Goal: Transaction & Acquisition: Purchase product/service

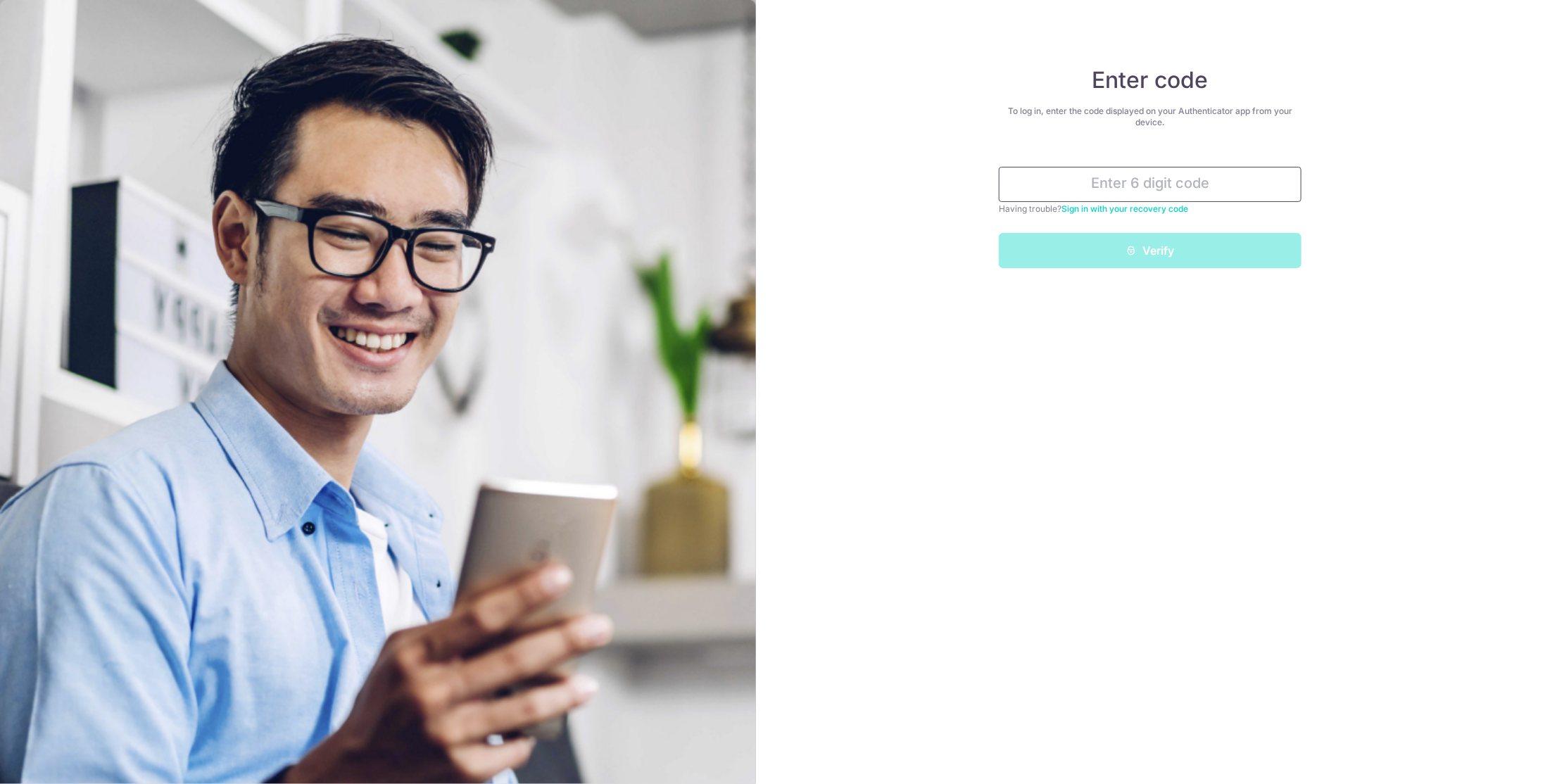
click at [1122, 186] on input "text" at bounding box center [1151, 184] width 303 height 35
type input "665029"
click at [1207, 260] on button "Verify" at bounding box center [1151, 250] width 303 height 35
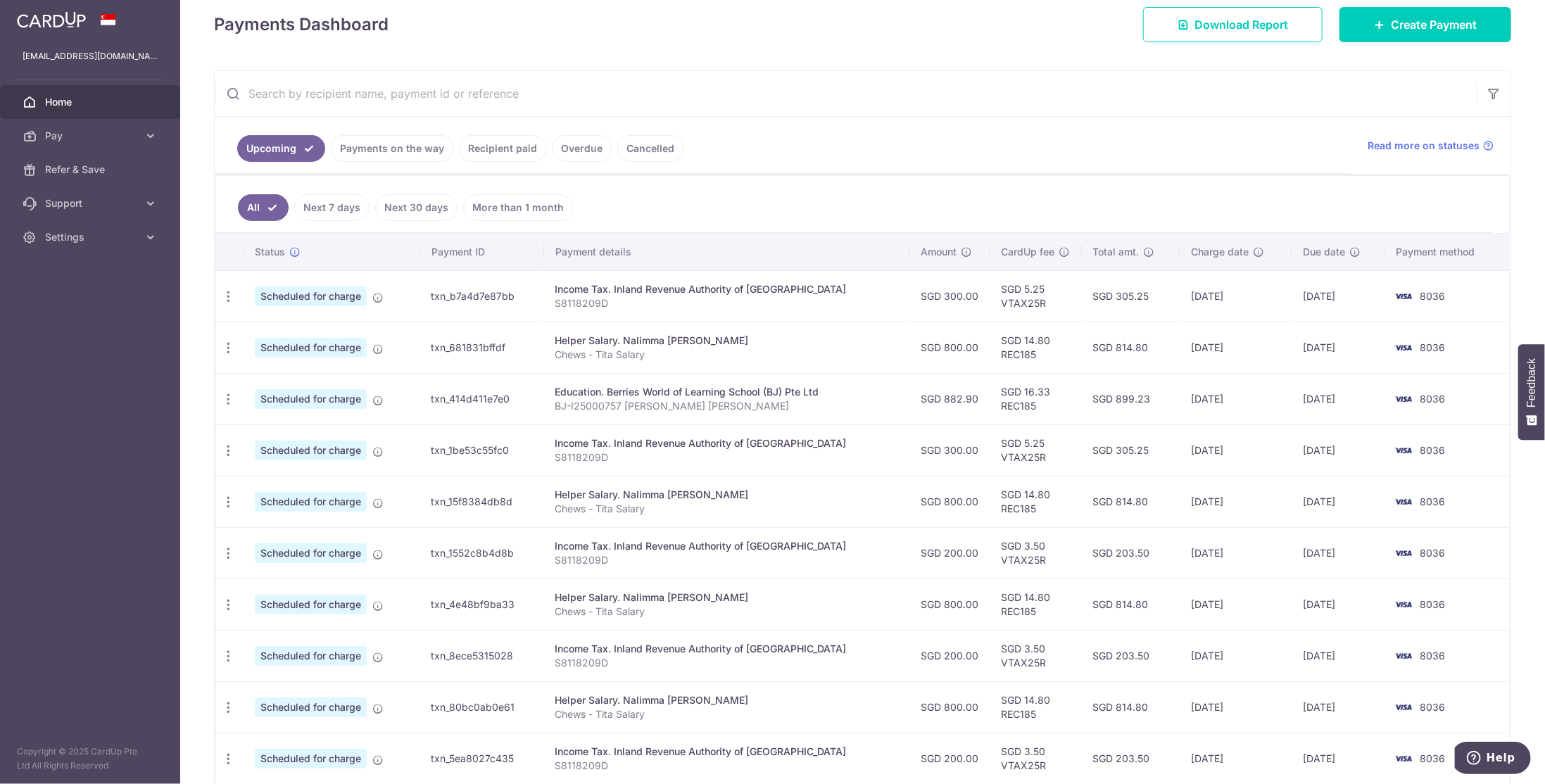
scroll to position [141, 0]
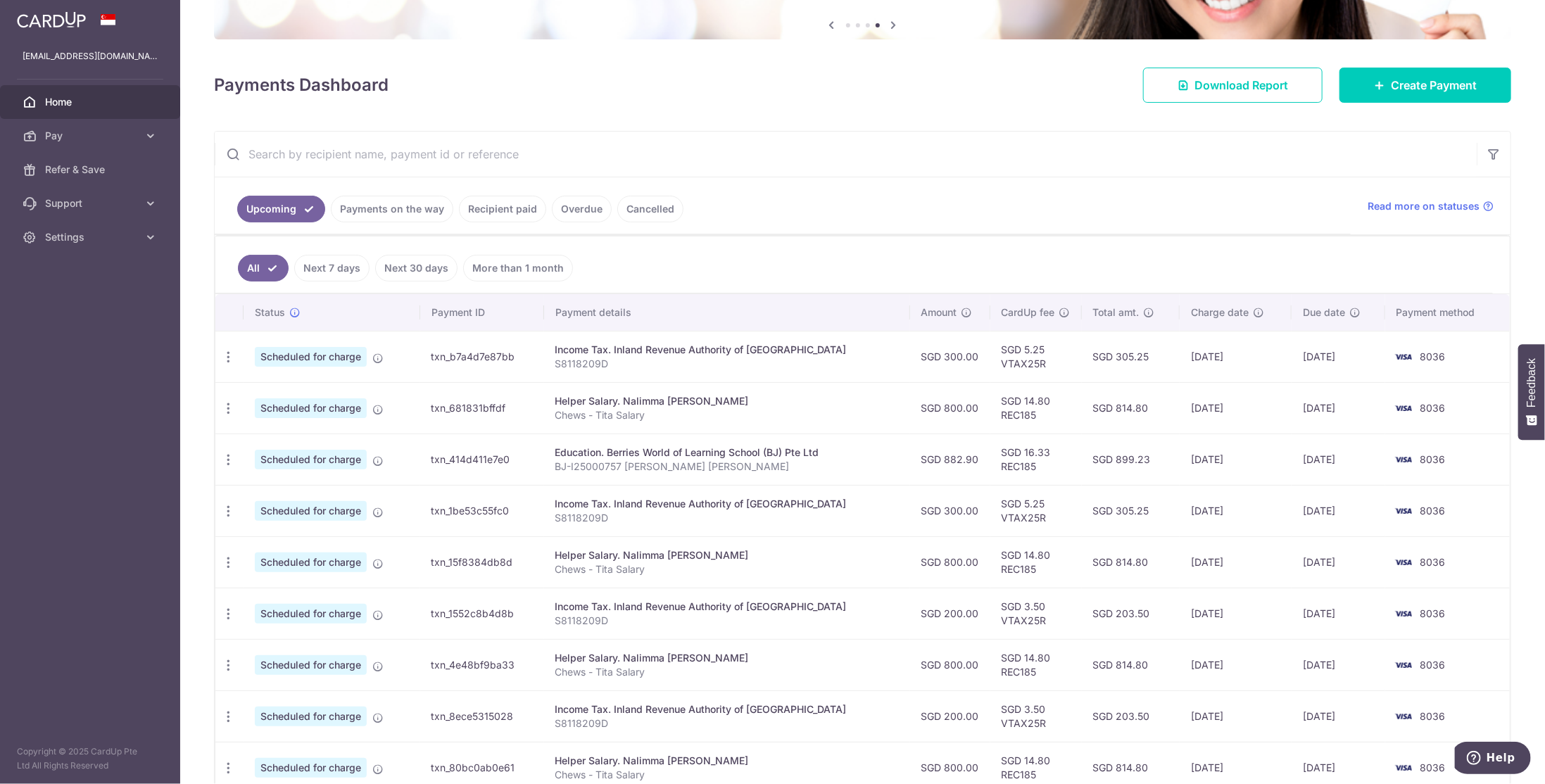
click at [399, 207] on link "Payments on the way" at bounding box center [392, 208] width 122 height 27
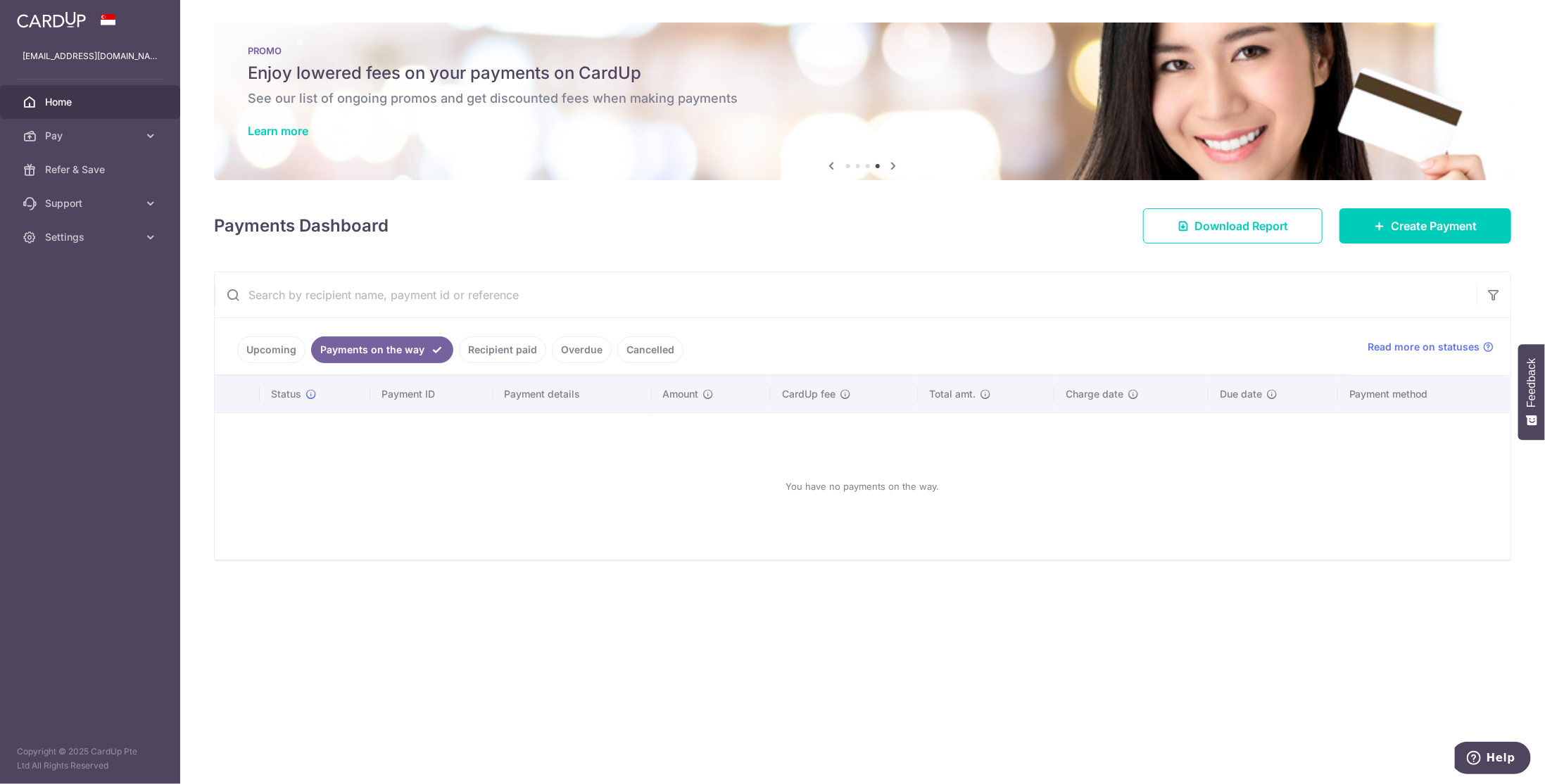
click at [266, 338] on link "Upcoming" at bounding box center [271, 349] width 68 height 27
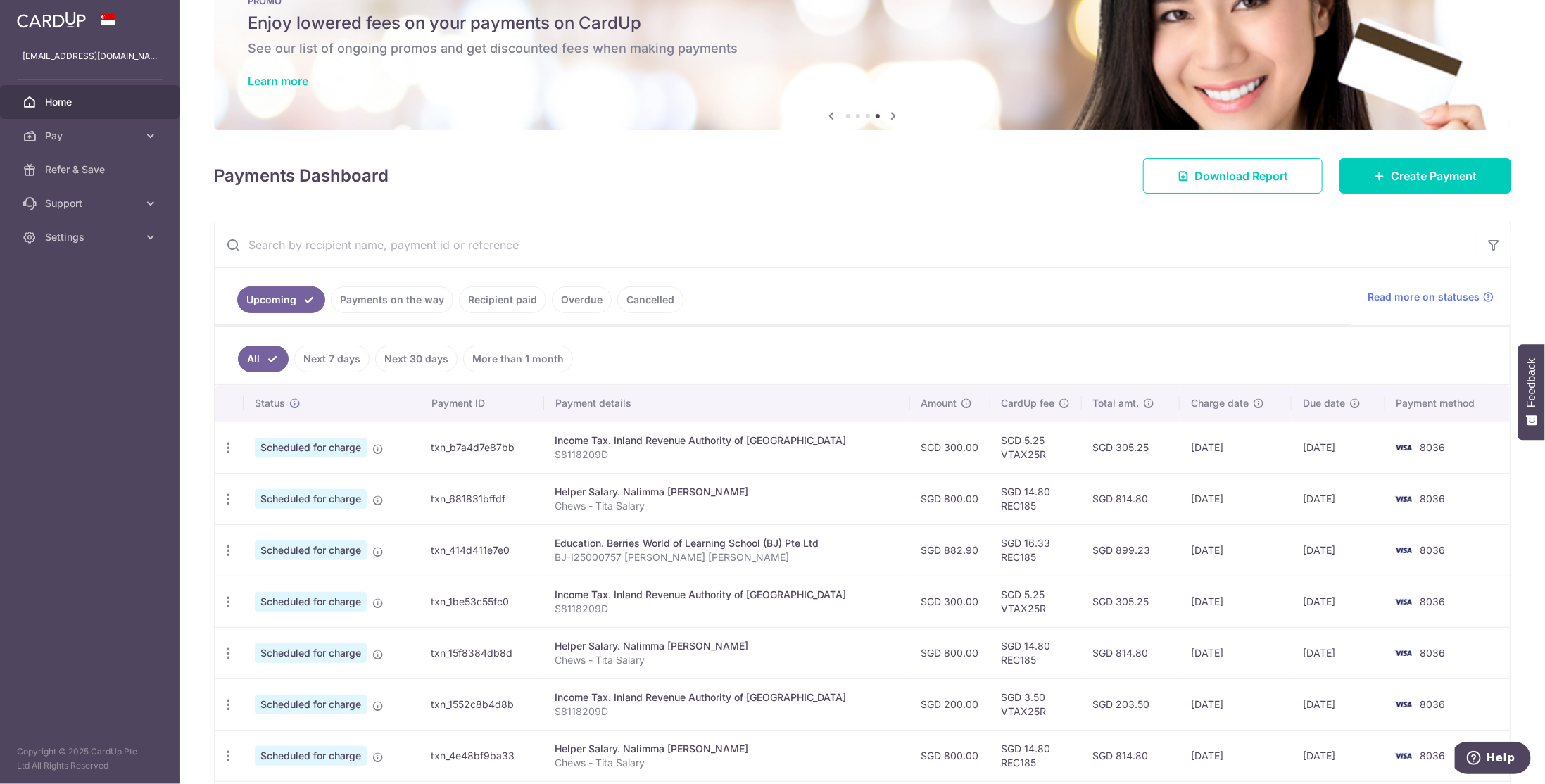
scroll to position [141, 0]
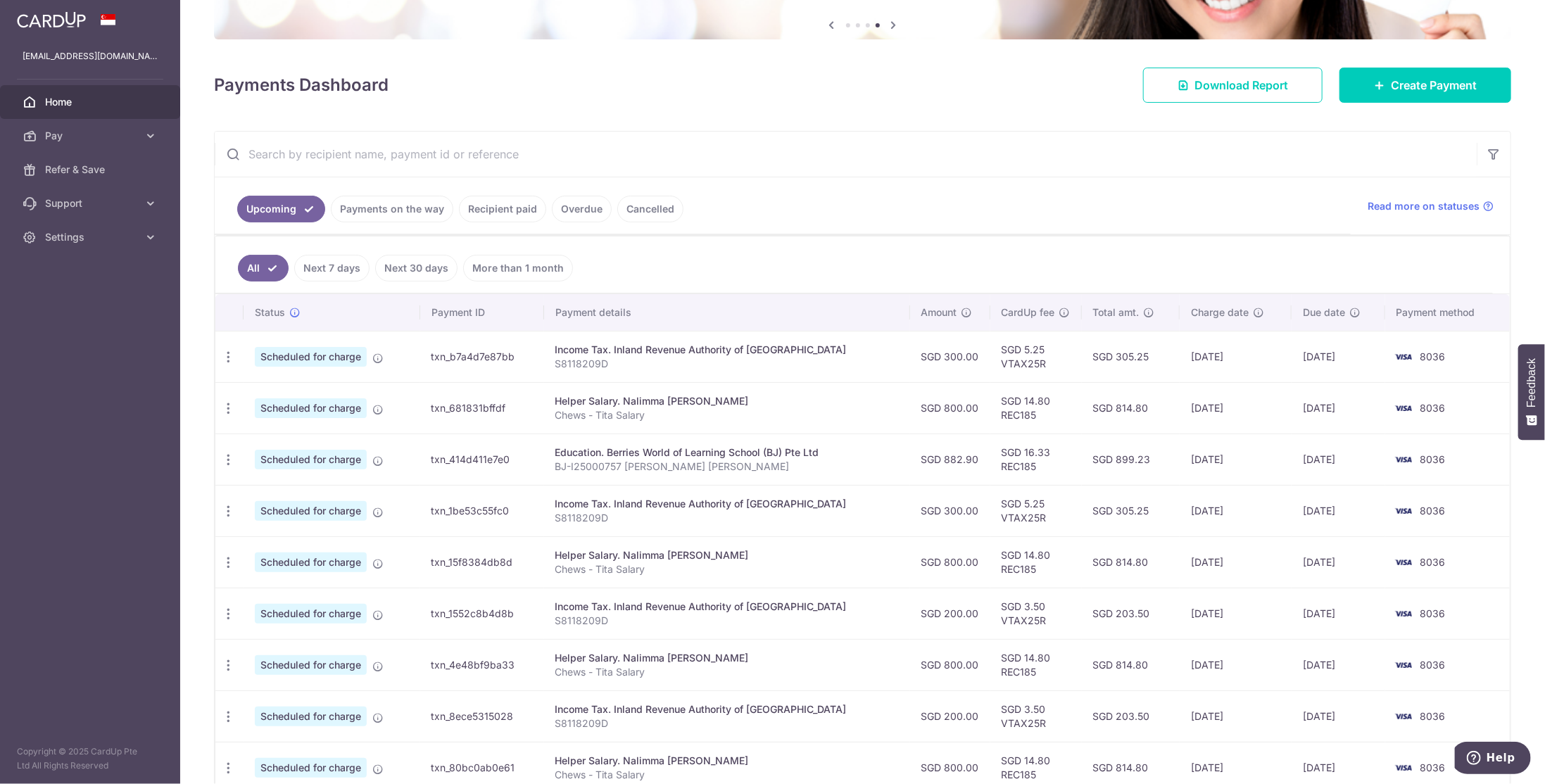
click at [882, 104] on div "× Pause Schedule Pause all future payments in this series Pause just this one p…" at bounding box center [862, 392] width 1365 height 784
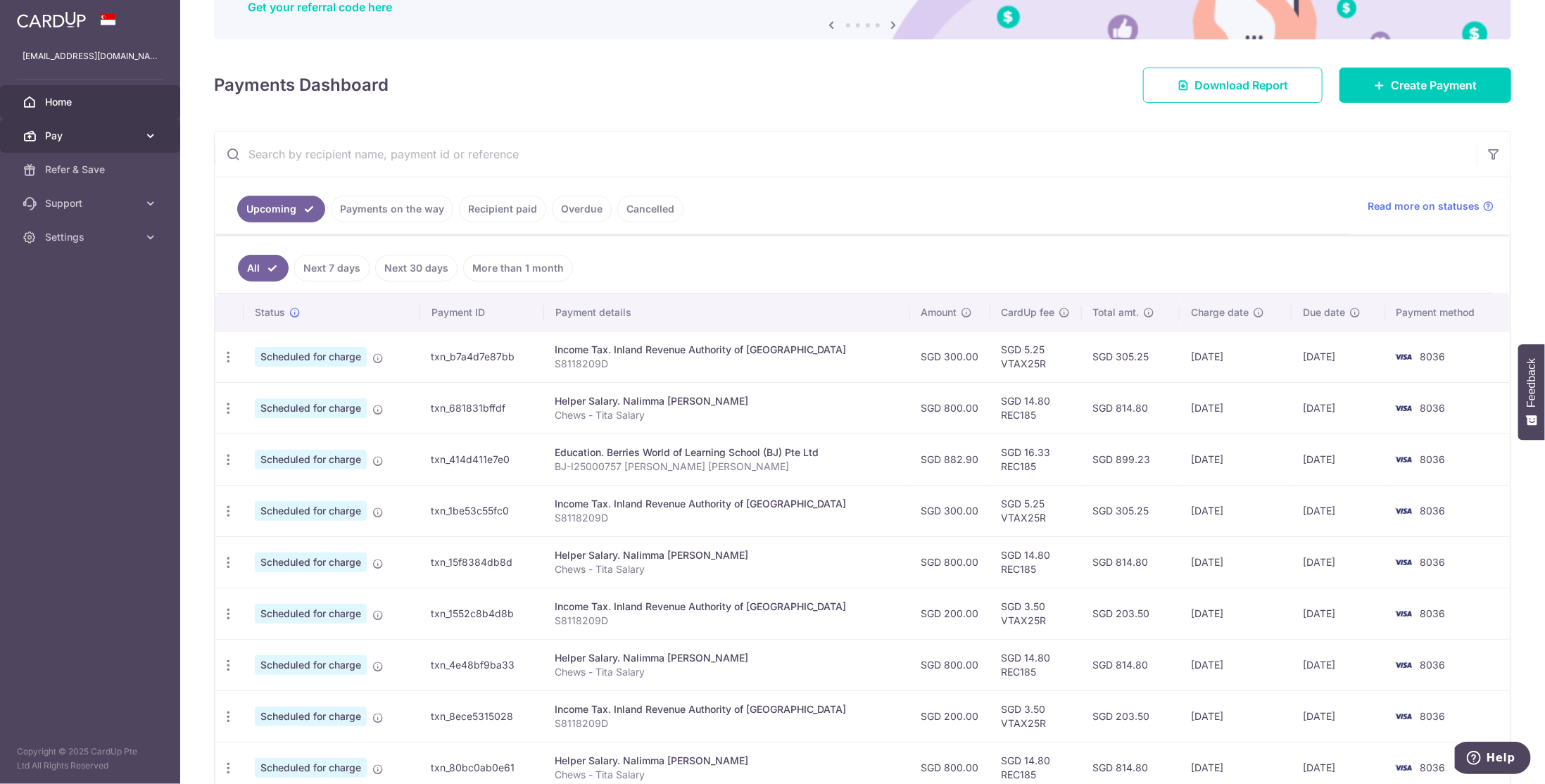
click at [98, 130] on span "Pay" at bounding box center [91, 136] width 93 height 14
click at [91, 161] on link "Payments" at bounding box center [90, 169] width 180 height 34
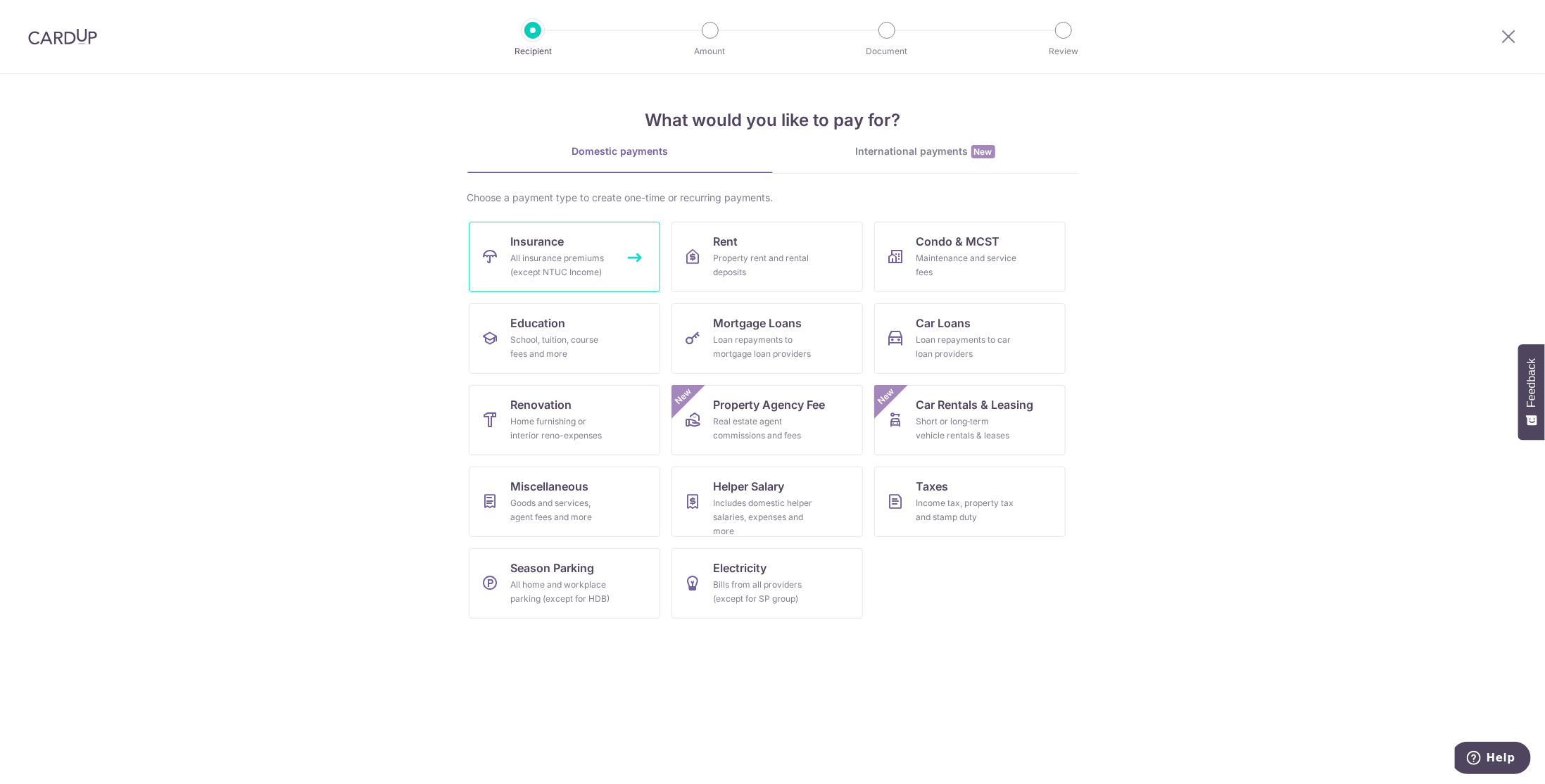
click at [583, 265] on div "All insurance premiums (except NTUC Income)" at bounding box center [562, 265] width 102 height 28
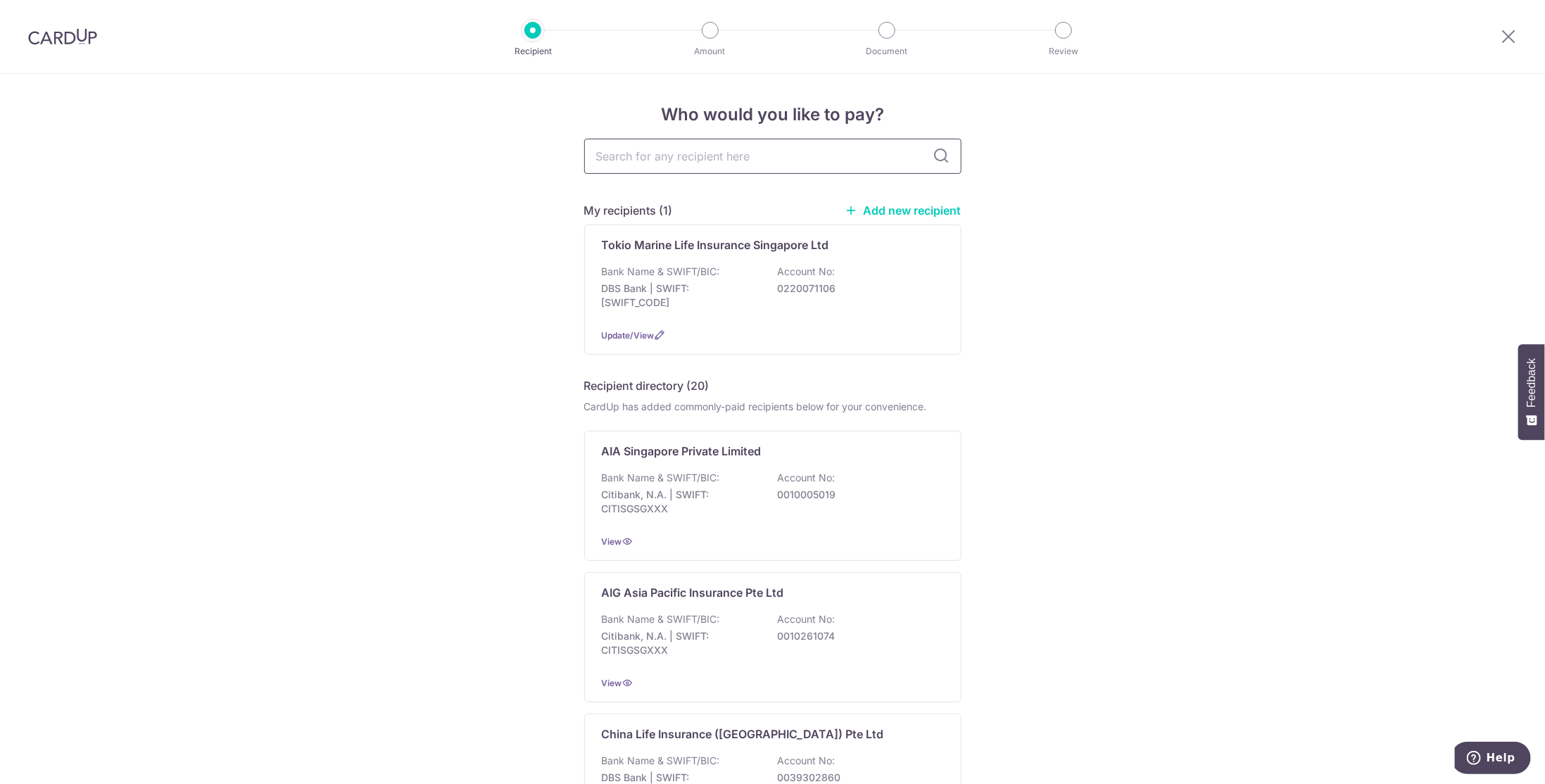
click at [679, 164] on input "text" at bounding box center [773, 156] width 377 height 35
click at [611, 540] on span "View" at bounding box center [612, 541] width 21 height 10
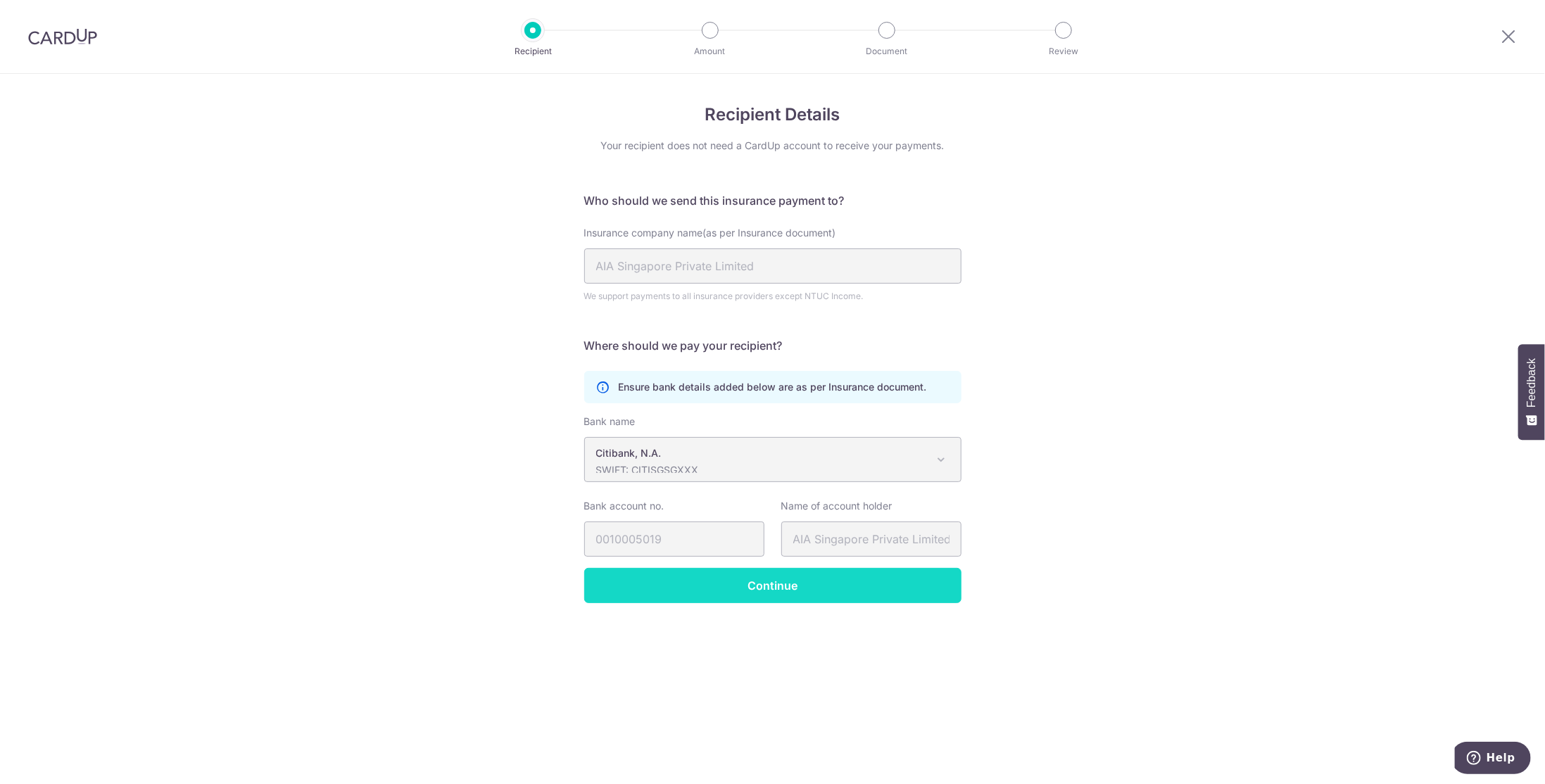
click at [697, 588] on input "Continue" at bounding box center [773, 585] width 377 height 35
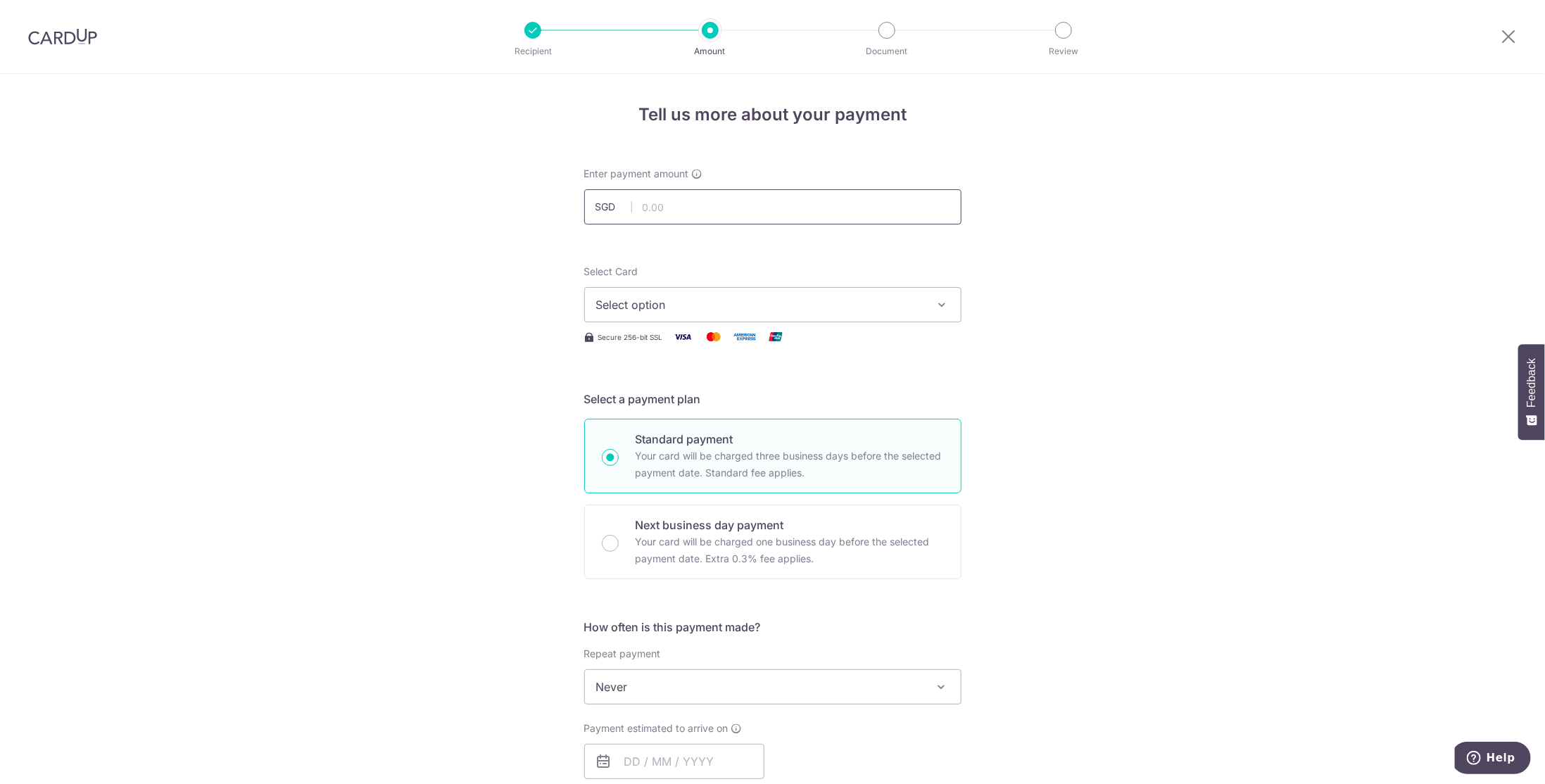
click at [671, 207] on input "text" at bounding box center [773, 207] width 377 height 35
type input "812.25"
click at [1036, 306] on div "Tell us more about your payment Enter payment amount SGD 812.25 812.25 Select C…" at bounding box center [772, 710] width 1545 height 1273
click at [916, 298] on span "Select option" at bounding box center [760, 305] width 328 height 17
drag, startPoint x: 665, startPoint y: 400, endPoint x: 851, endPoint y: 358, distance: 190.7
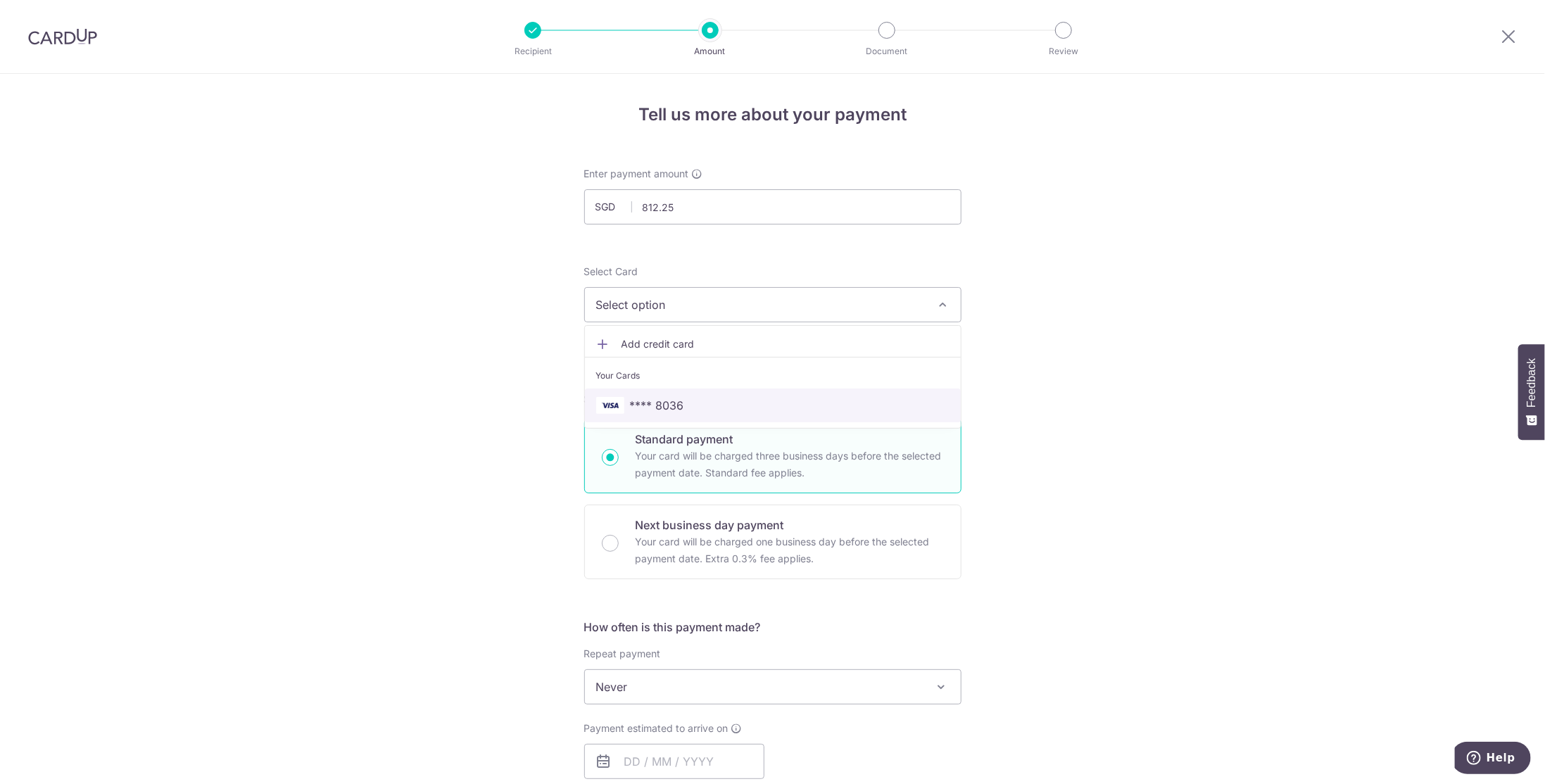
click at [665, 400] on span "**** 8036" at bounding box center [657, 405] width 54 height 17
click at [1038, 326] on div "Tell us more about your payment Enter payment amount SGD 812.25 812.25 Select C…" at bounding box center [772, 710] width 1545 height 1273
click at [1078, 411] on div "Tell us more about your payment Enter payment amount SGD 812.25 812.25 Select C…" at bounding box center [772, 710] width 1545 height 1273
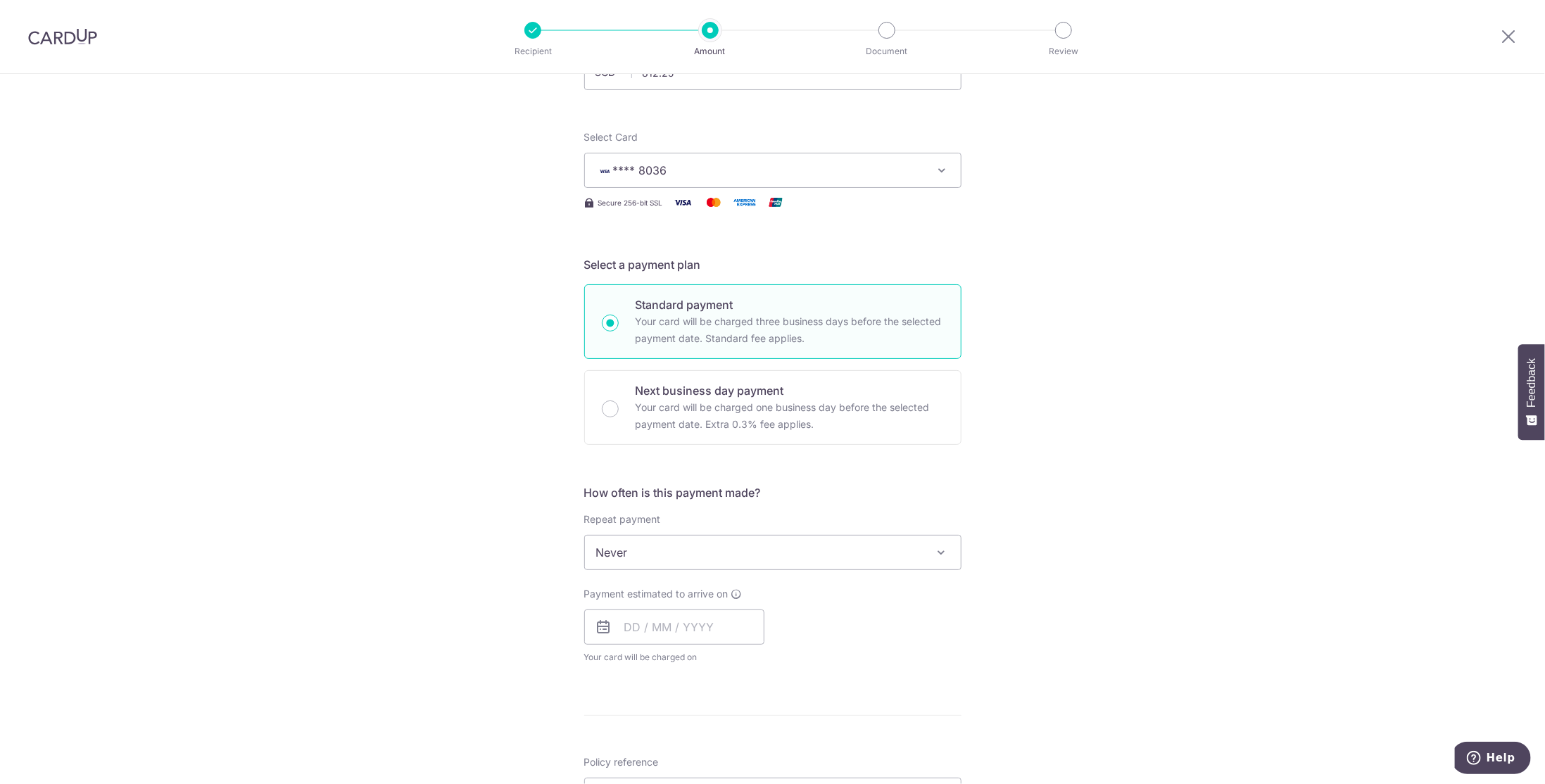
scroll to position [211, 0]
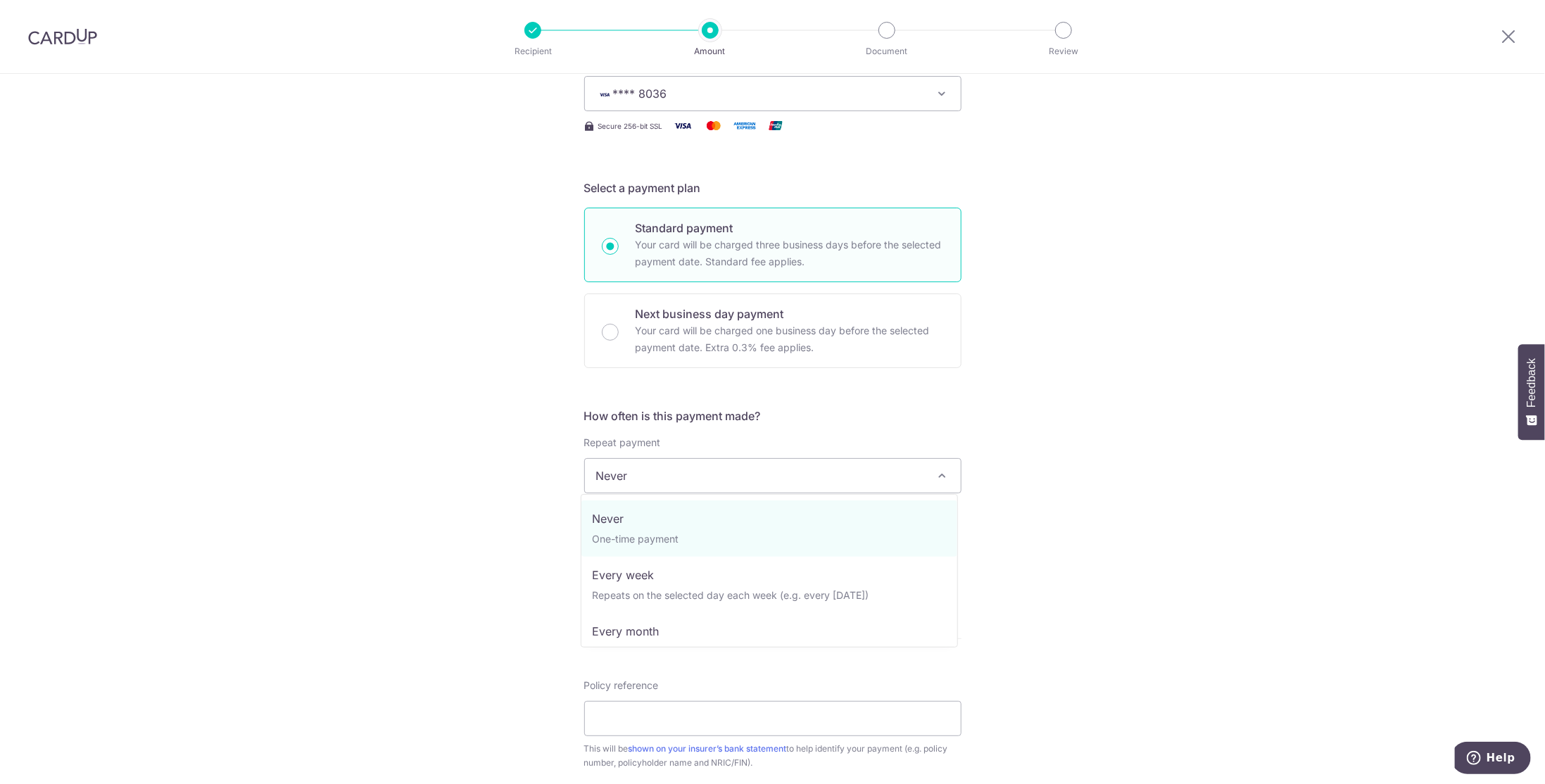
click at [676, 475] on span "Never" at bounding box center [773, 475] width 376 height 34
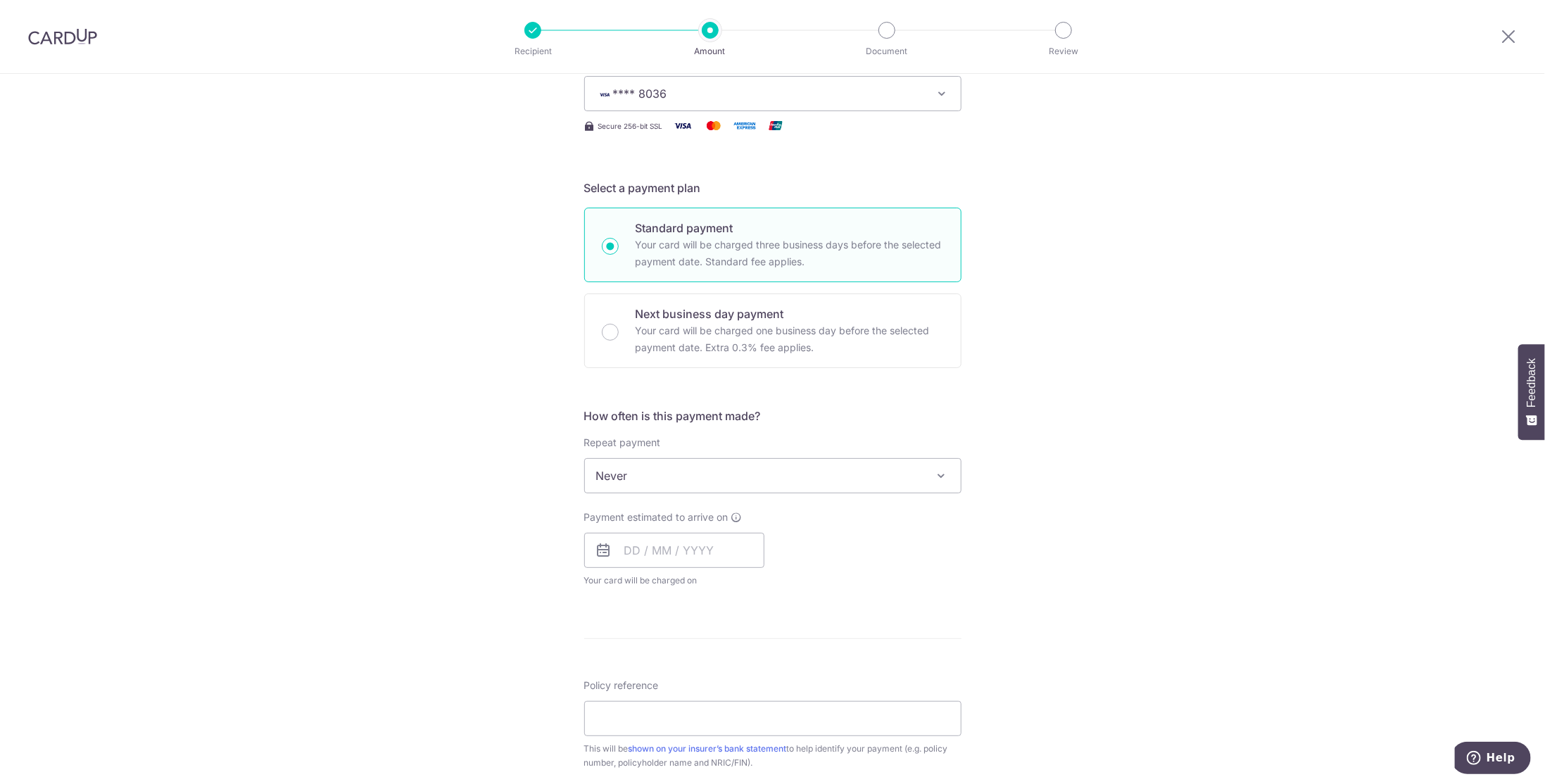
click at [1101, 494] on div "Tell us more about your payment Enter payment amount SGD 812.25 812.25 Select C…" at bounding box center [772, 499] width 1545 height 1273
click at [621, 546] on input "text" at bounding box center [674, 550] width 180 height 35
click at [902, 545] on div "Payment estimated to arrive on Prev Next Oct Nov Dec 2025 2026 2027 2028 2029 2…" at bounding box center [773, 549] width 394 height 77
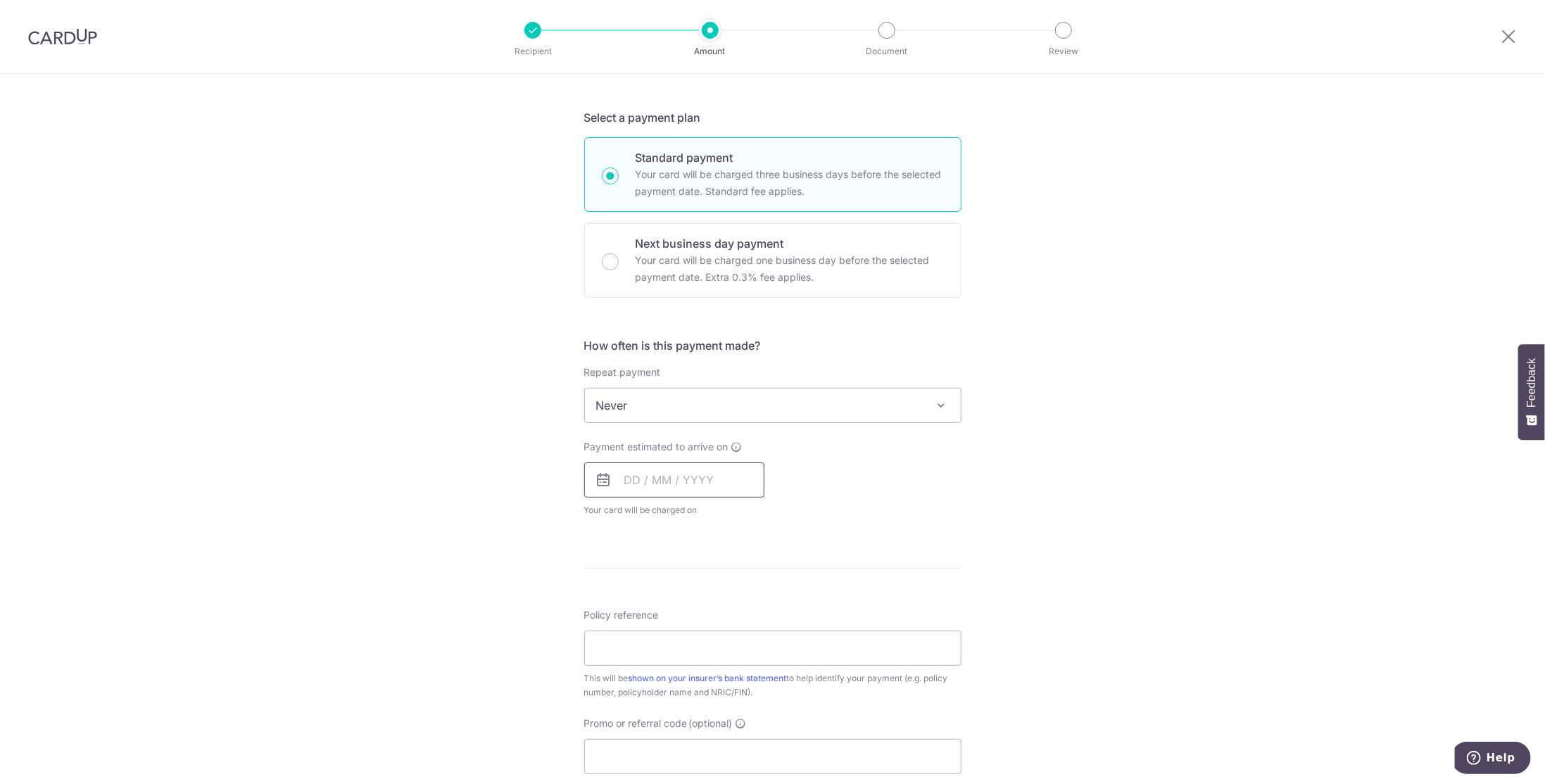
click at [631, 476] on input "text" at bounding box center [674, 479] width 180 height 35
click at [698, 667] on link "22" at bounding box center [697, 664] width 22 height 22
type input "22/10/2025"
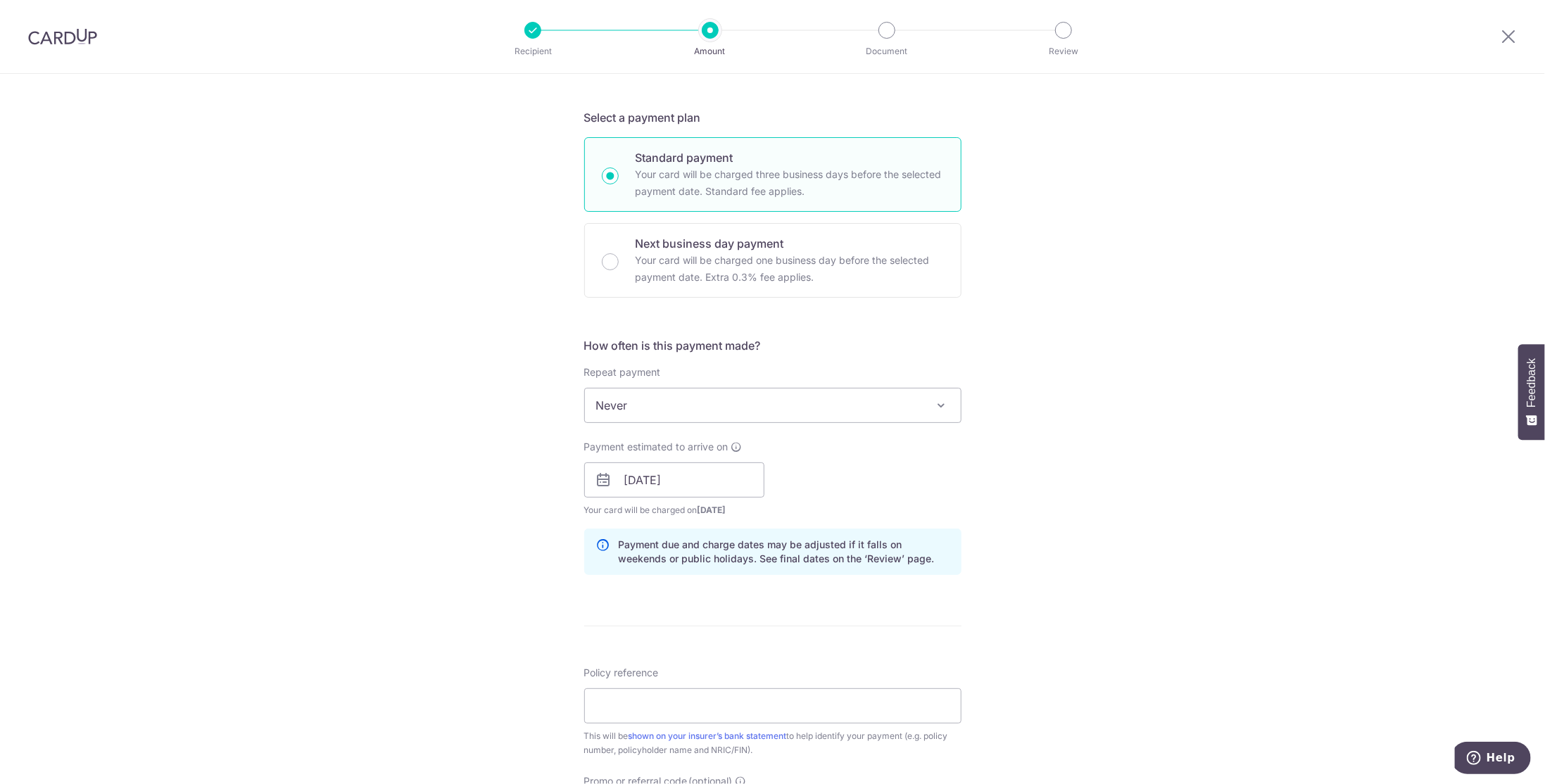
click at [1097, 500] on div "Tell us more about your payment Enter payment amount SGD 812.25 812.25 Select C…" at bounding box center [772, 458] width 1545 height 1331
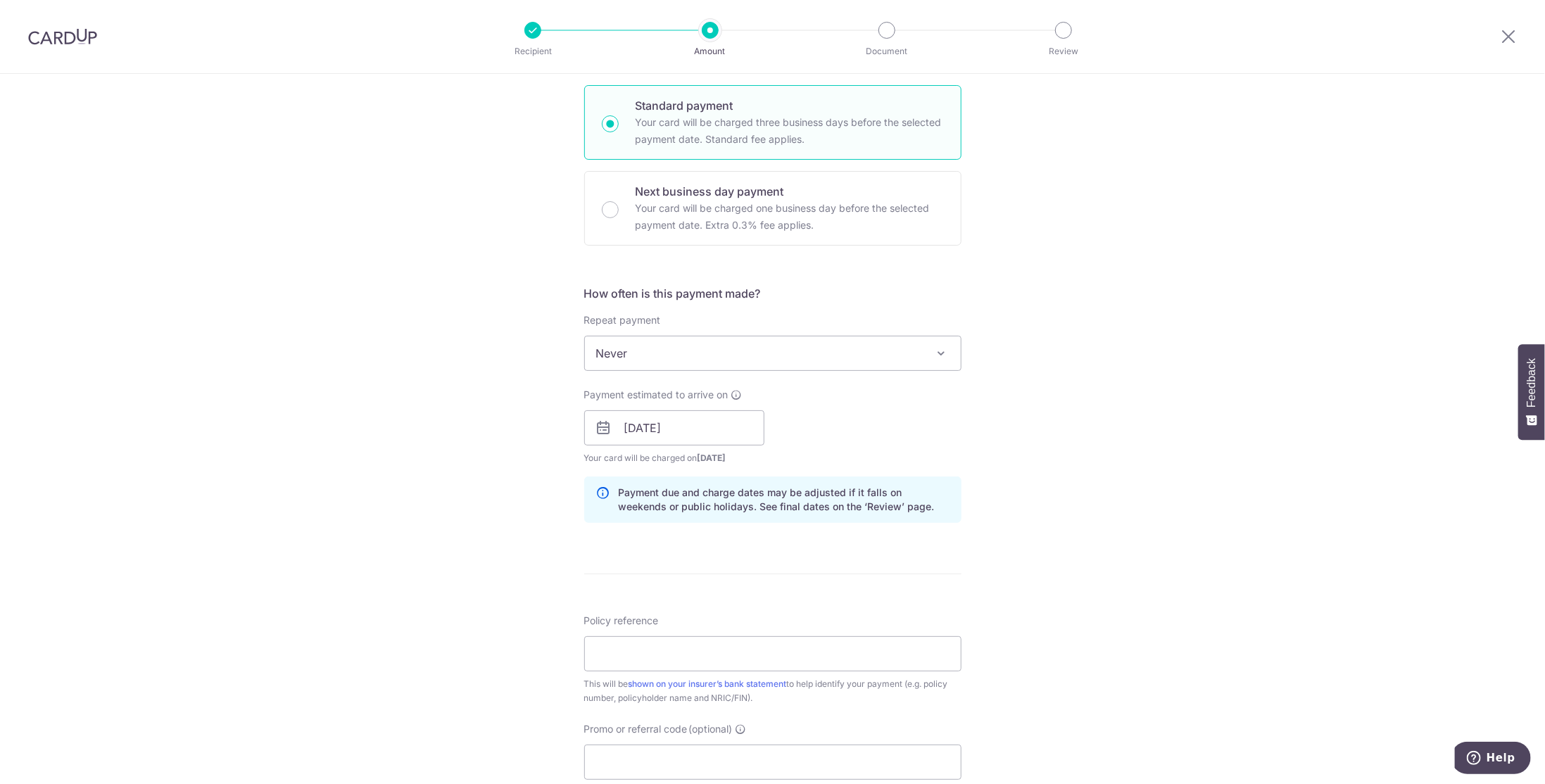
scroll to position [352, 0]
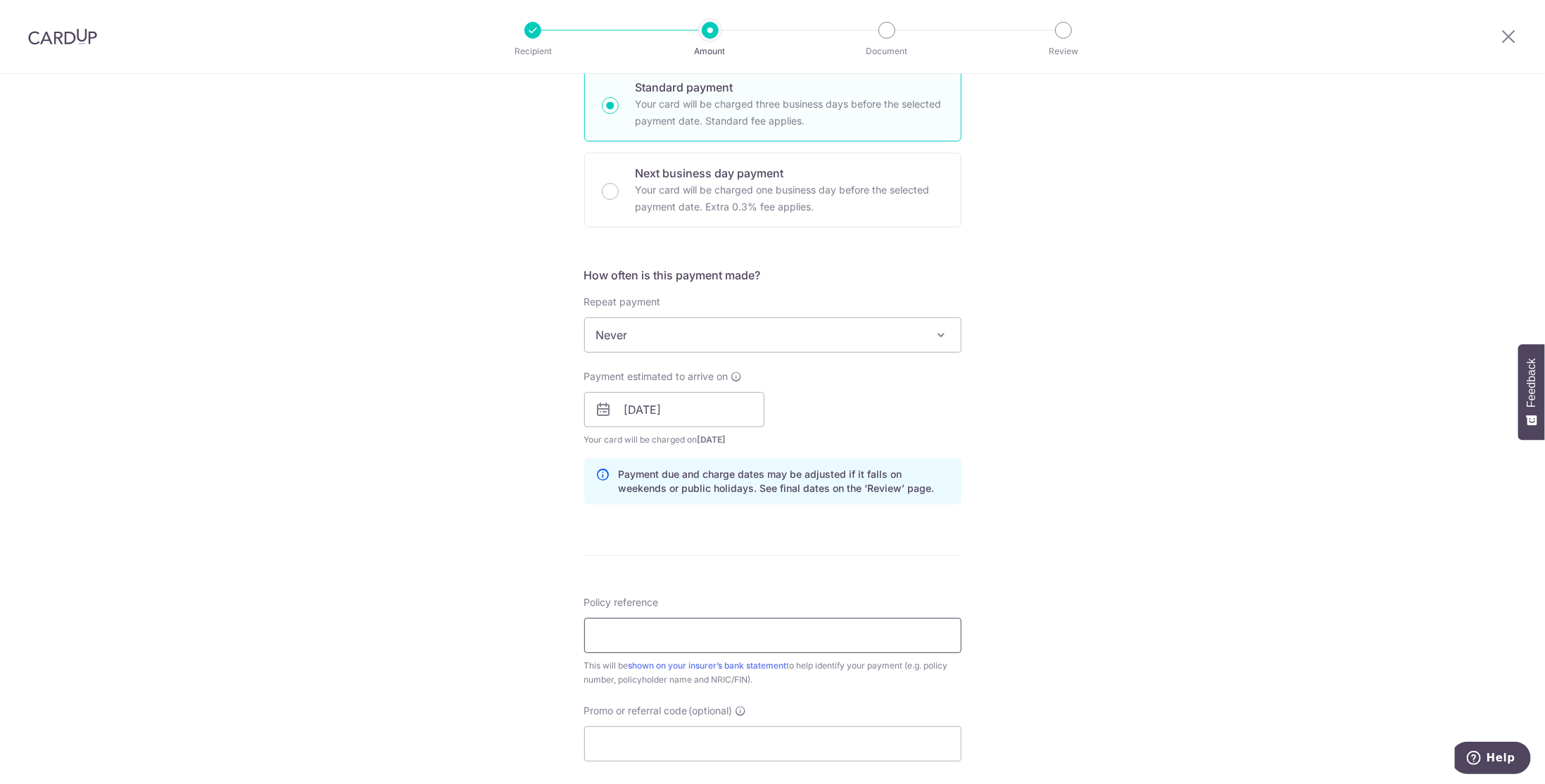
click at [648, 626] on input "Policy reference" at bounding box center [773, 635] width 377 height 35
paste input "L533703942"
type input "L533703942"
click at [1036, 550] on div "Tell us more about your payment Enter payment amount SGD 812.25 812.25 Select C…" at bounding box center [772, 387] width 1545 height 1331
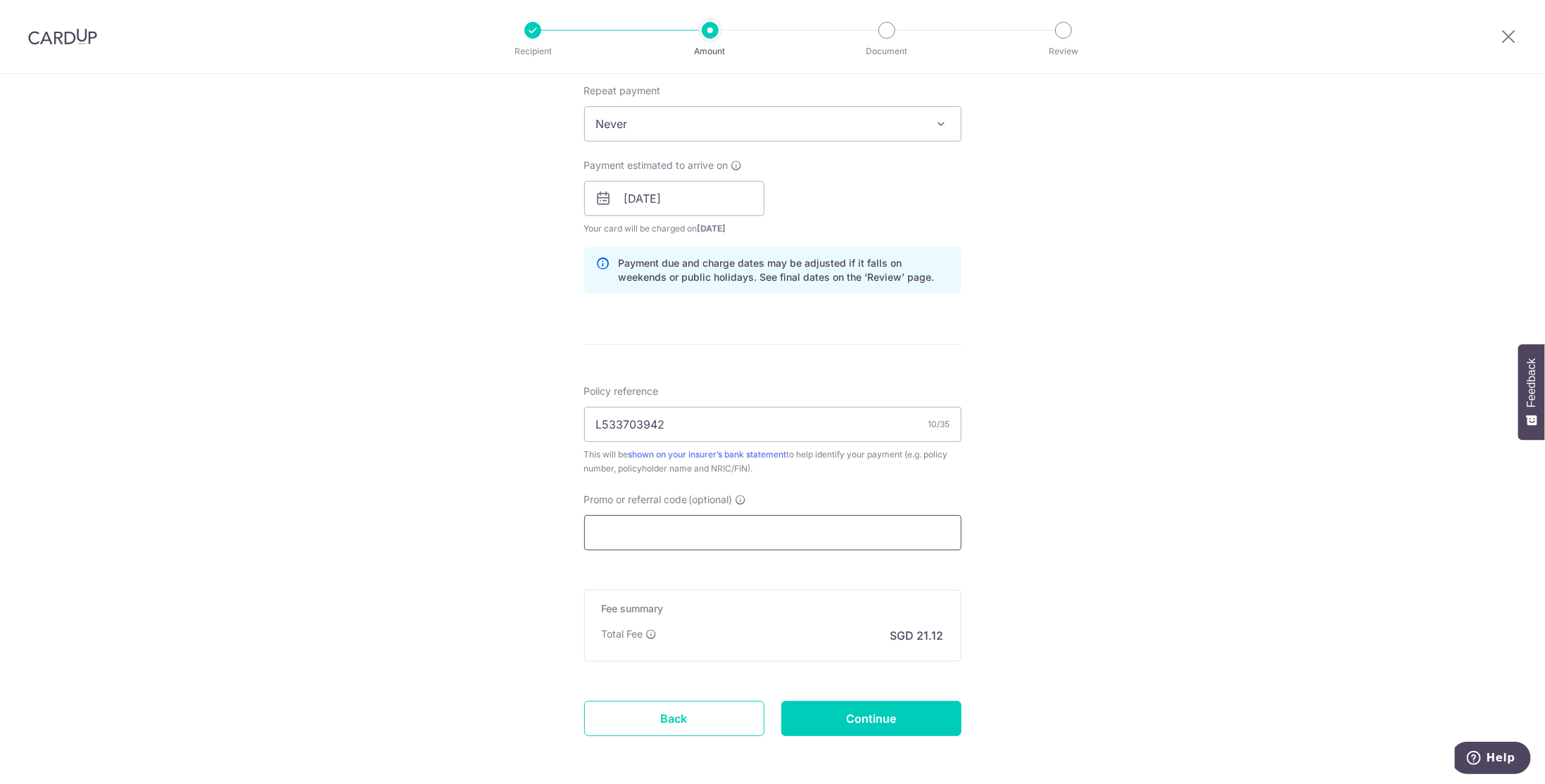
click at [708, 526] on input "Promo or referral code (optional)" at bounding box center [773, 533] width 377 height 35
paste input "OFF225"
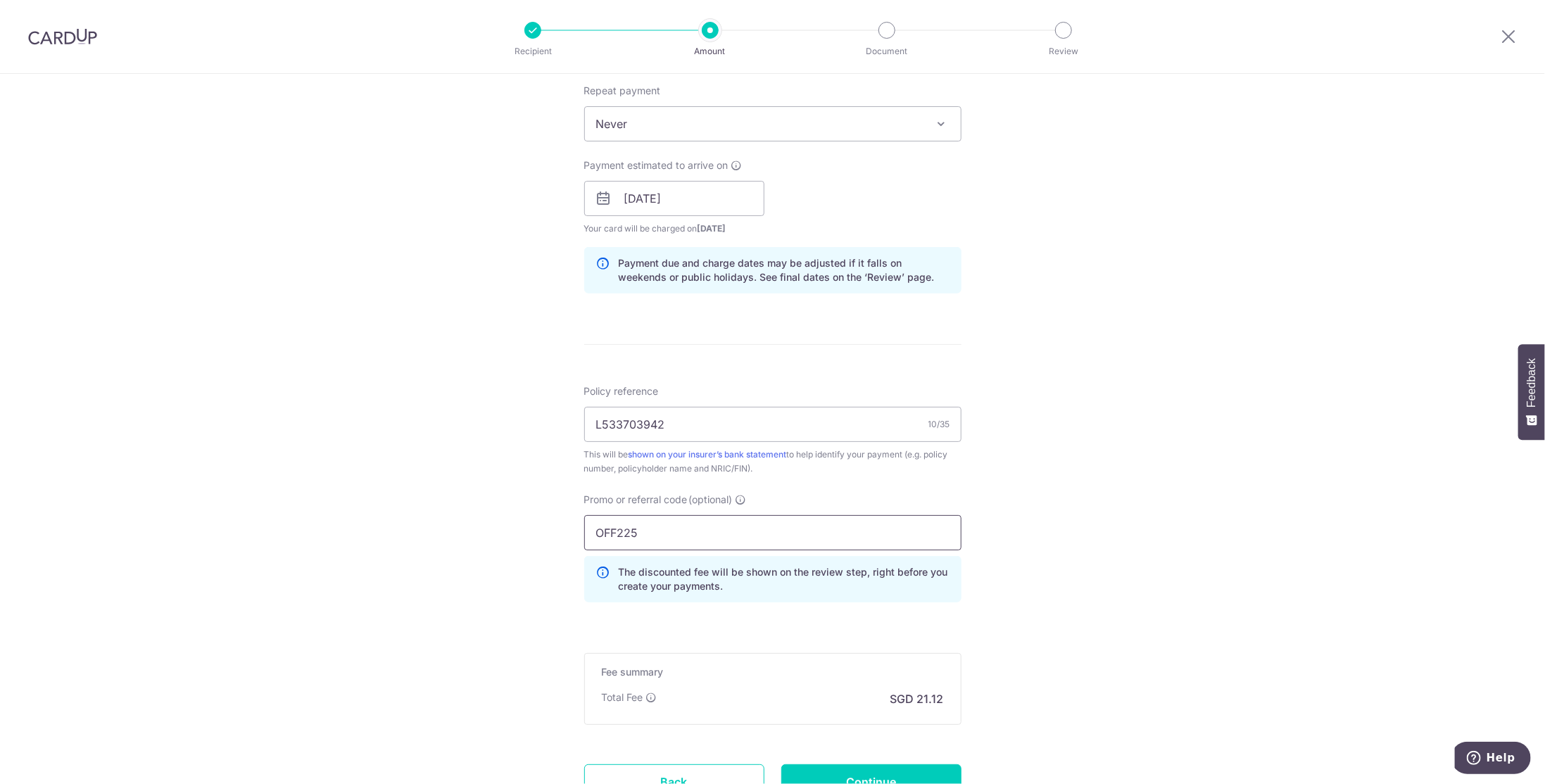
type input "OFF225"
click at [1084, 493] on div "Tell us more about your payment Enter payment amount SGD 812.25 812.25 Select C…" at bounding box center [772, 208] width 1545 height 1394
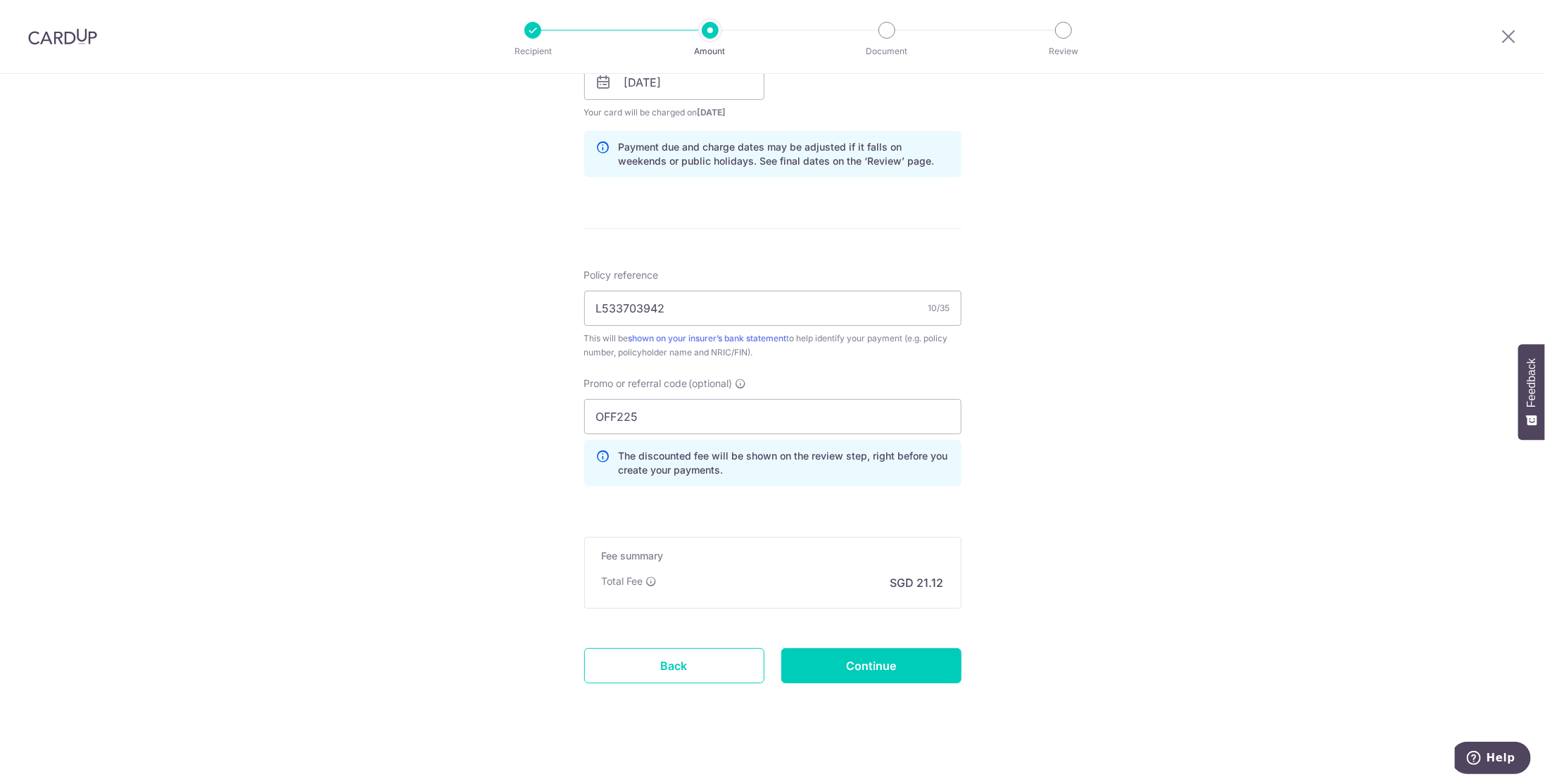
click at [483, 405] on div "Tell us more about your payment Enter payment amount SGD 812.25 812.25 Select C…" at bounding box center [772, 92] width 1545 height 1394
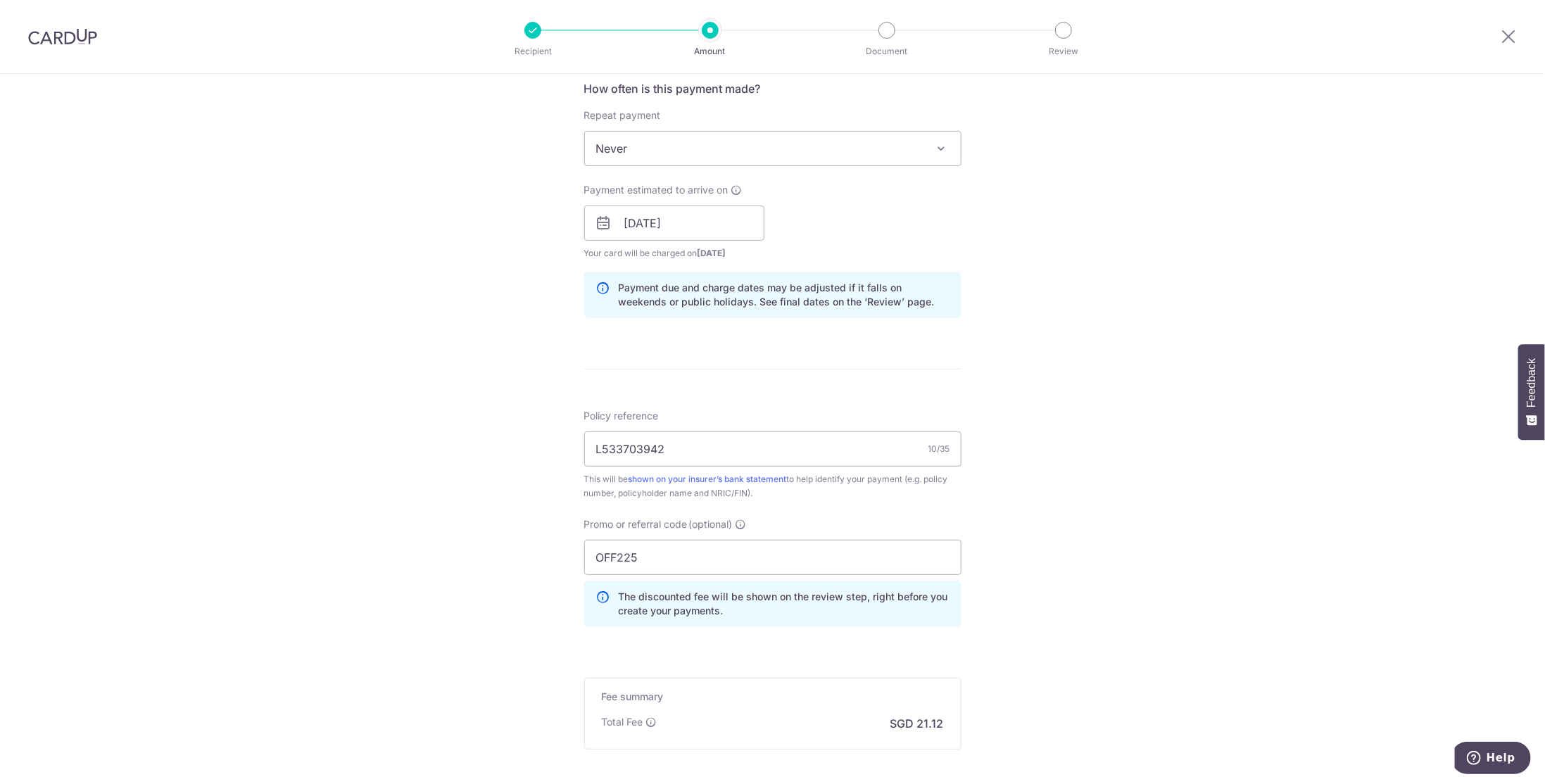
click at [1232, 643] on div "Tell us more about your payment Enter payment amount SGD 812.25 812.25 Select C…" at bounding box center [772, 232] width 1545 height 1394
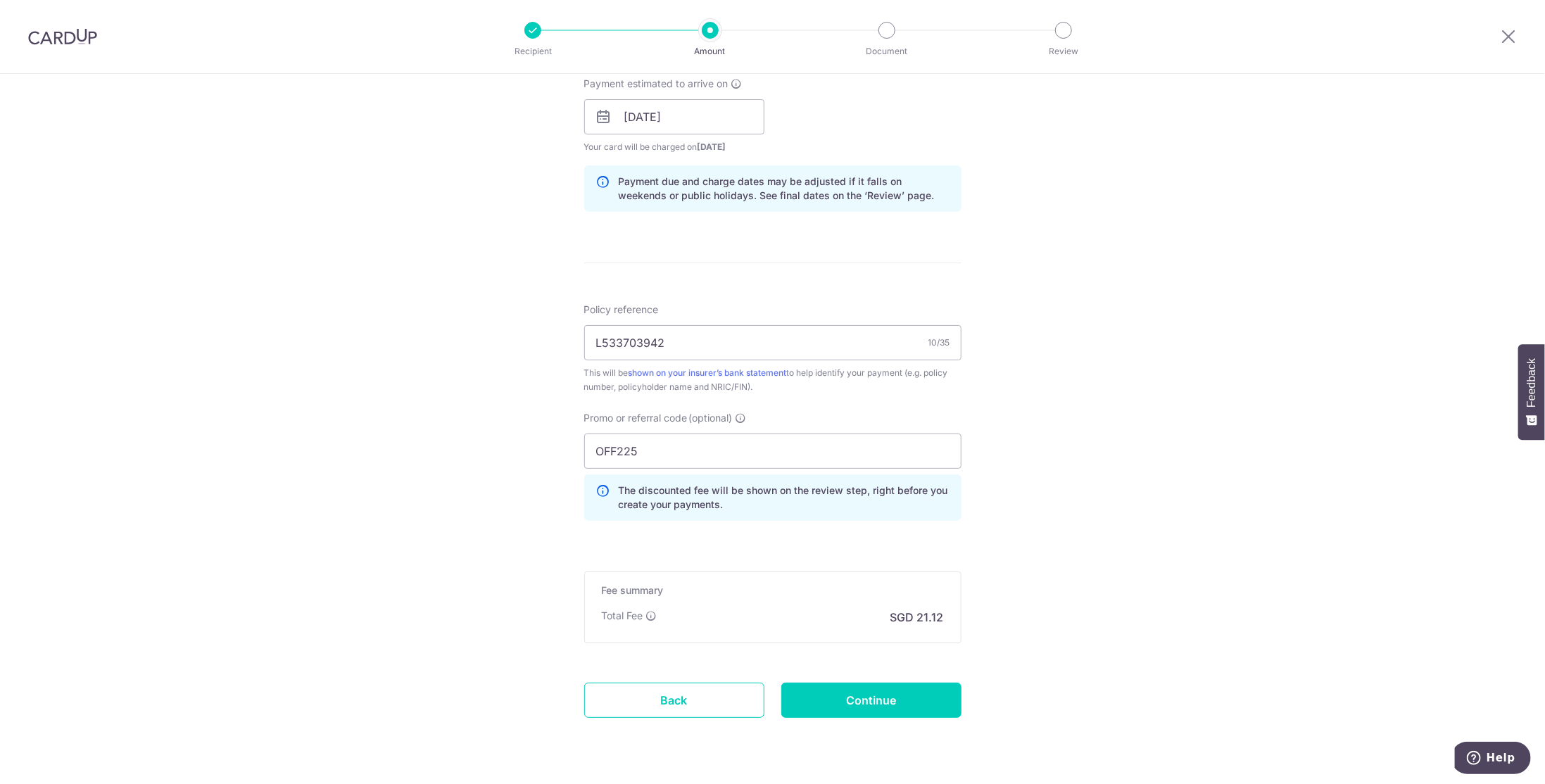
scroll to position [679, 0]
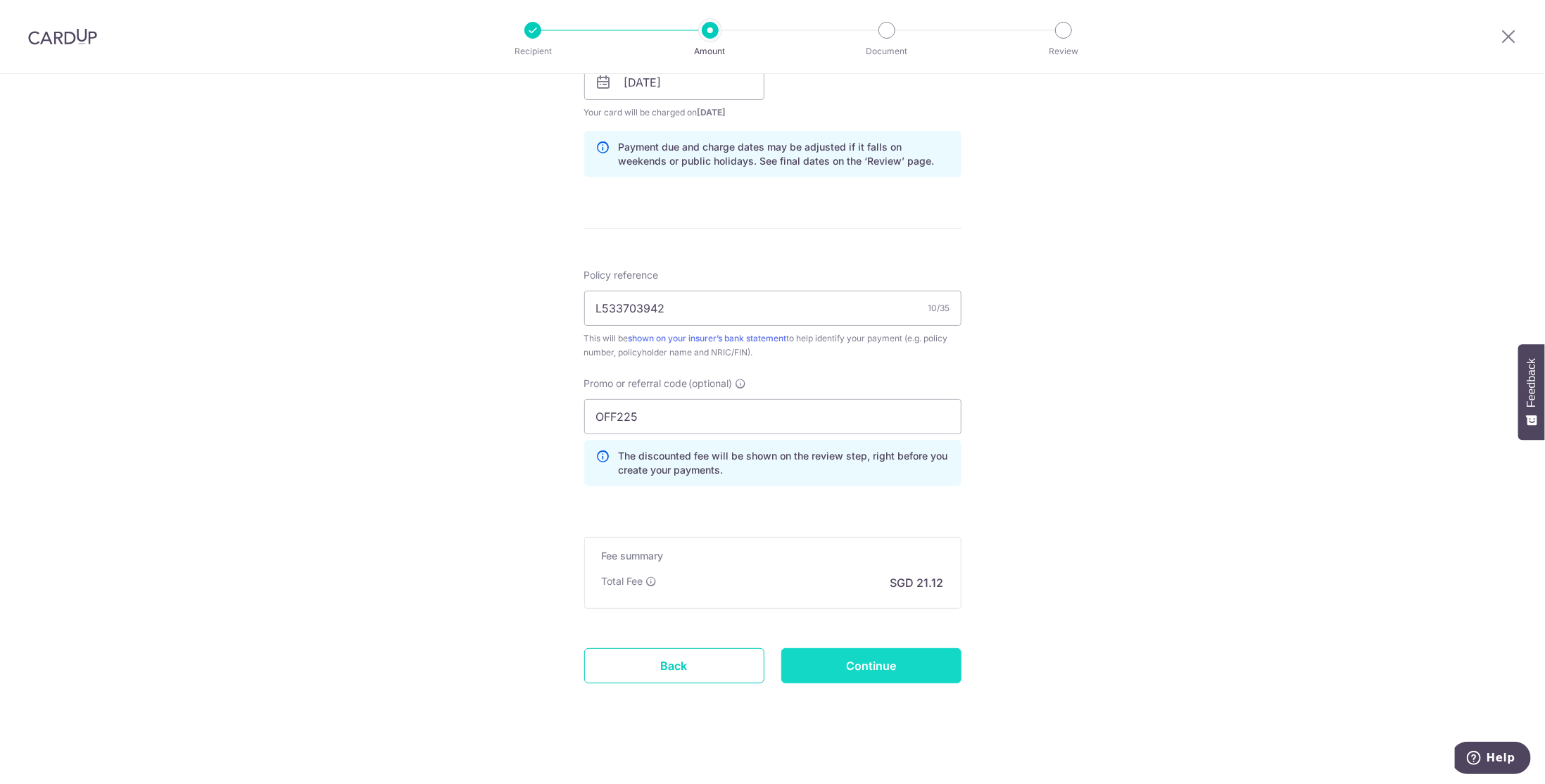
click at [906, 653] on input "Continue" at bounding box center [871, 665] width 180 height 35
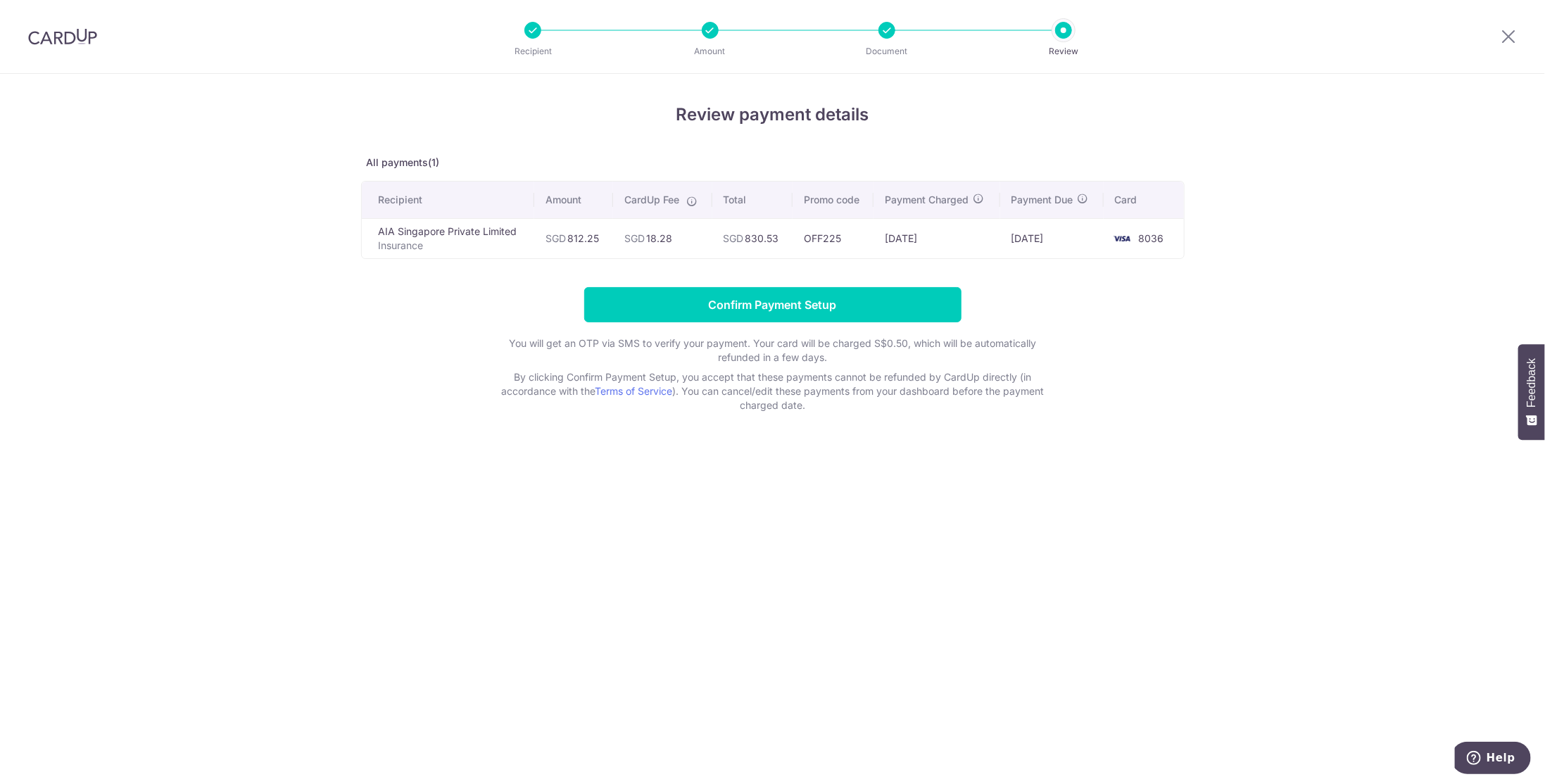
click at [915, 236] on td "16/10/2025" at bounding box center [936, 238] width 126 height 40
copy tr "16/10/2025"
click at [734, 305] on input "Confirm Payment Setup" at bounding box center [773, 305] width 377 height 35
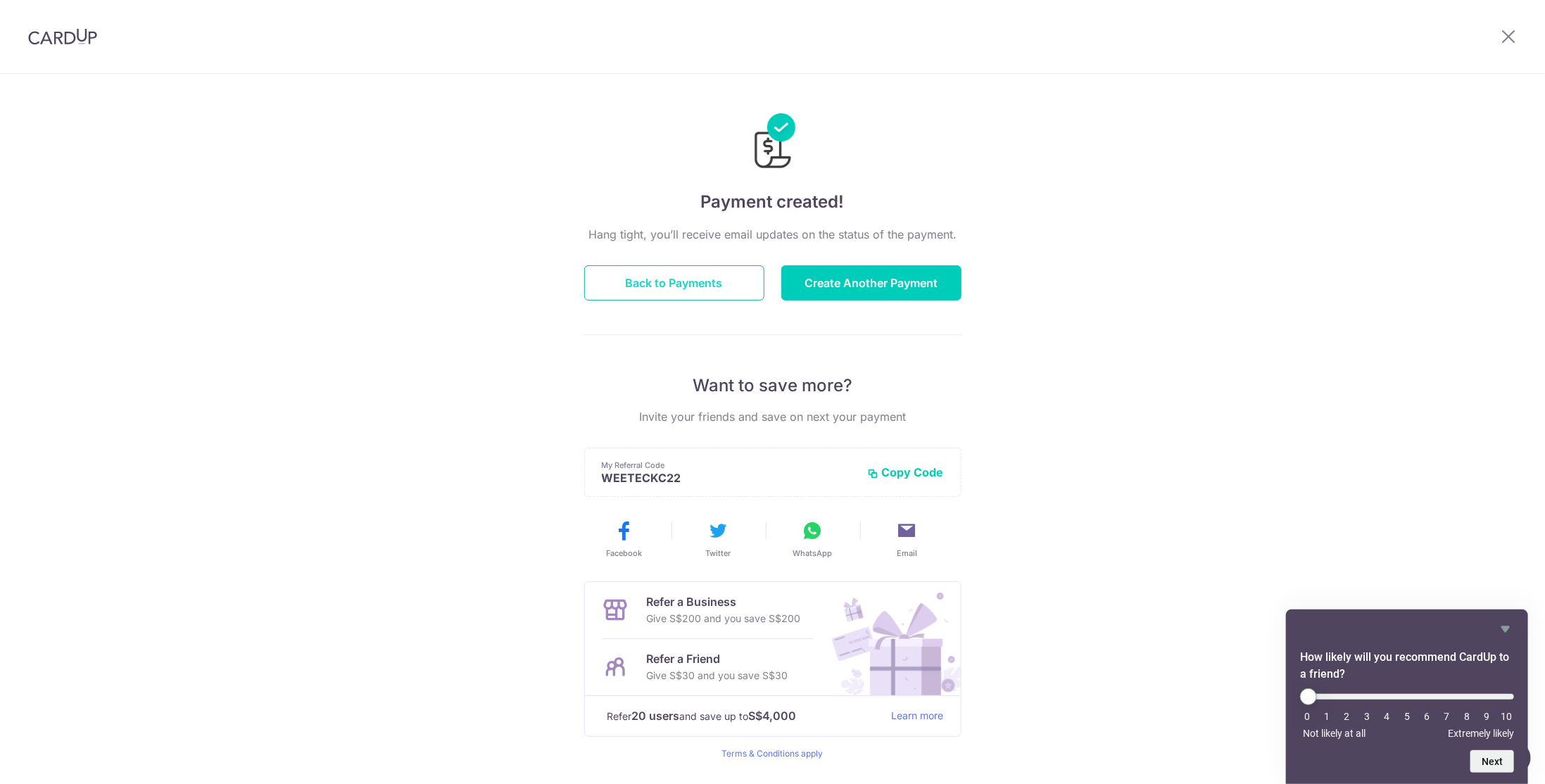
click at [686, 288] on button "Back to Payments" at bounding box center [674, 282] width 180 height 35
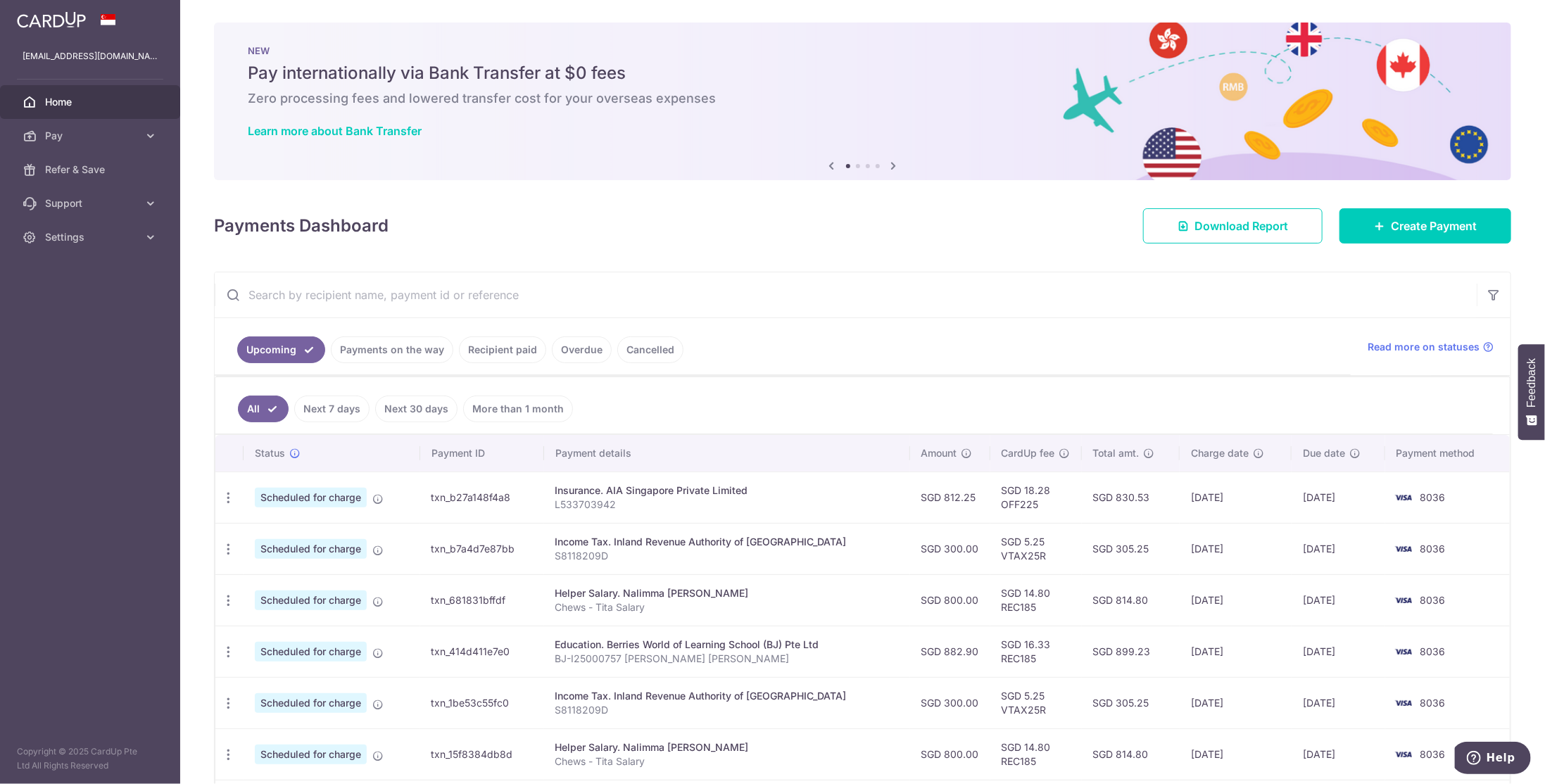
scroll to position [71, 0]
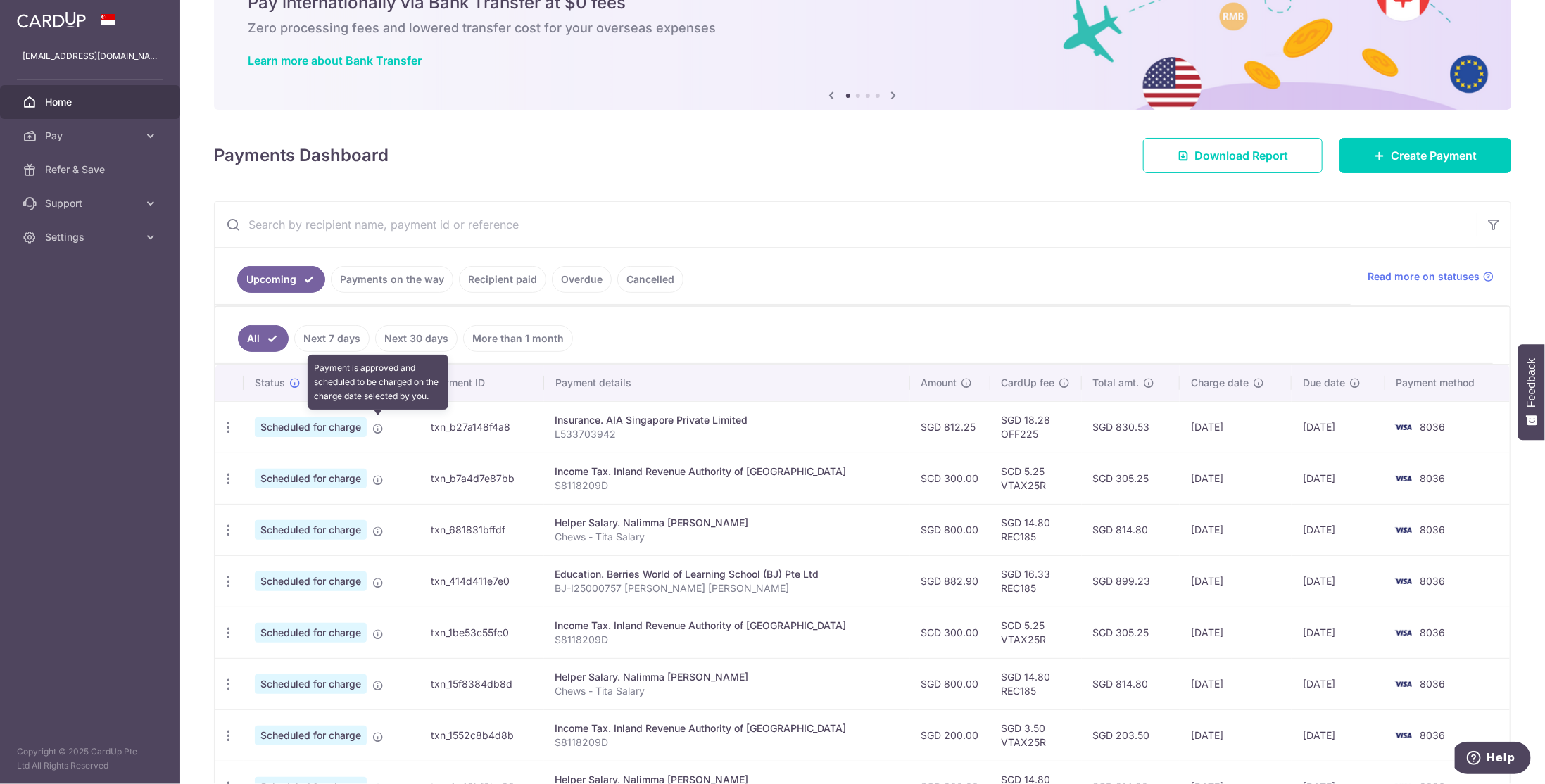
click at [378, 423] on icon at bounding box center [378, 429] width 11 height 11
click at [337, 422] on span "Scheduled for charge" at bounding box center [311, 427] width 112 height 20
click at [232, 420] on icon "button" at bounding box center [228, 427] width 15 height 15
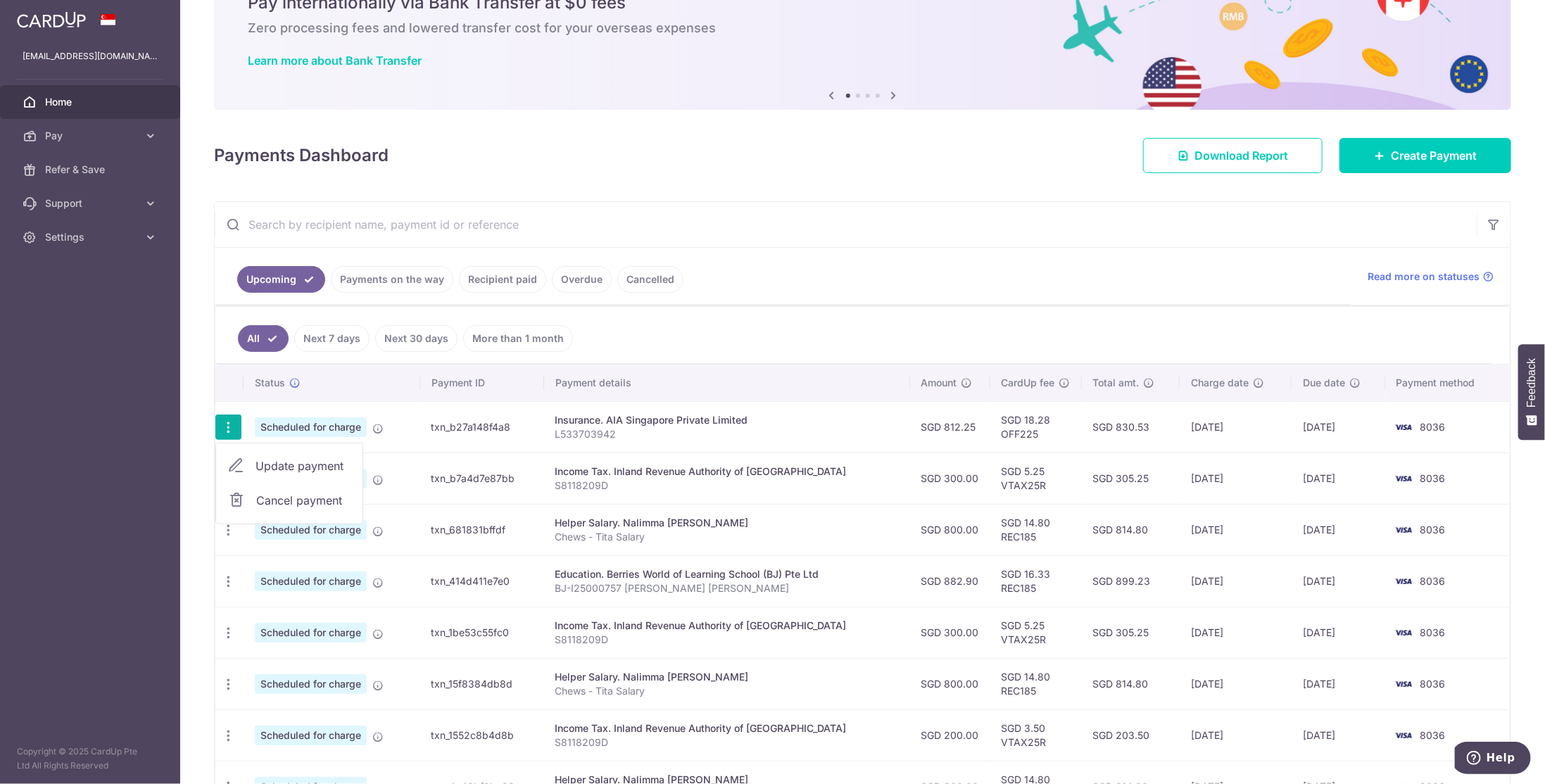
click at [279, 459] on span "Update payment" at bounding box center [303, 466] width 96 height 17
radio input "true"
type input "812.25"
type input "22/10/2025"
type input "L533703942"
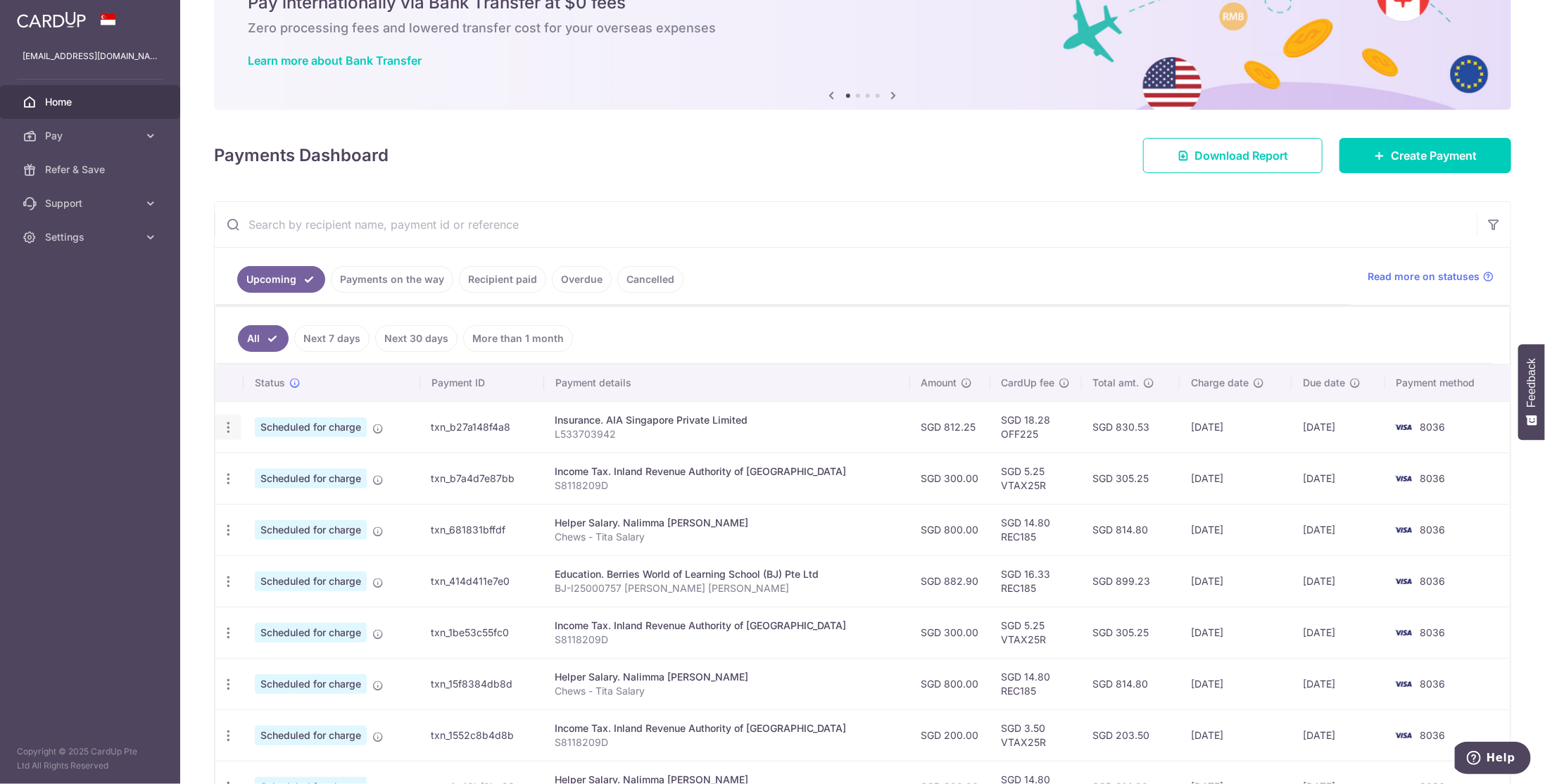
type input "OFF225"
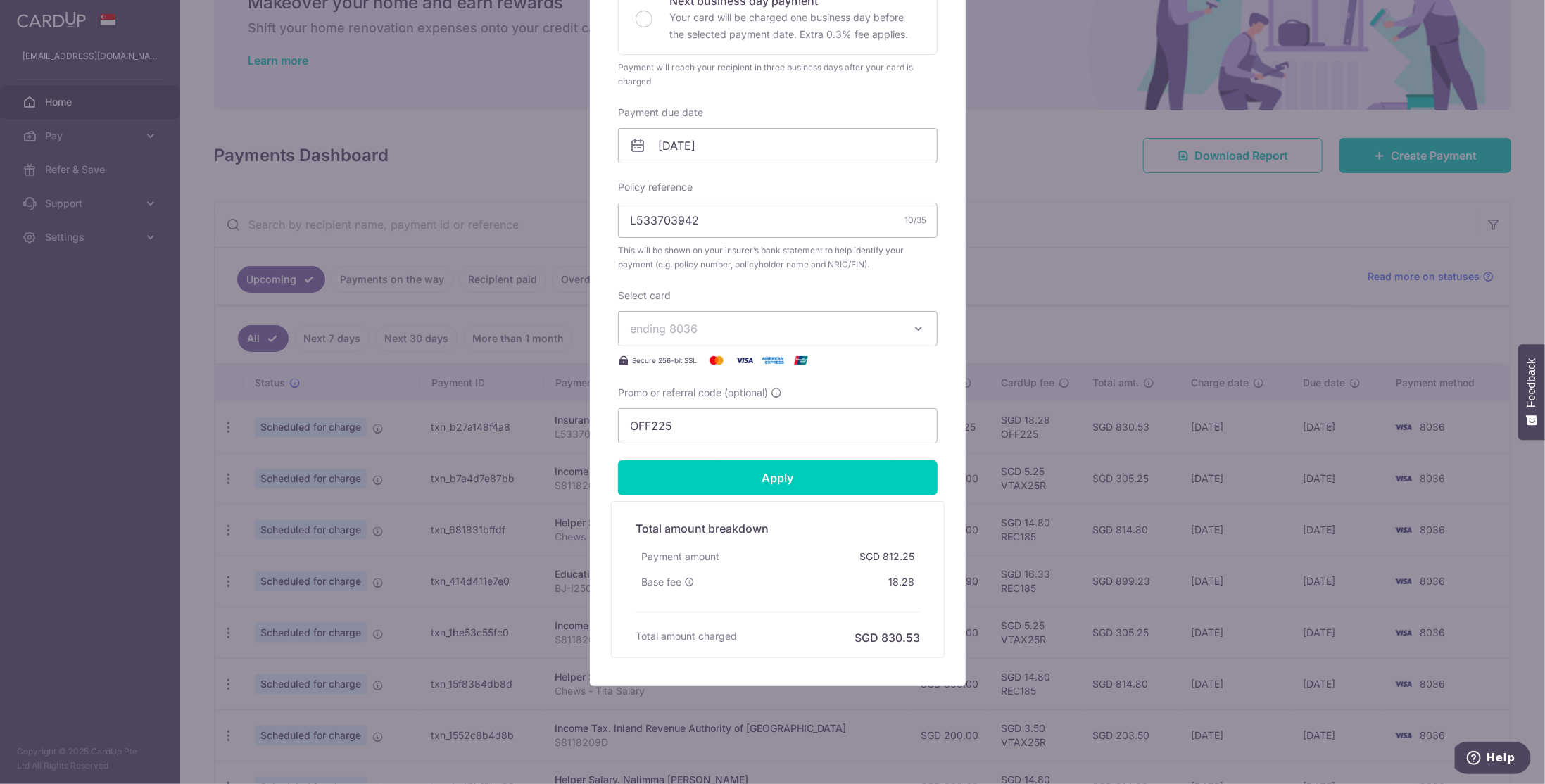
scroll to position [141, 0]
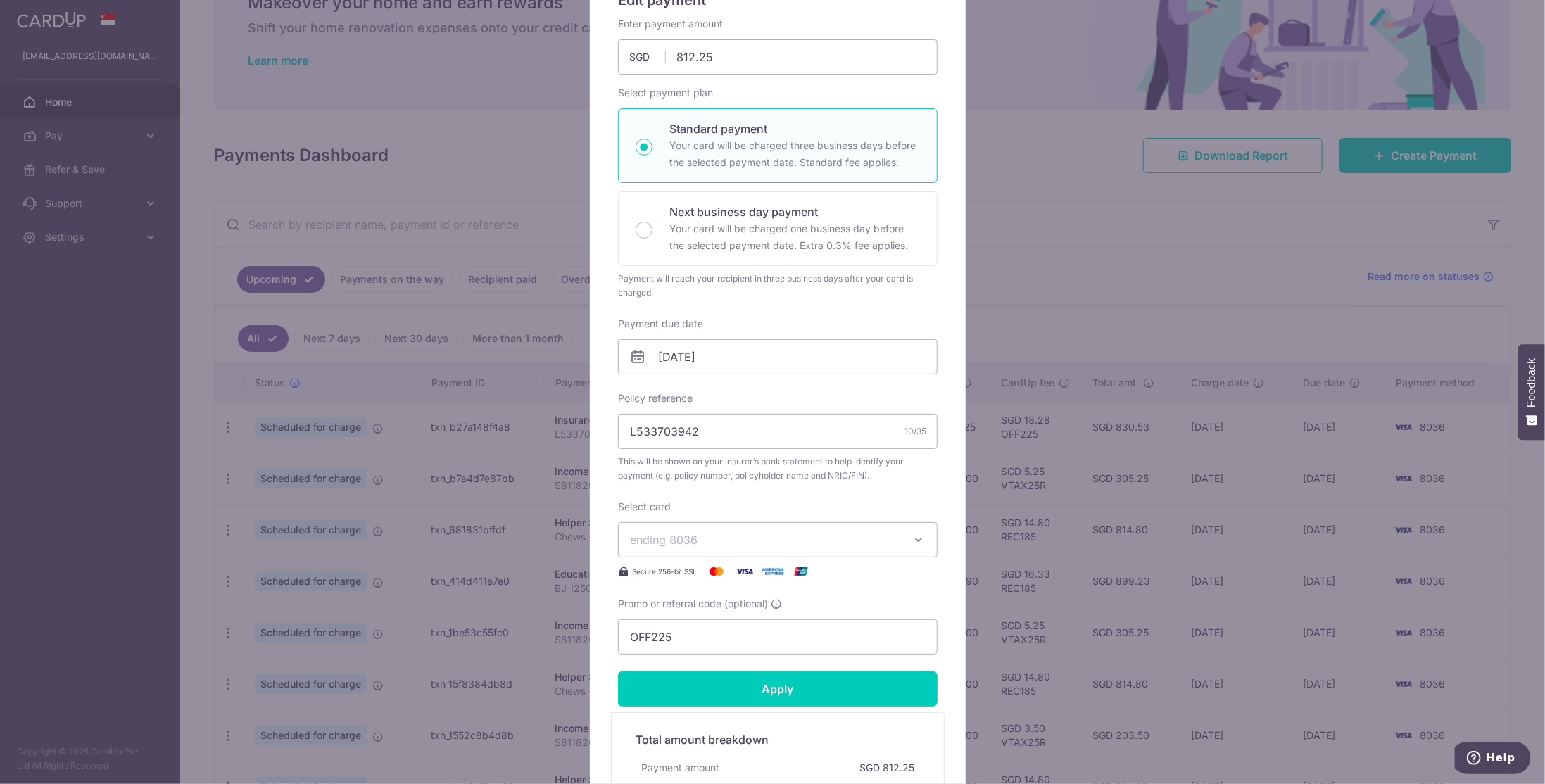
click at [921, 537] on button "ending 8036" at bounding box center [777, 540] width 319 height 35
click at [924, 488] on div "Enter payment amount 812.25 812.25 SGD To change the payment amount, please can…" at bounding box center [777, 336] width 319 height 638
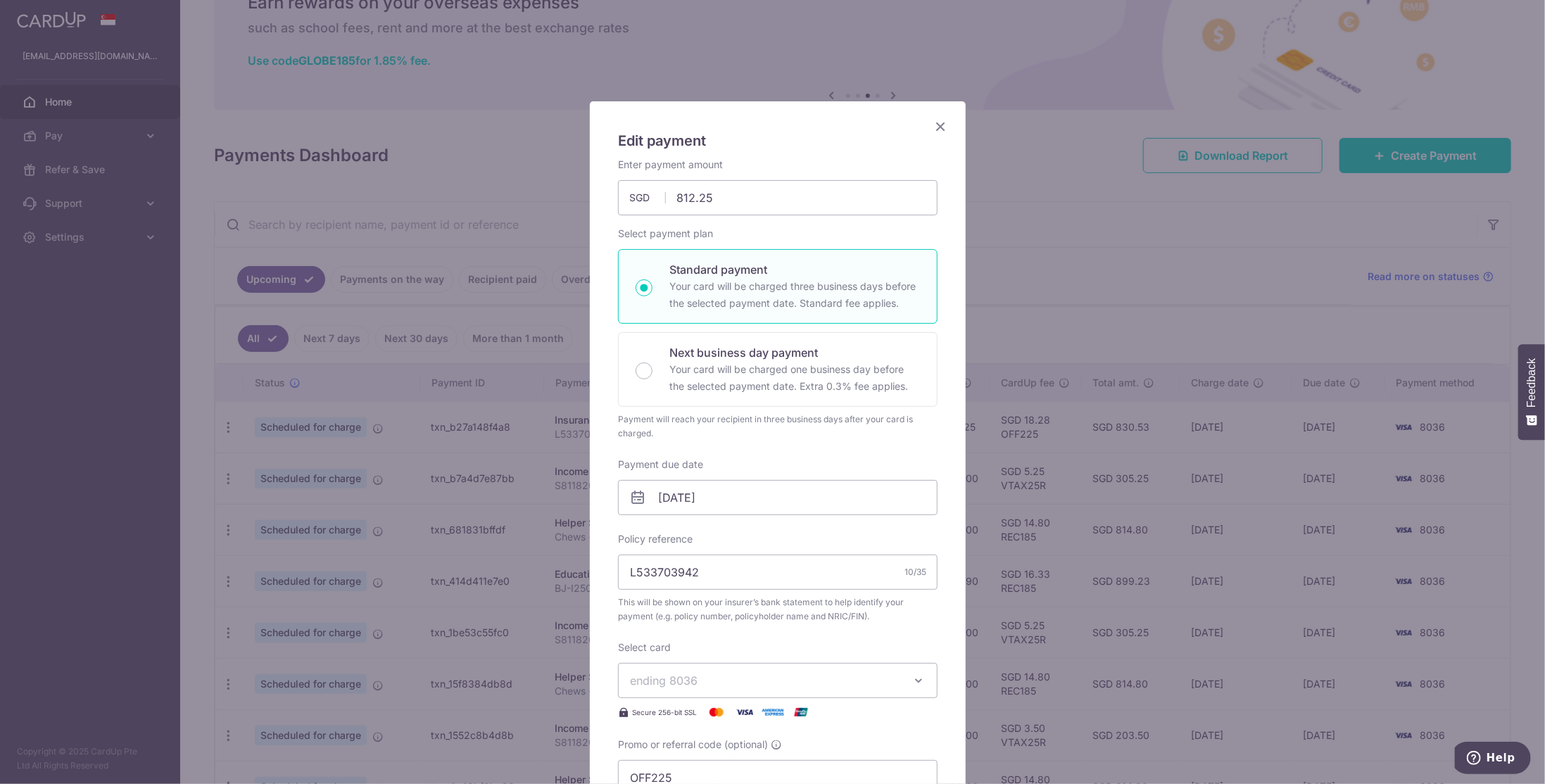
scroll to position [0, 0]
click at [932, 129] on icon "Close" at bounding box center [941, 127] width 17 height 17
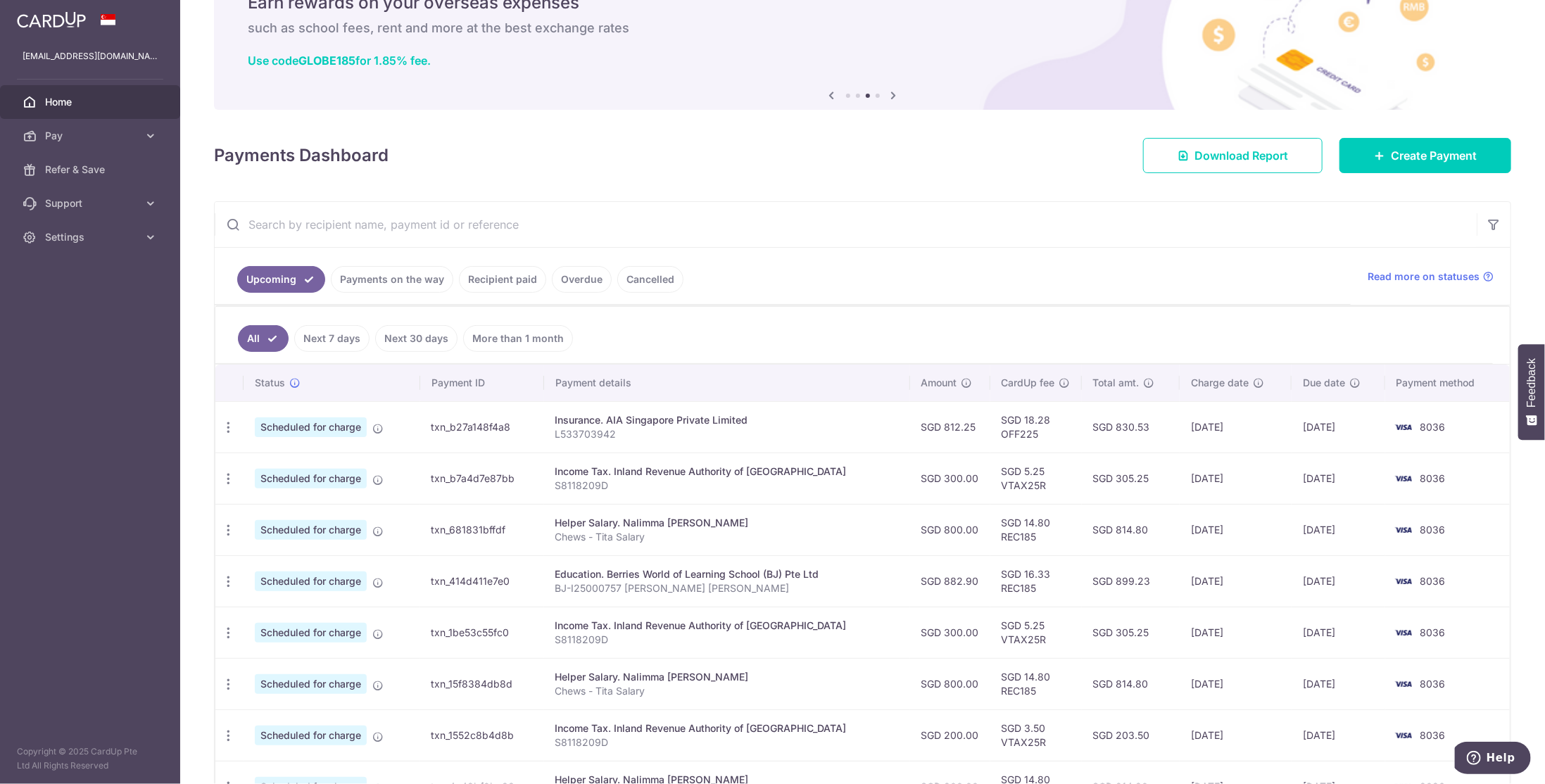
scroll to position [141, 0]
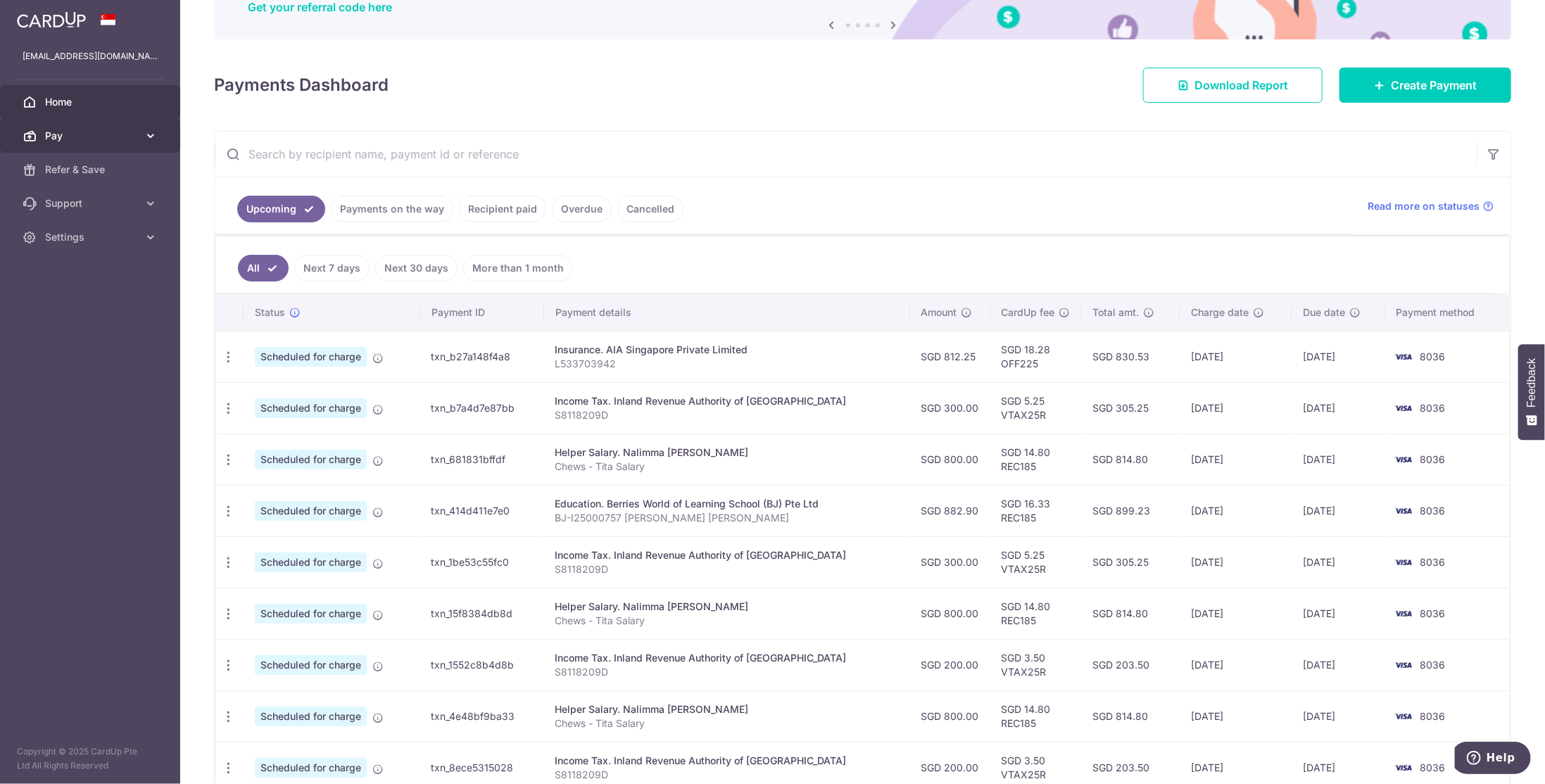
click at [59, 134] on span "Pay" at bounding box center [91, 136] width 93 height 14
click at [75, 169] on span "Payments" at bounding box center [91, 170] width 93 height 14
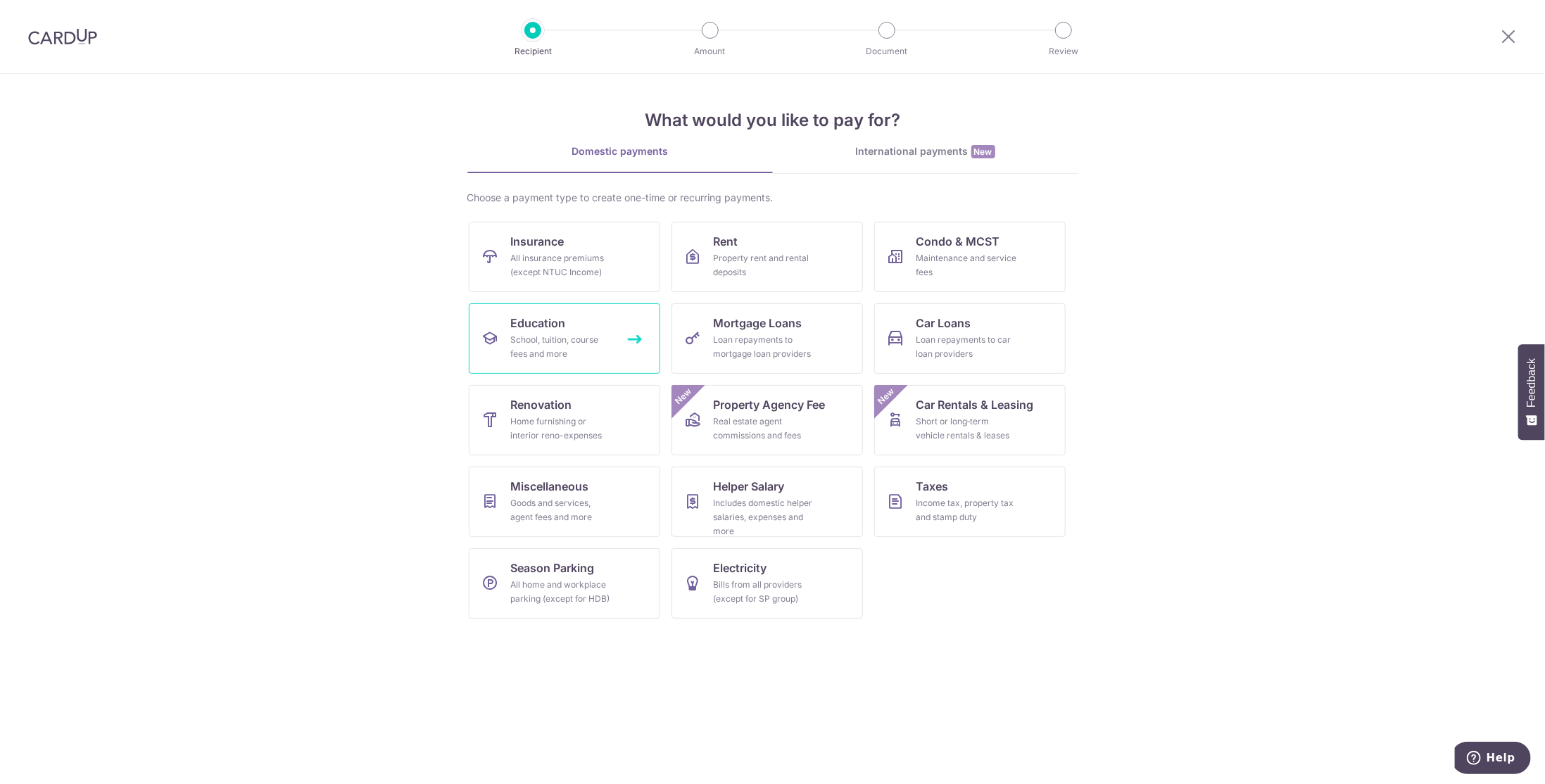
click at [556, 337] on div "School, tuition, course fees and more" at bounding box center [562, 347] width 102 height 28
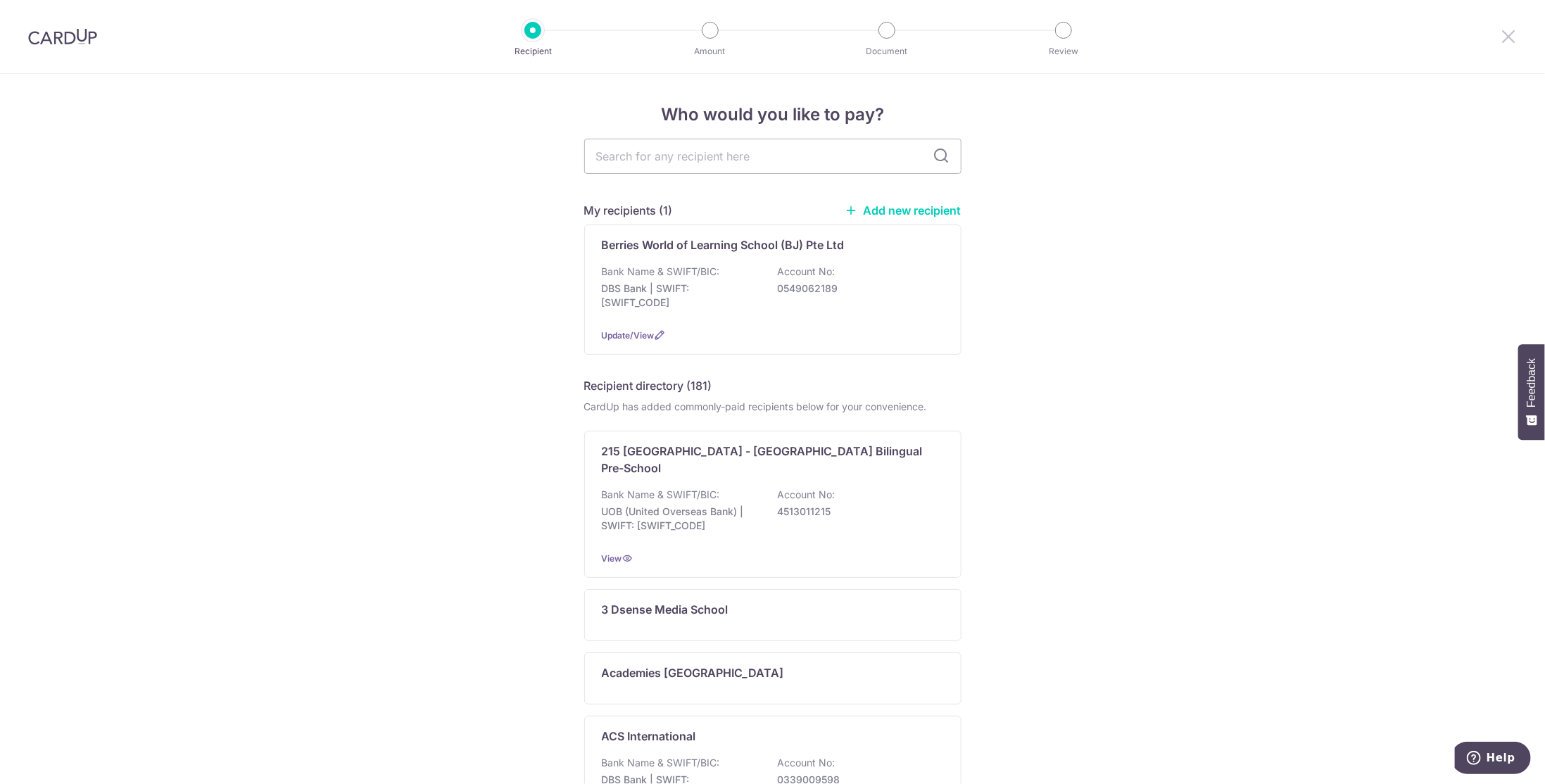
click at [1511, 34] on icon at bounding box center [1509, 36] width 17 height 17
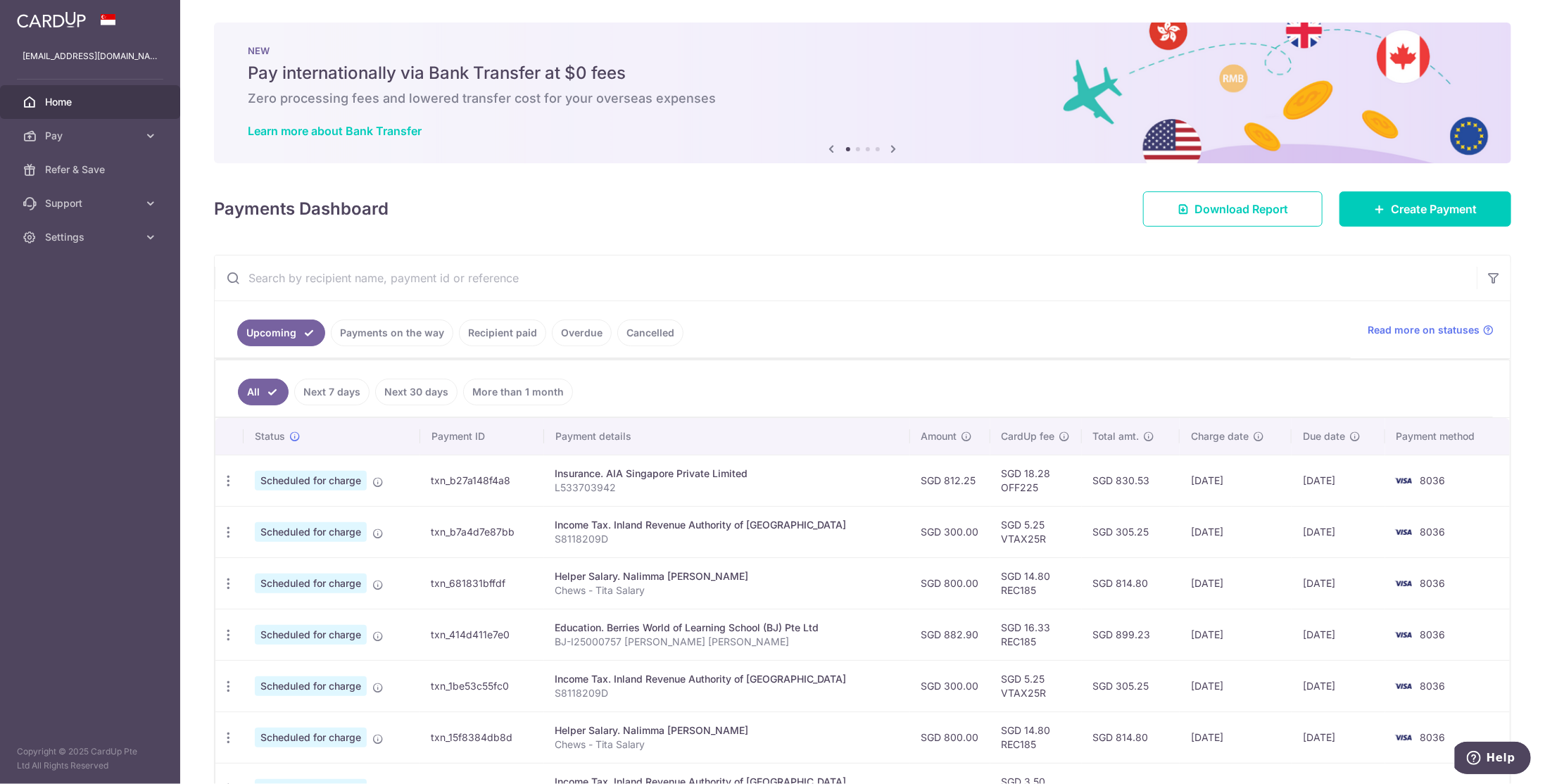
click at [506, 331] on link "Recipient paid" at bounding box center [502, 332] width 87 height 27
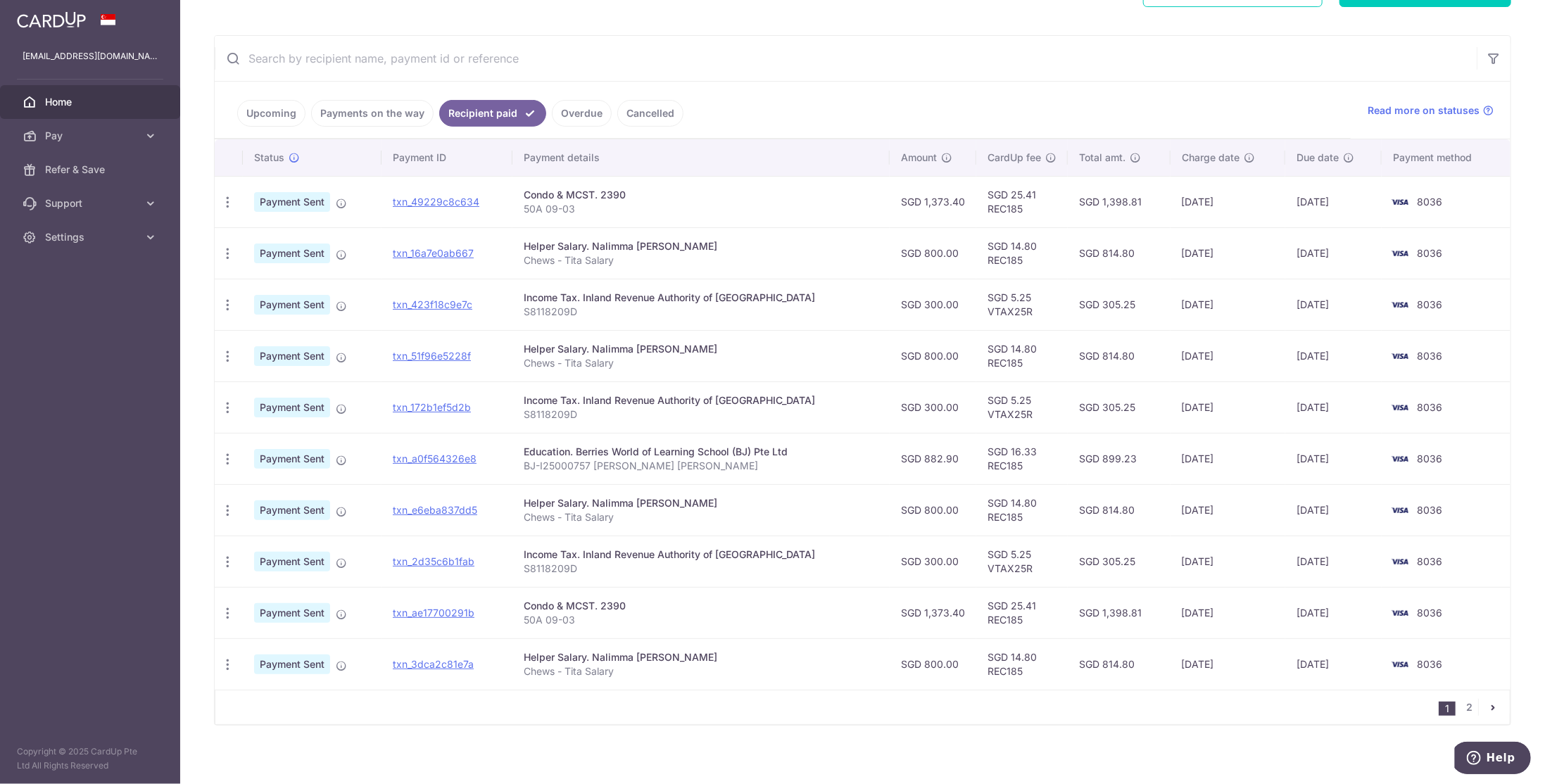
scroll to position [220, 0]
drag, startPoint x: 717, startPoint y: 444, endPoint x: 732, endPoint y: 461, distance: 22.7
click at [732, 461] on td "Education. Berries World of Learning School (BJ) Pte Ltd BJ-I25000757 Aaron Che…" at bounding box center [701, 458] width 377 height 52
click at [732, 461] on p "BJ-I25000757 Aaron Chew Yu Zhe" at bounding box center [701, 465] width 355 height 14
drag, startPoint x: 721, startPoint y: 446, endPoint x: 733, endPoint y: 466, distance: 23.3
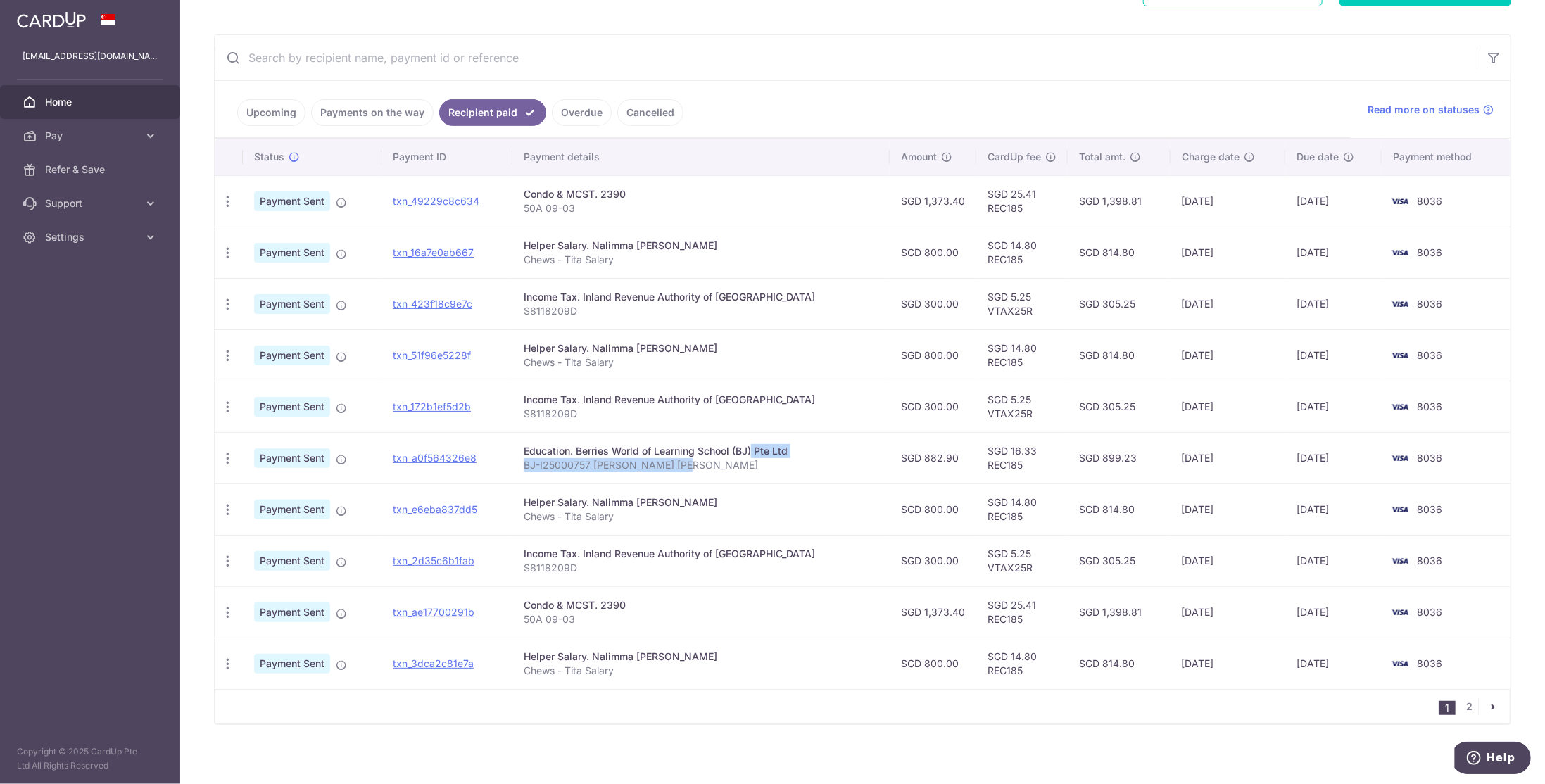
click at [733, 466] on td "Education. Berries World of Learning School (BJ) Pte Ltd BJ-I25000757 Aaron Che…" at bounding box center [701, 458] width 377 height 52
click at [733, 466] on p "BJ-I25000757 Aaron Chew Yu Zhe" at bounding box center [701, 465] width 355 height 14
drag, startPoint x: 725, startPoint y: 448, endPoint x: 737, endPoint y: 463, distance: 19.2
click at [737, 463] on td "Education. Berries World of Learning School (BJ) Pte Ltd BJ-I25000757 Aaron Che…" at bounding box center [701, 458] width 377 height 52
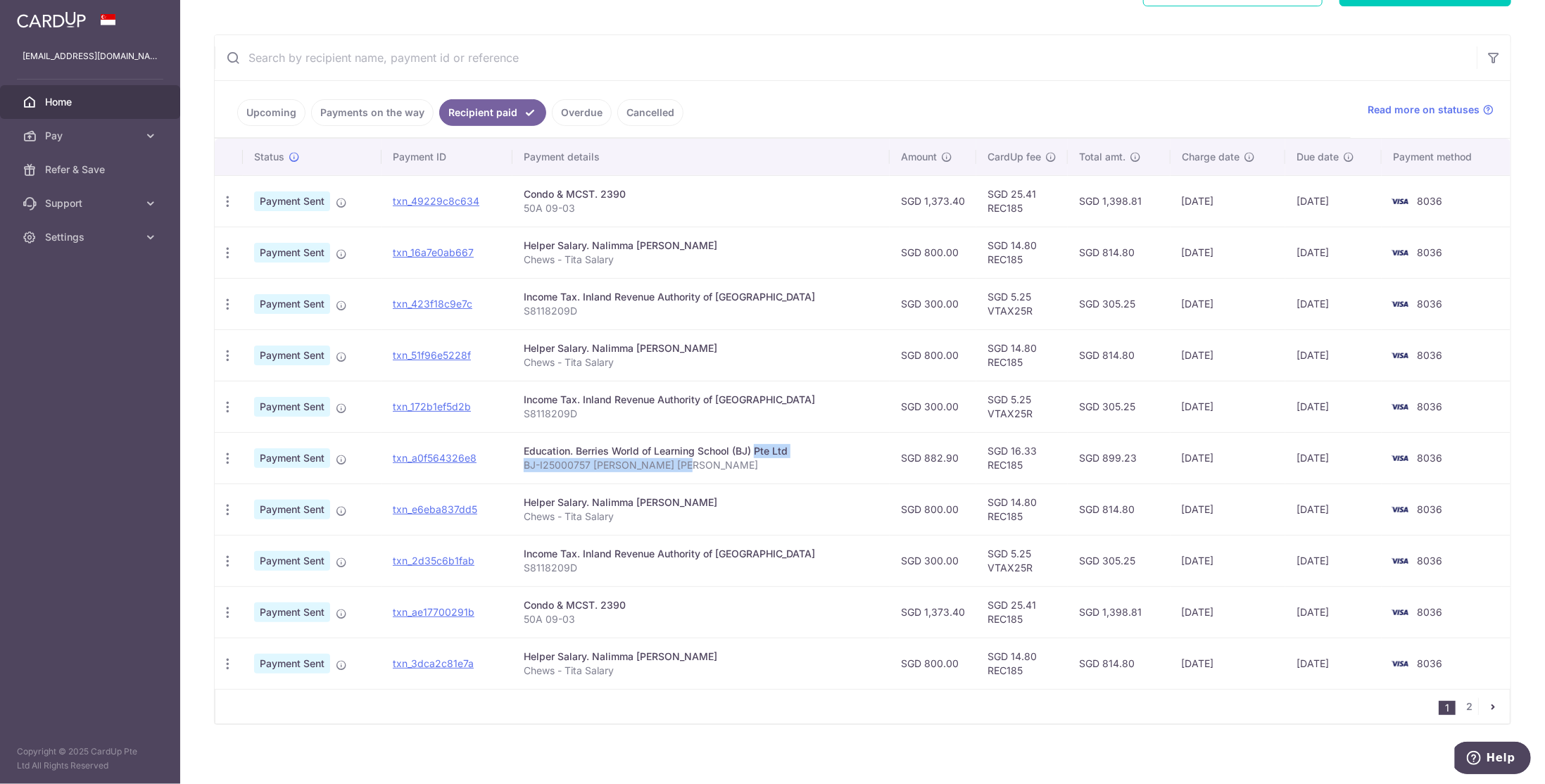
click at [277, 113] on link "Upcoming" at bounding box center [271, 112] width 68 height 27
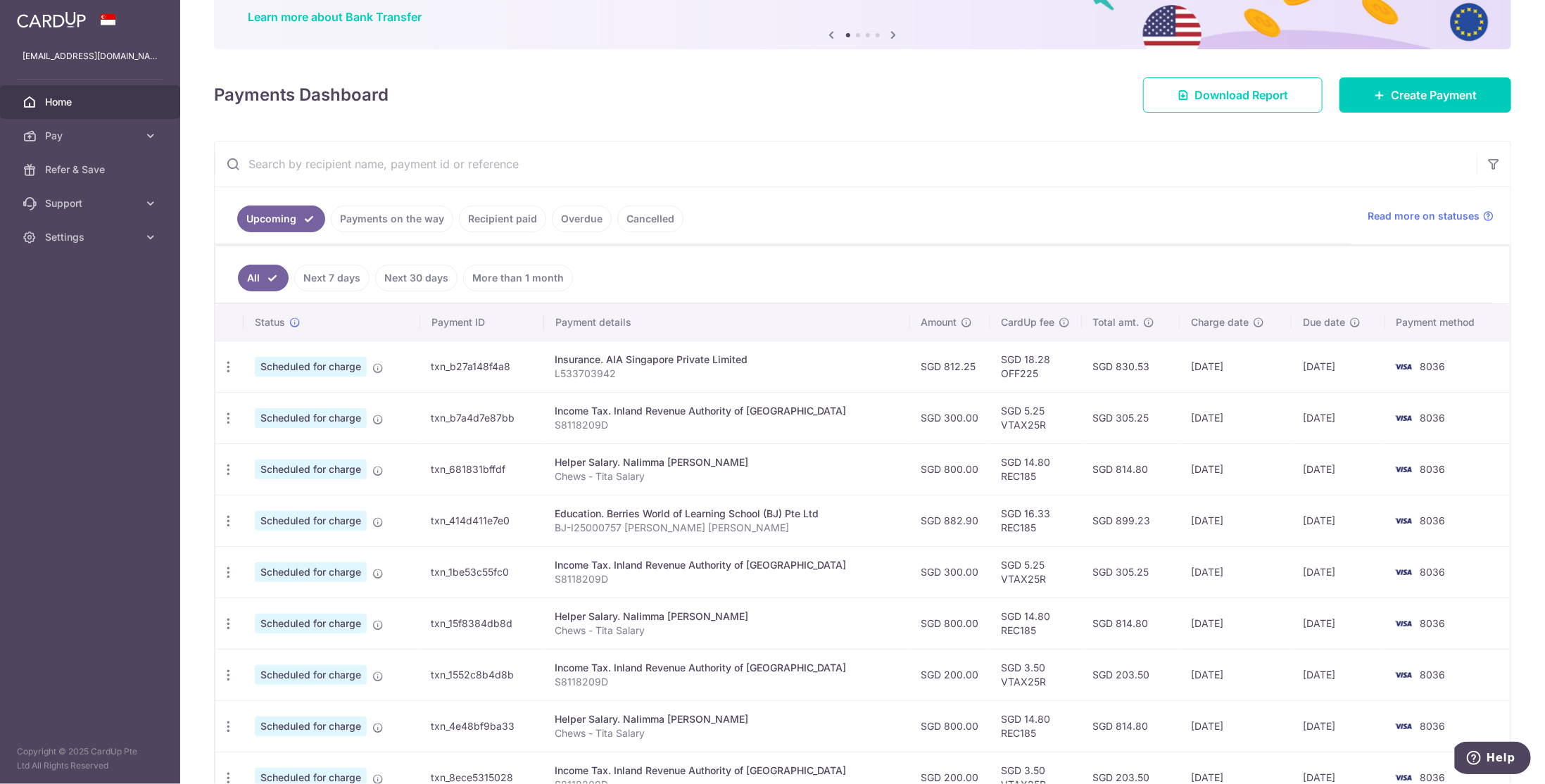
scroll to position [141, 0]
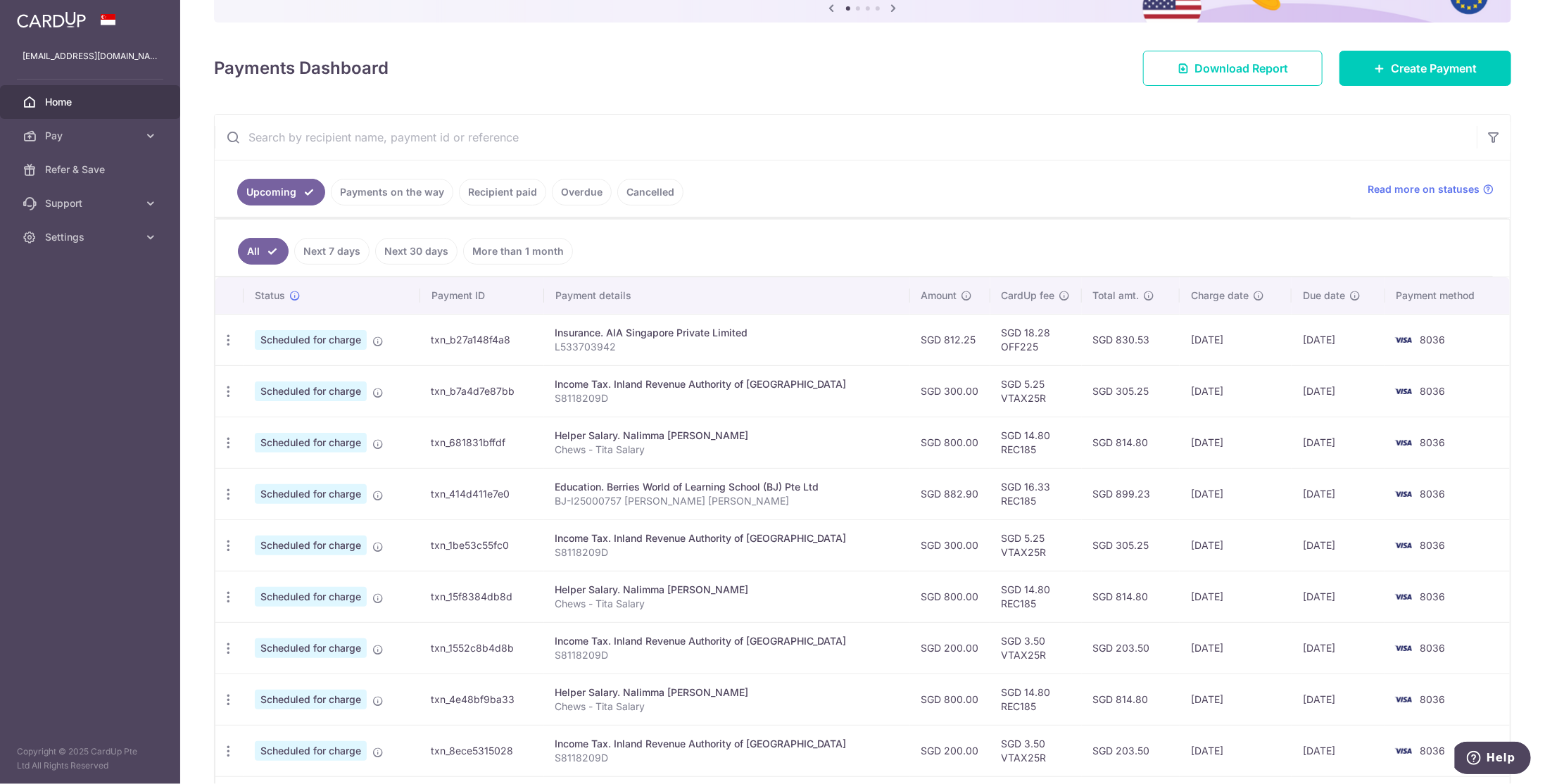
drag, startPoint x: 613, startPoint y: 485, endPoint x: 1342, endPoint y: 500, distance: 729.2
click at [1342, 500] on tr "Update payment Cancel payment Scheduled for charge txn_414d411e7e0 Education. B…" at bounding box center [862, 494] width 1295 height 52
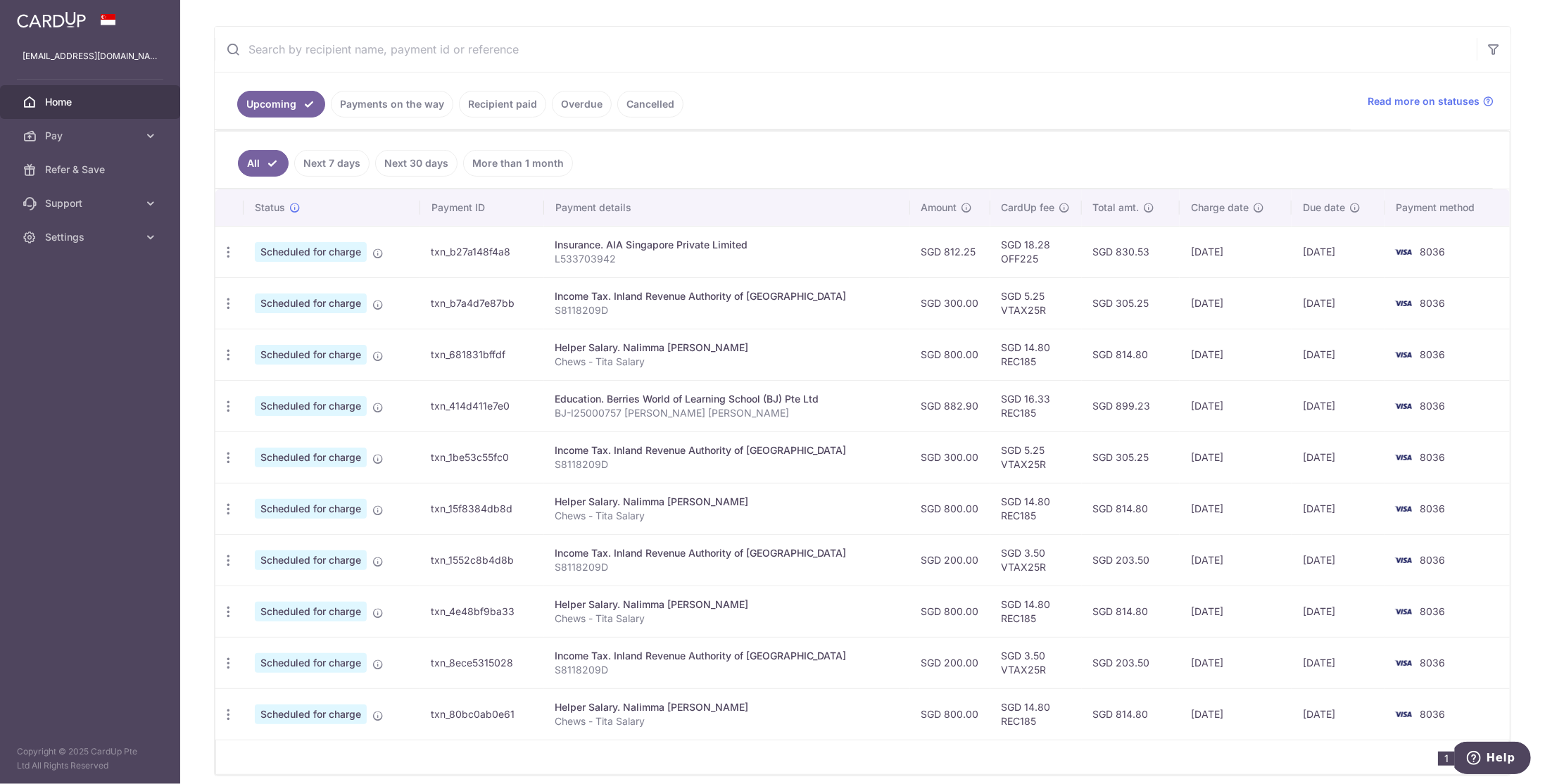
scroll to position [279, 0]
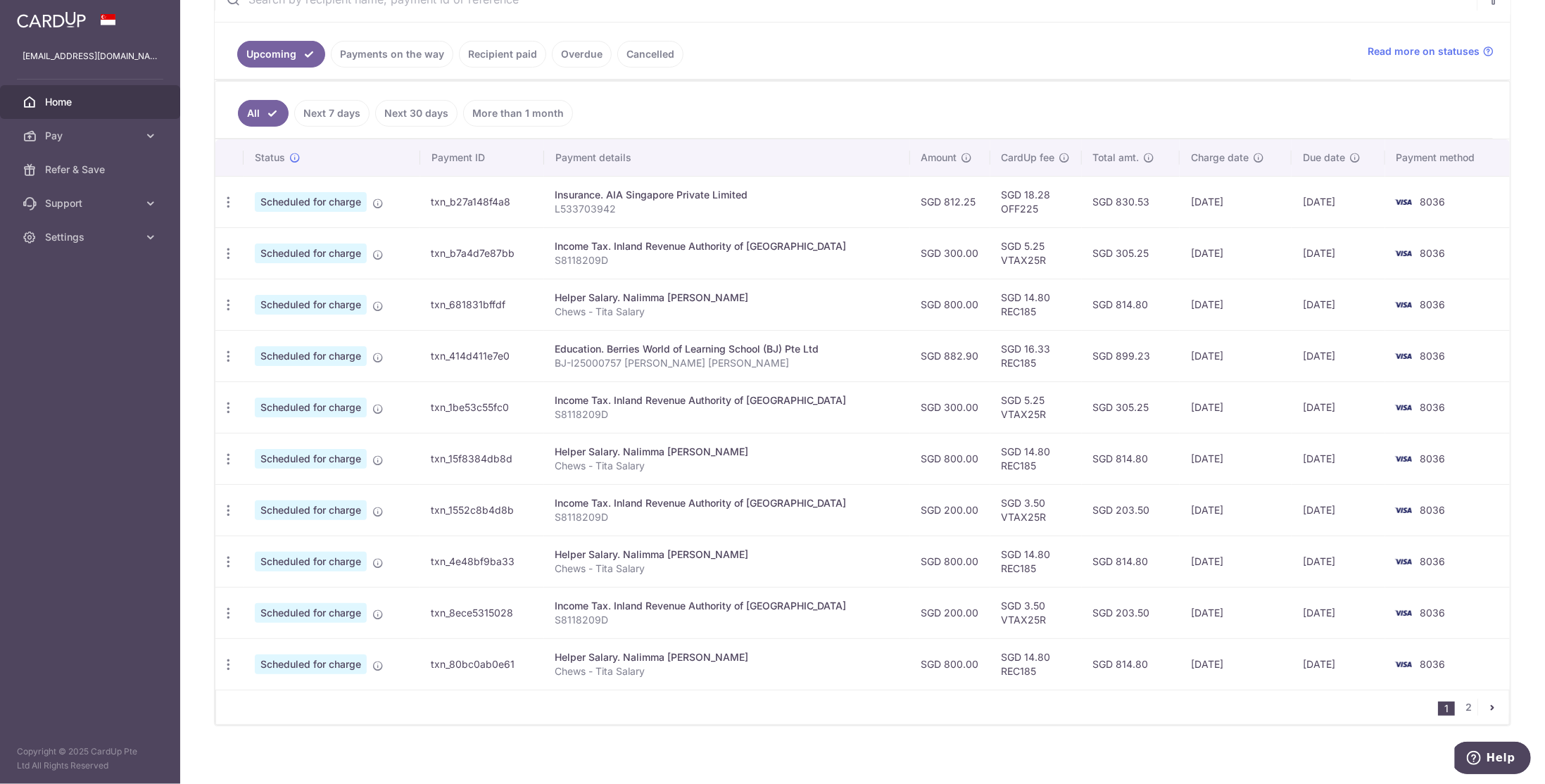
click at [628, 343] on div "Education. Berries World of Learning School (BJ) Pte Ltd" at bounding box center [726, 349] width 343 height 14
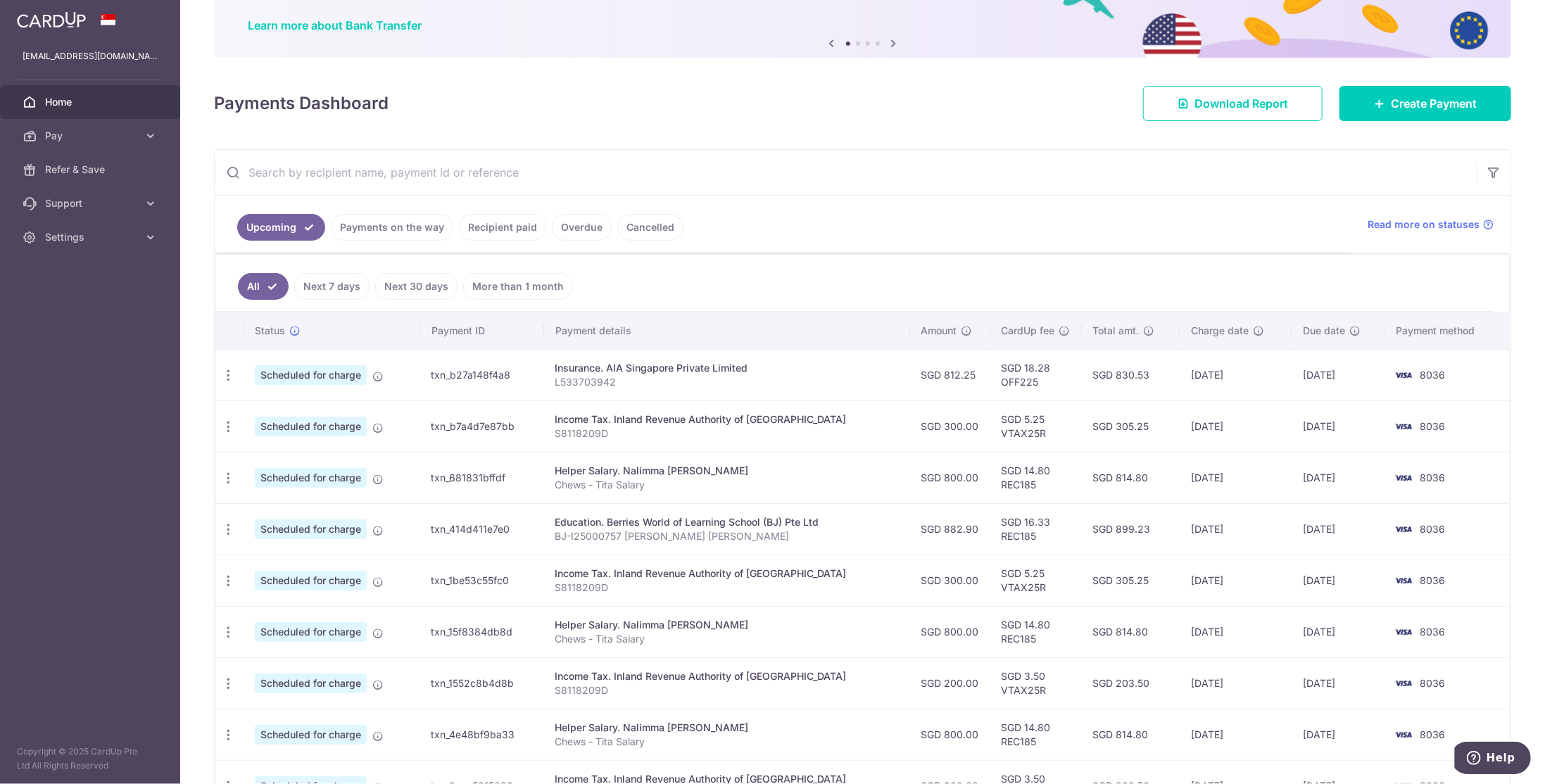
scroll to position [68, 0]
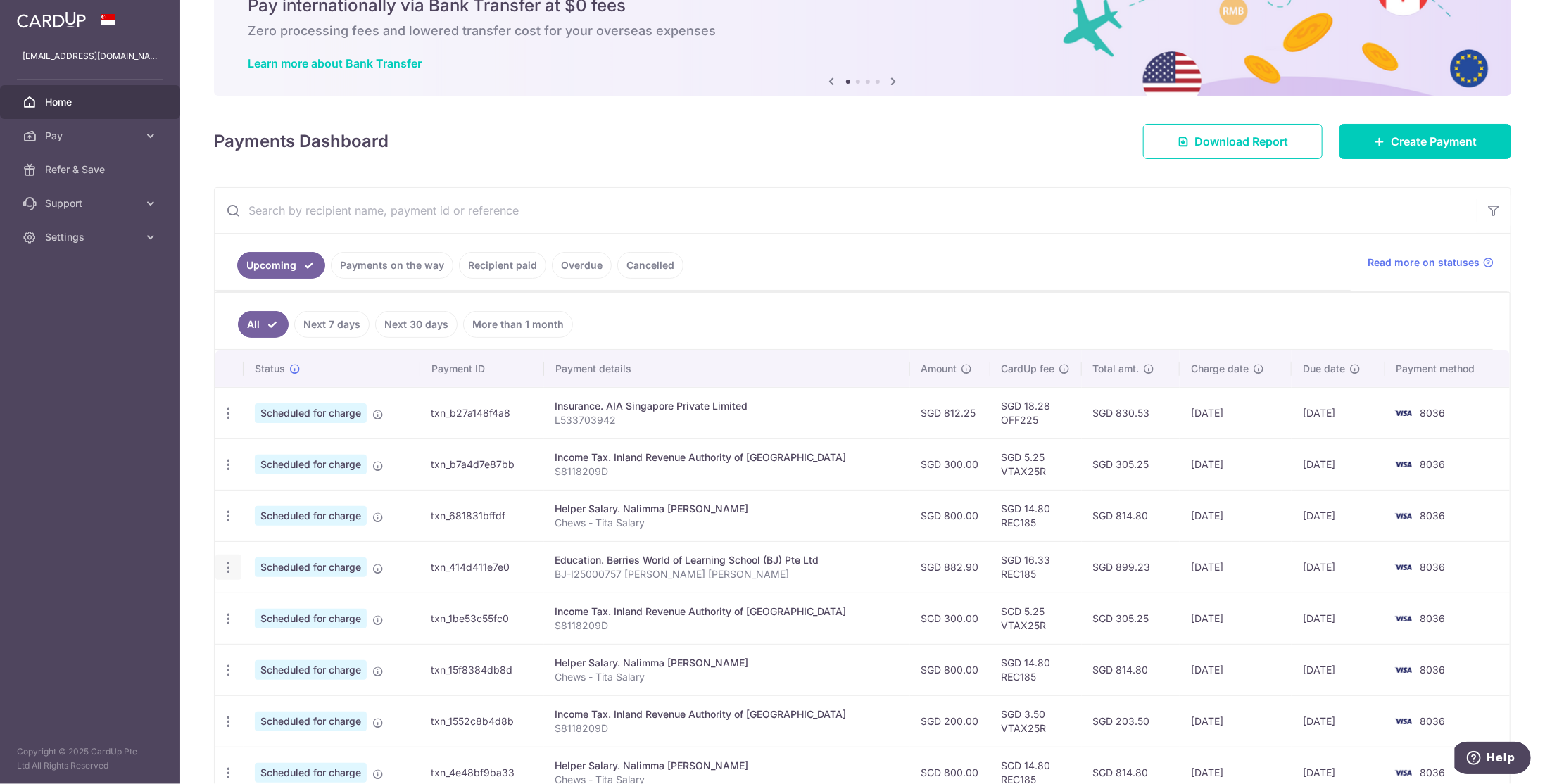
click at [230, 562] on icon "button" at bounding box center [228, 567] width 15 height 15
click at [288, 604] on span "Update payment" at bounding box center [303, 606] width 96 height 17
radio input "true"
type input "882.90"
type input "17/11/2025"
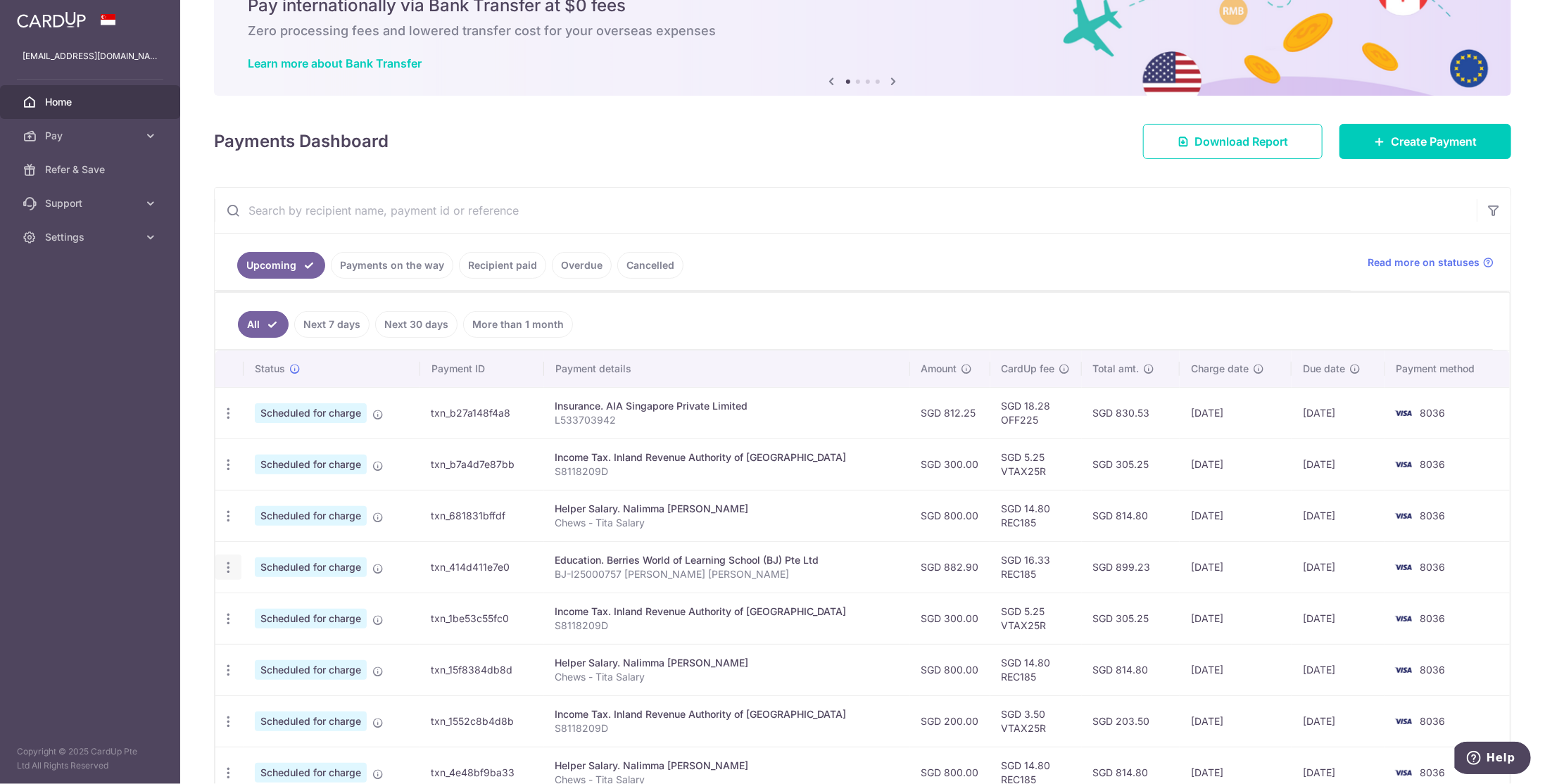
type input "BJ-I25000757 Aaron Chew Yu Zhe"
type input "REC185"
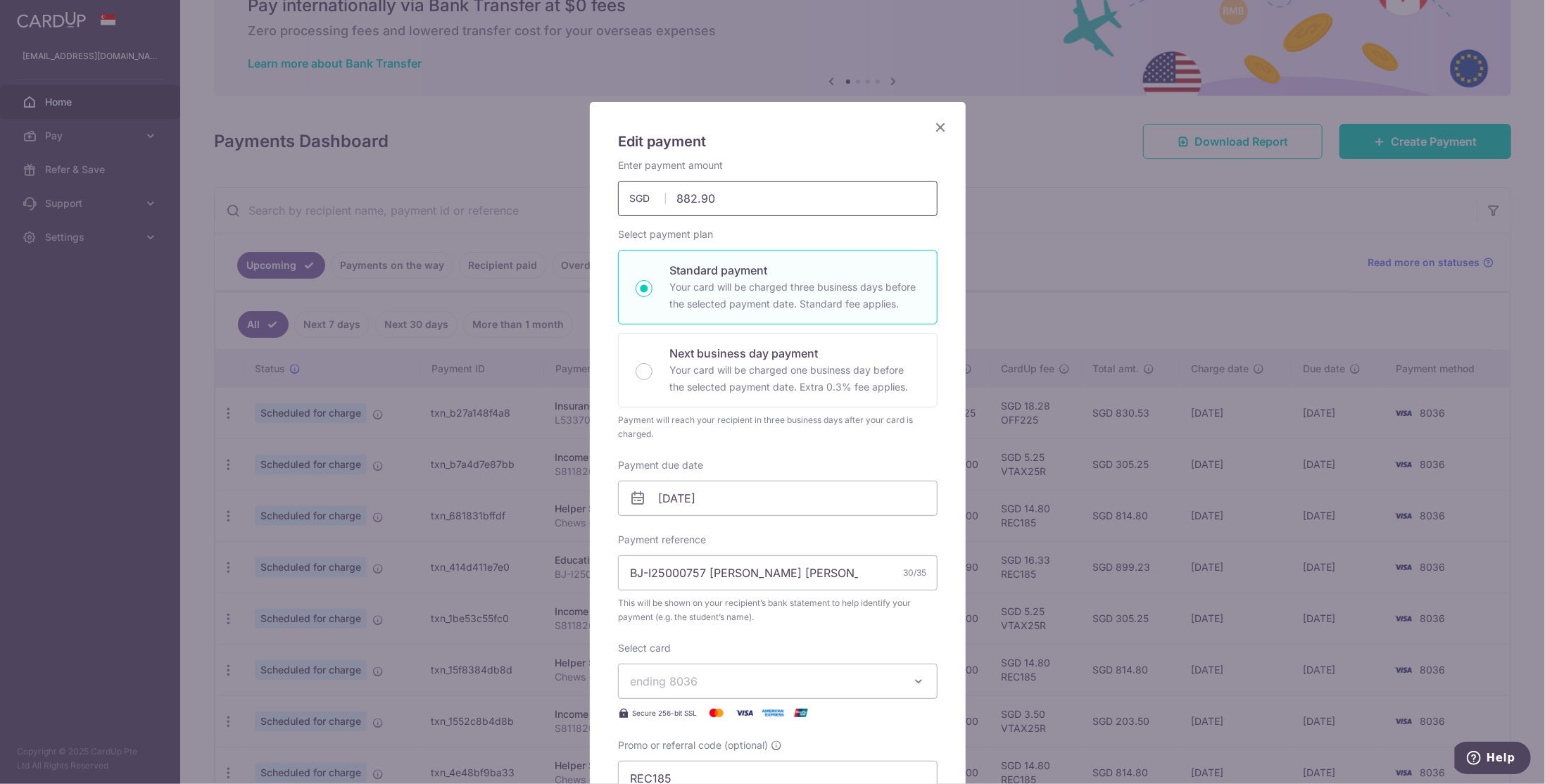
drag, startPoint x: 718, startPoint y: 202, endPoint x: 656, endPoint y: 194, distance: 62.5
click at [656, 194] on div "882.90 882.90 SGD" at bounding box center [777, 198] width 319 height 35
click at [756, 198] on input "882.90" at bounding box center [777, 198] width 319 height 35
click at [739, 209] on input "882.90" at bounding box center [777, 198] width 319 height 35
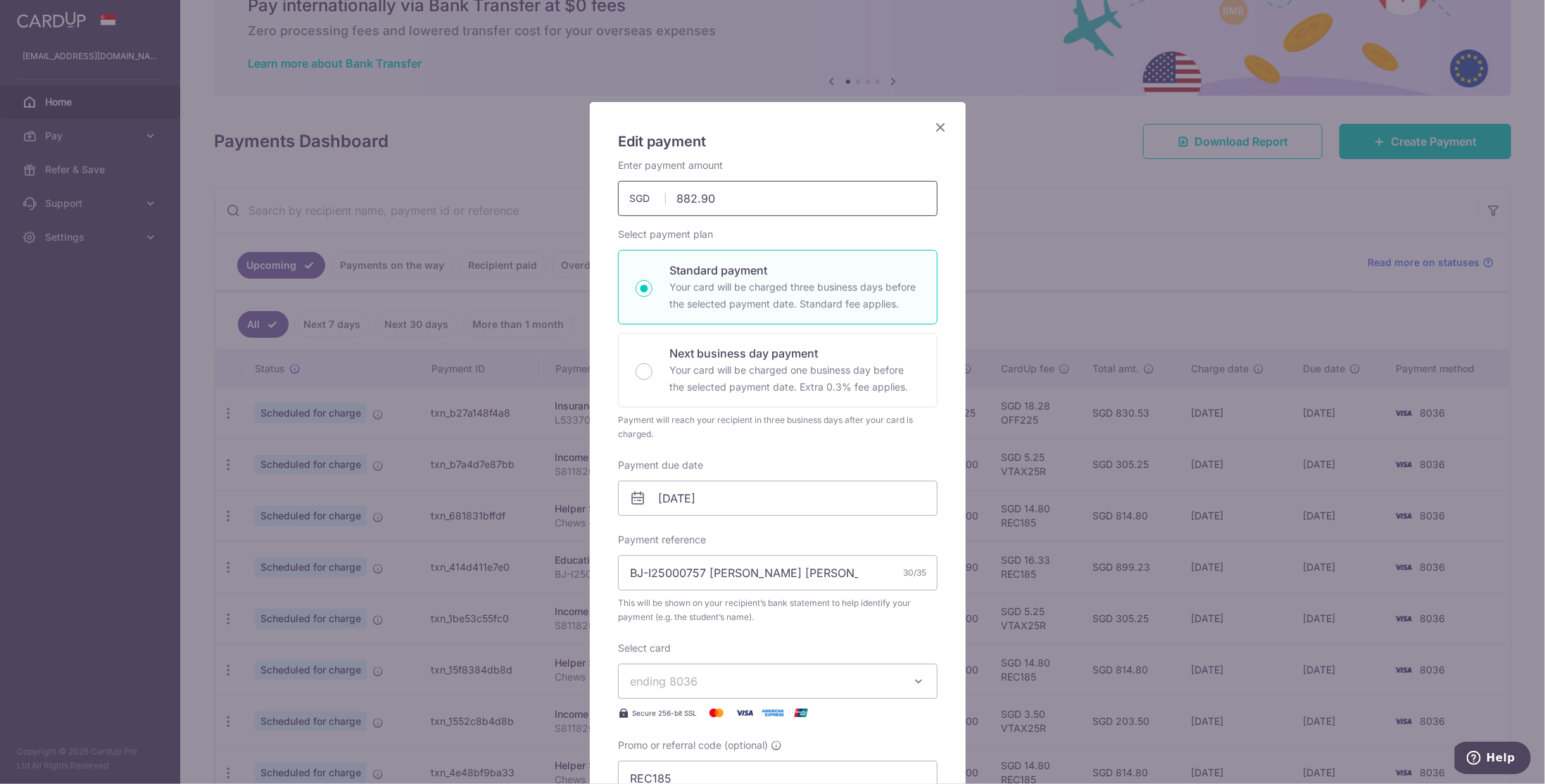
click at [739, 206] on input "882.90" at bounding box center [777, 198] width 319 height 35
click at [720, 198] on input "882.90" at bounding box center [777, 198] width 319 height 35
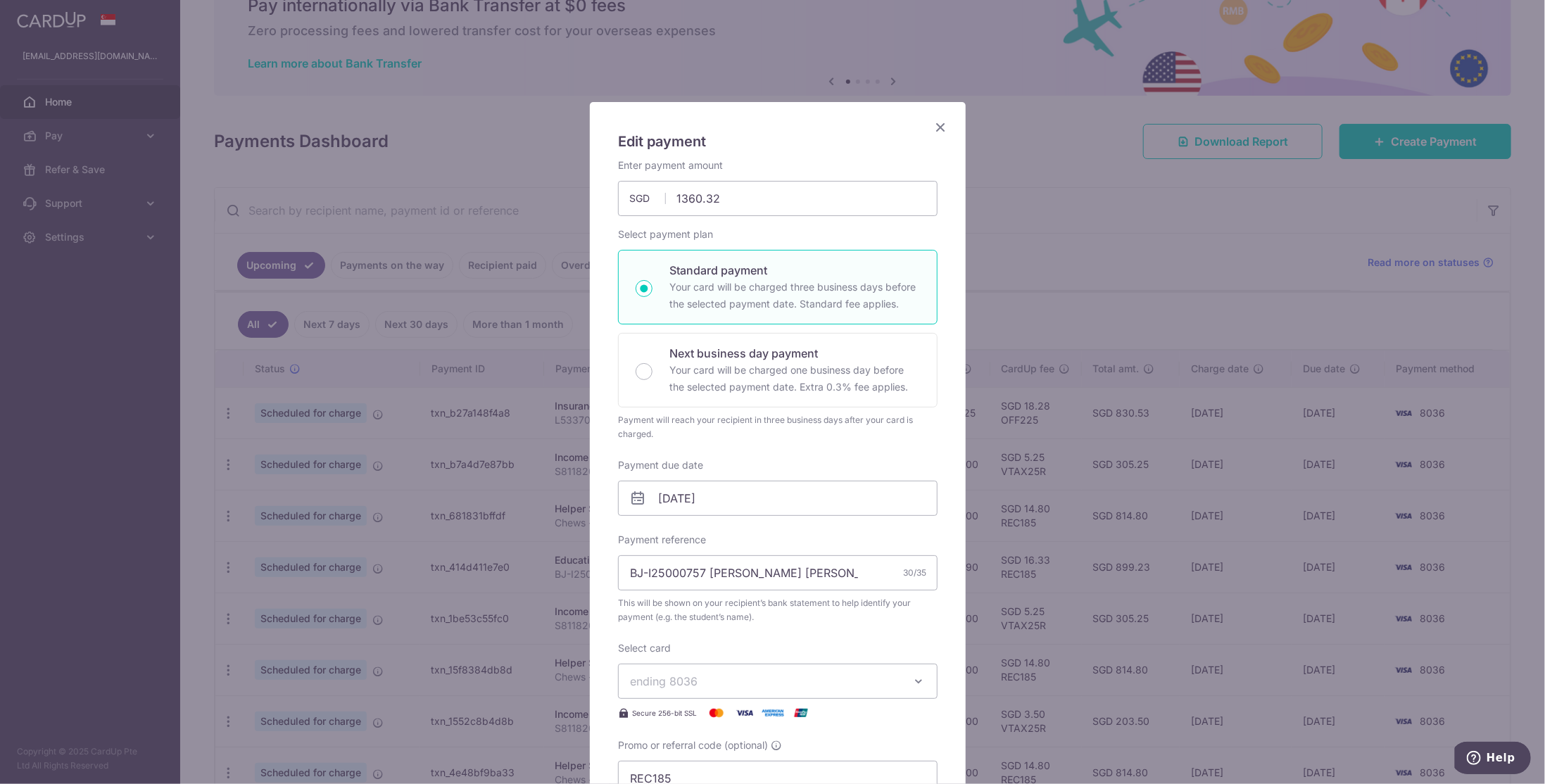
type input "1,360.32"
click at [860, 135] on h5 "Edit payment" at bounding box center [777, 141] width 319 height 22
click at [725, 490] on input "17/11/2025" at bounding box center [777, 498] width 319 height 35
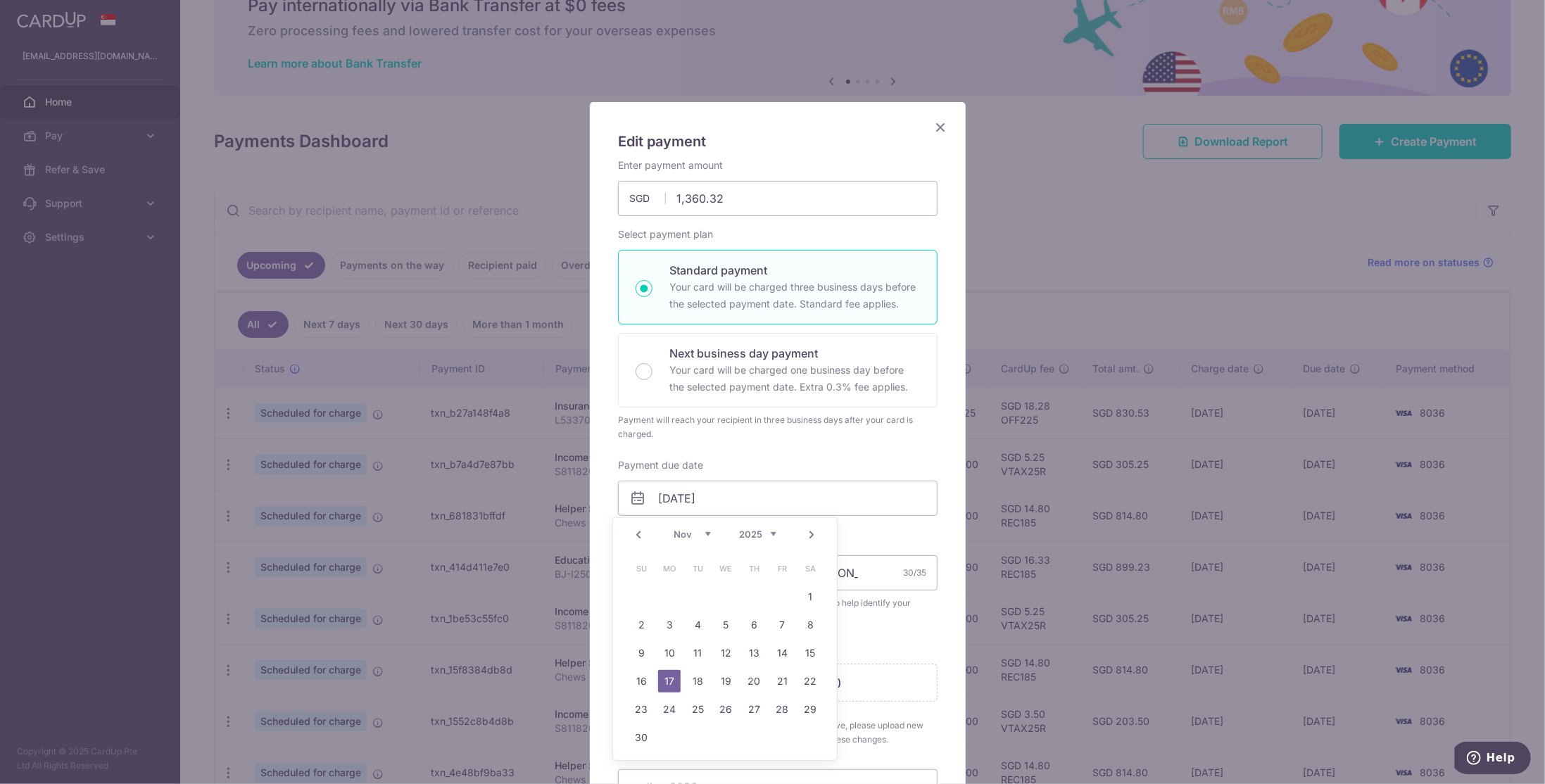
click at [640, 534] on link "Prev" at bounding box center [639, 535] width 17 height 17
click at [785, 654] on link "17" at bounding box center [782, 653] width 22 height 22
type input "17/10/2025"
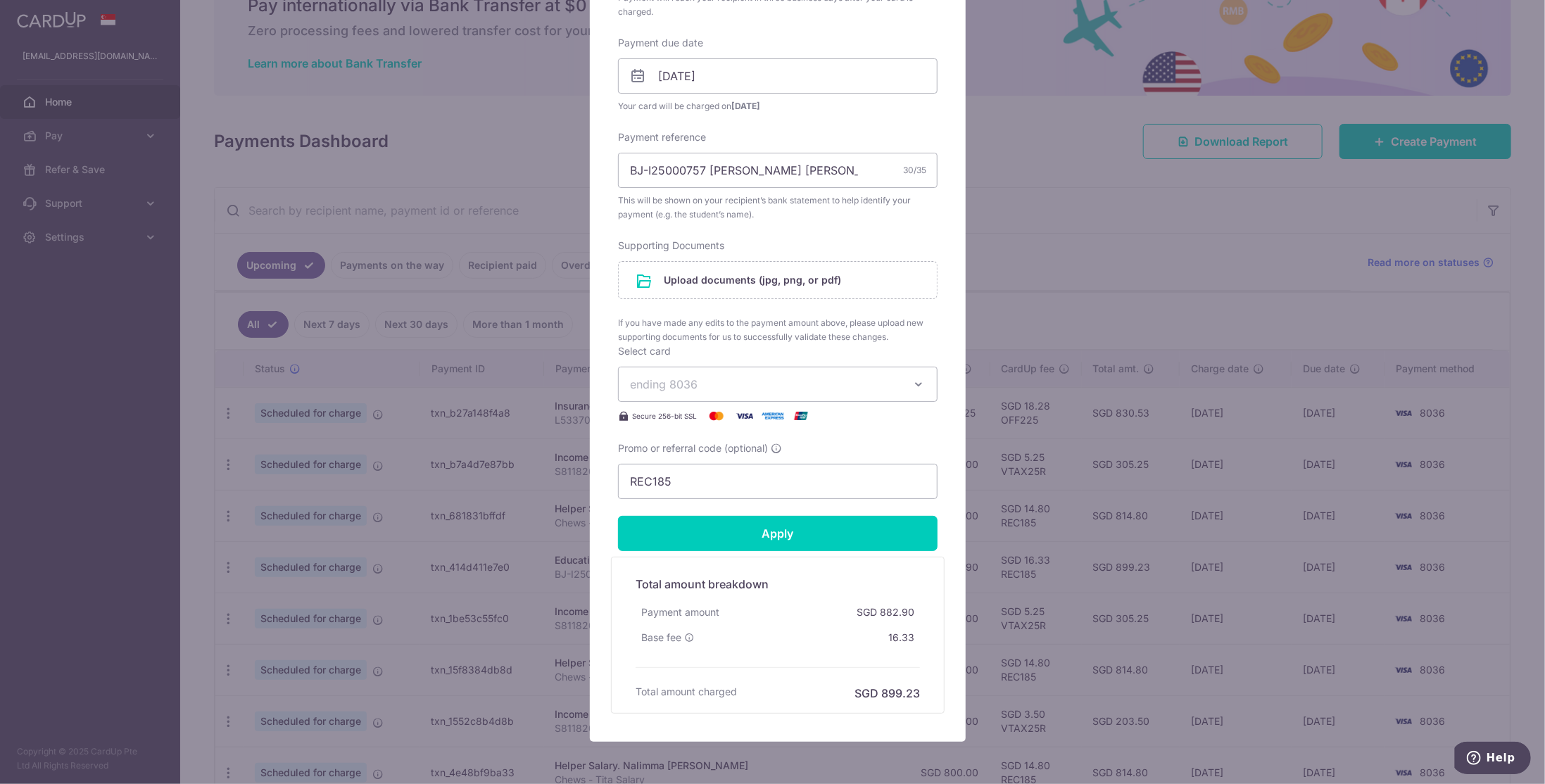
scroll to position [352, 0]
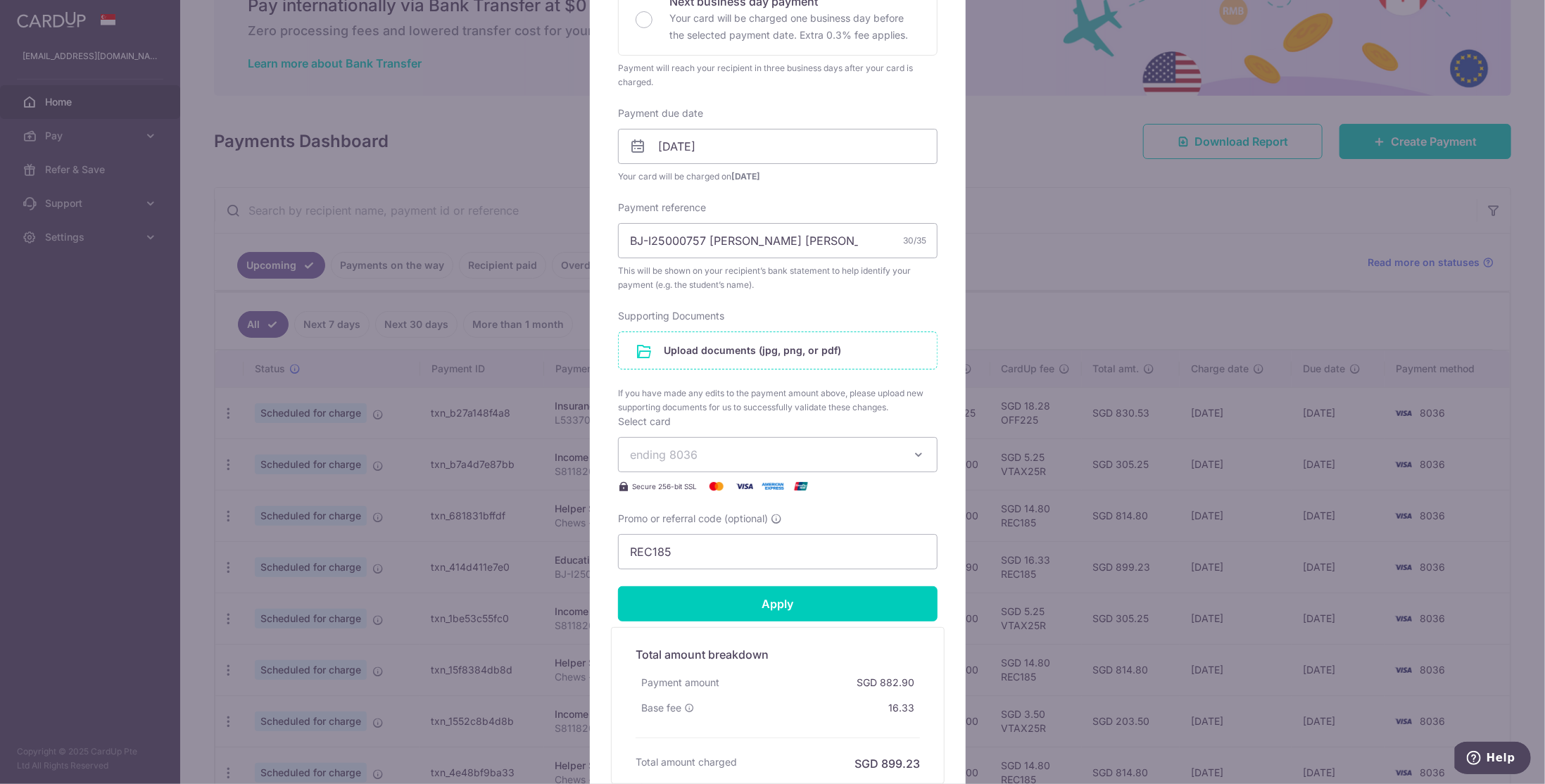
click at [694, 349] on input "file" at bounding box center [778, 350] width 318 height 37
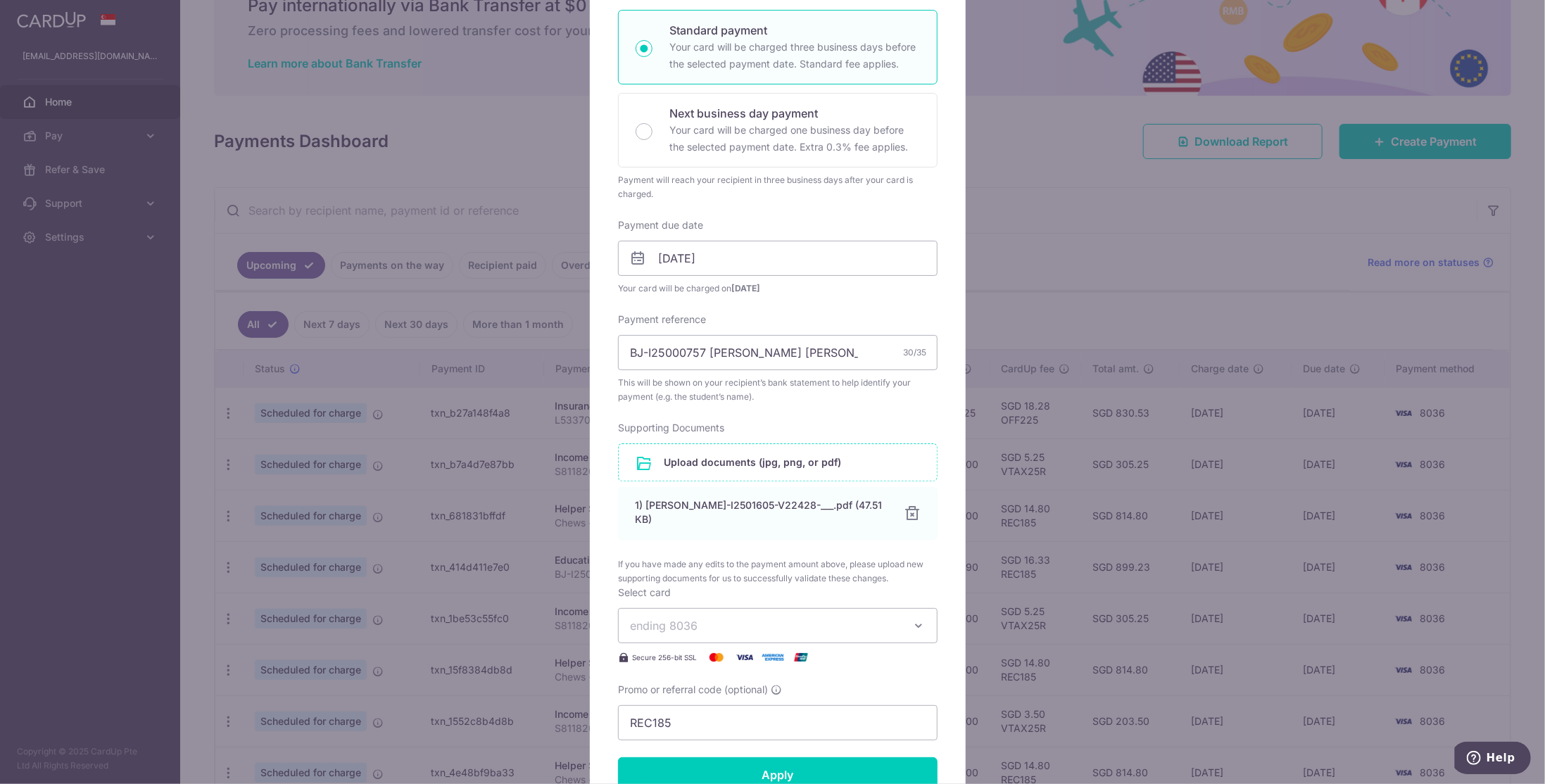
scroll to position [281, 0]
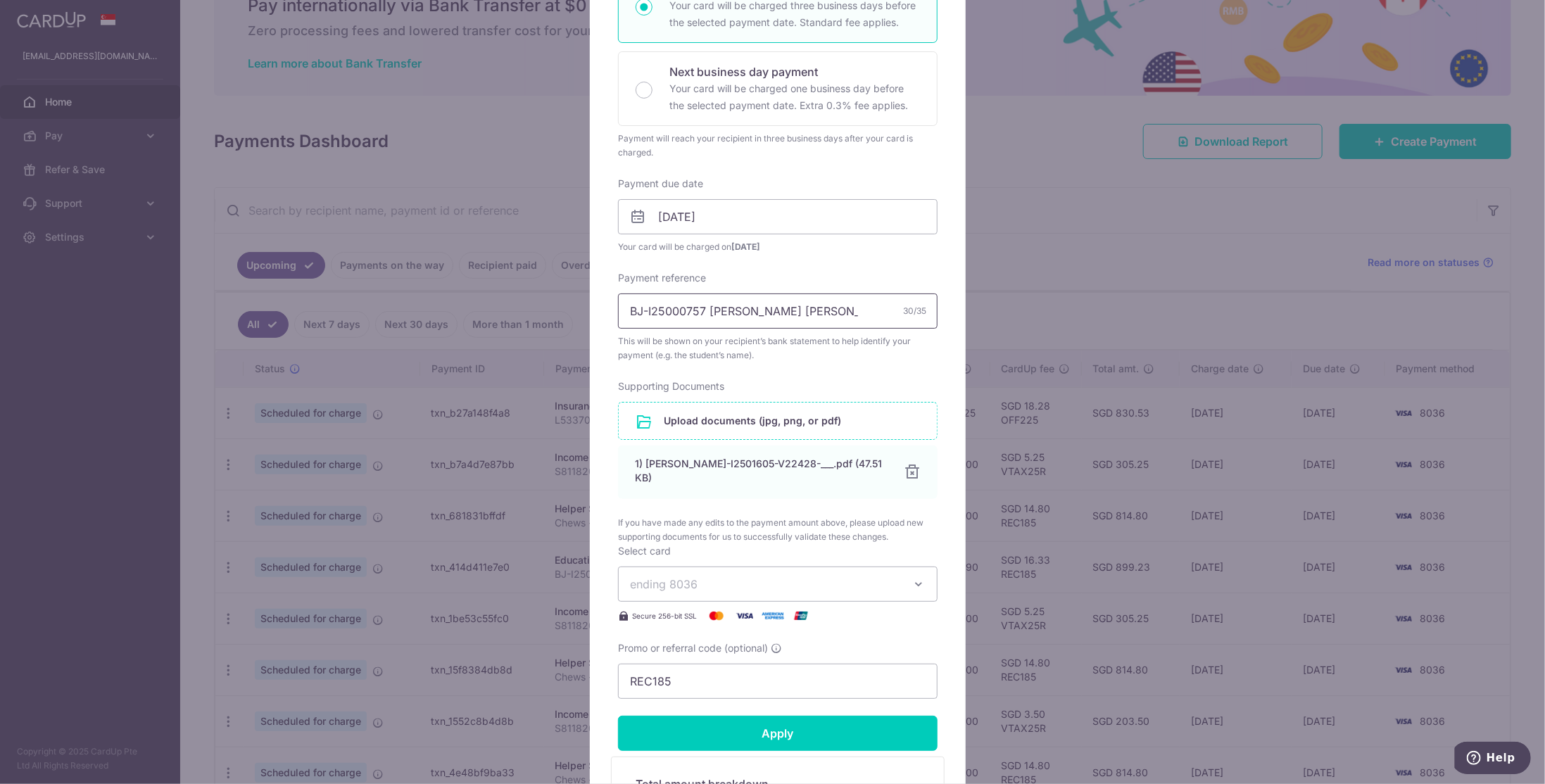
drag, startPoint x: 663, startPoint y: 307, endPoint x: 701, endPoint y: 304, distance: 38.1
click at [701, 304] on input "BJ-I25000757 Aaron Chew Yu Zhe" at bounding box center [777, 311] width 319 height 35
type input "BJ-I2501605 Aaron Chew Yu Zhe"
drag, startPoint x: 758, startPoint y: 303, endPoint x: 576, endPoint y: 299, distance: 182.0
click at [576, 299] on div "Edit payment By clicking apply, you will make changes to all payments to Berrie…" at bounding box center [772, 392] width 1545 height 784
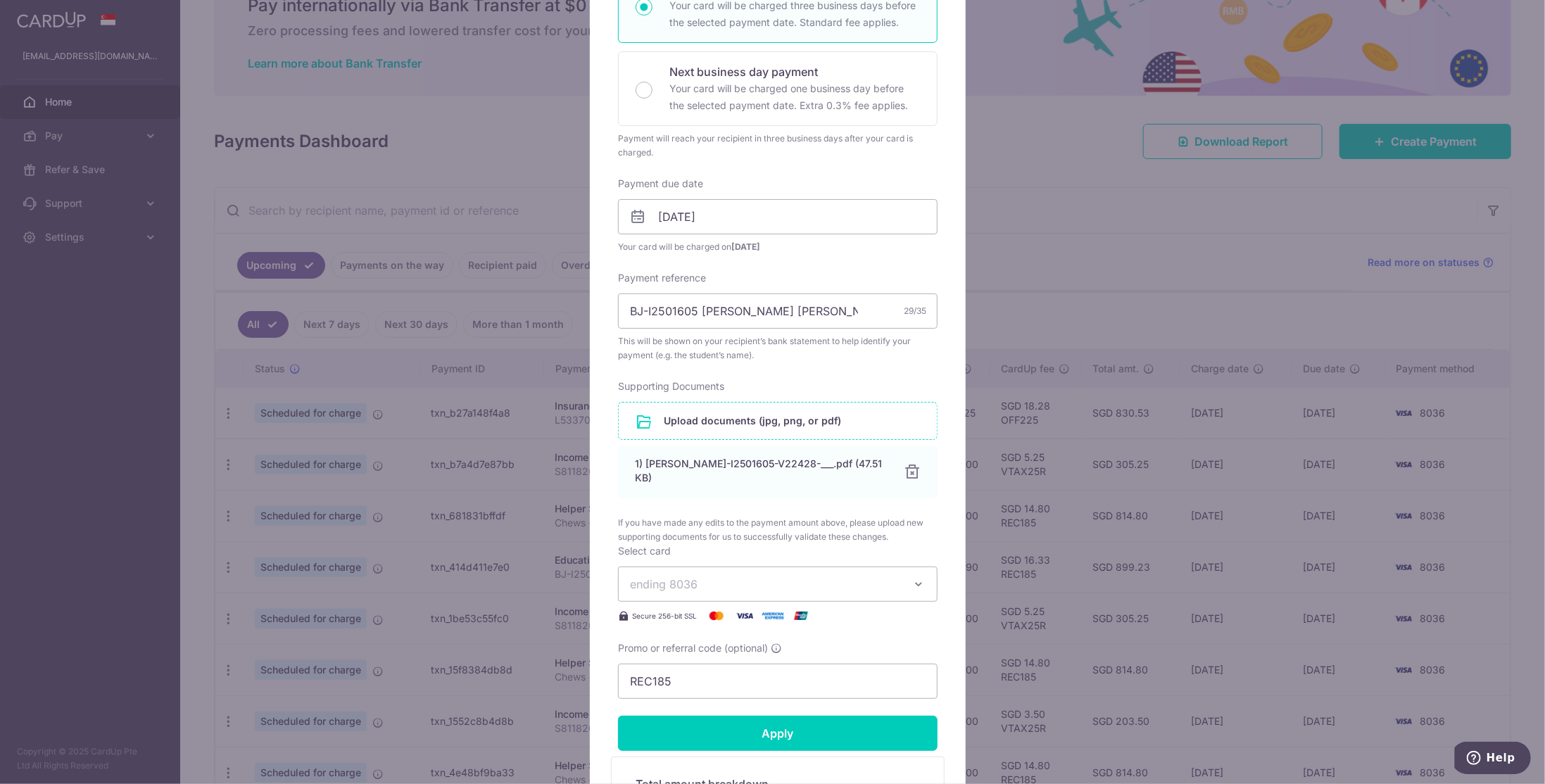
scroll to position [352, 0]
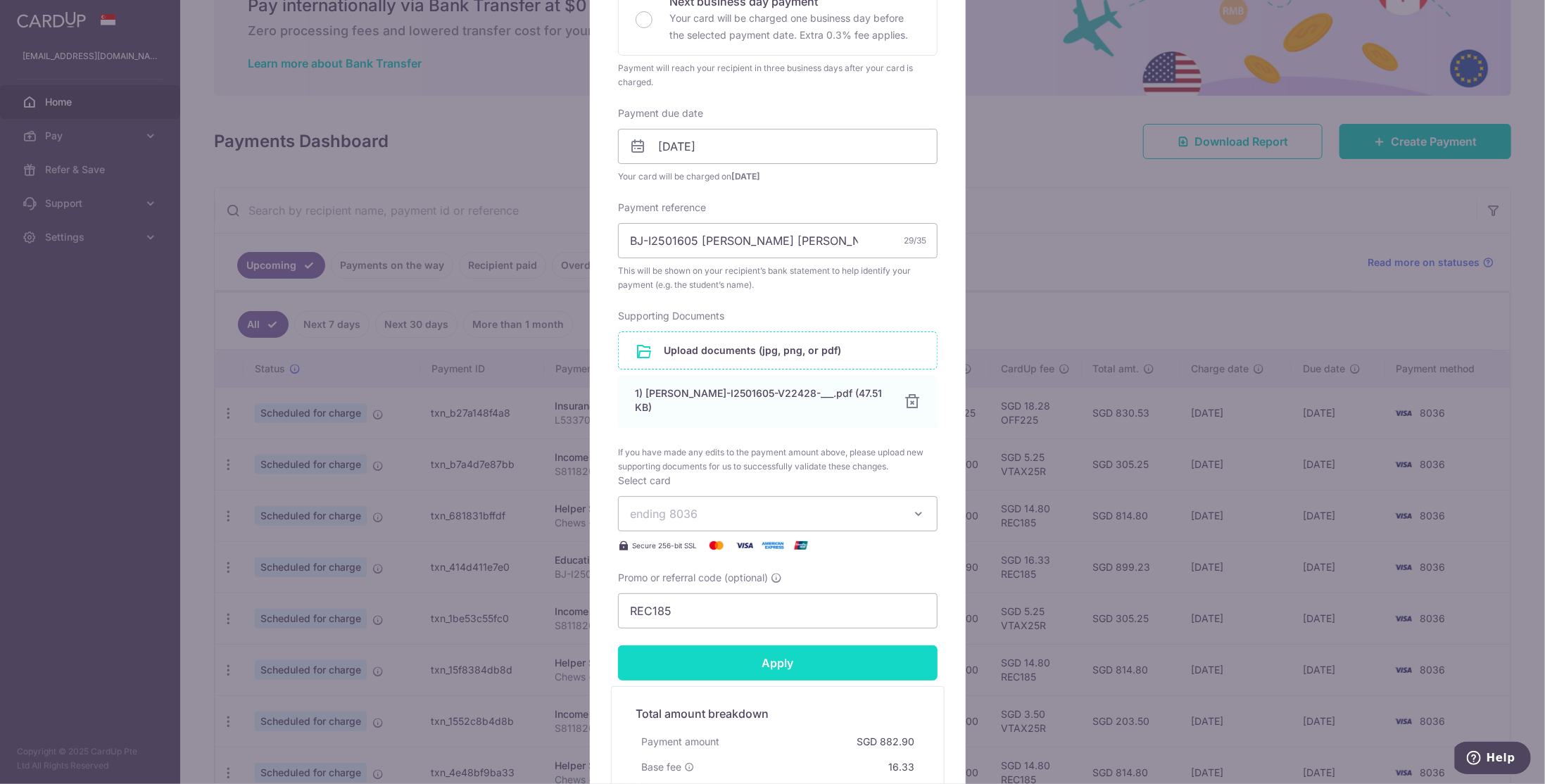
click at [736, 647] on input "Apply" at bounding box center [777, 663] width 319 height 35
type input "Successfully Applied"
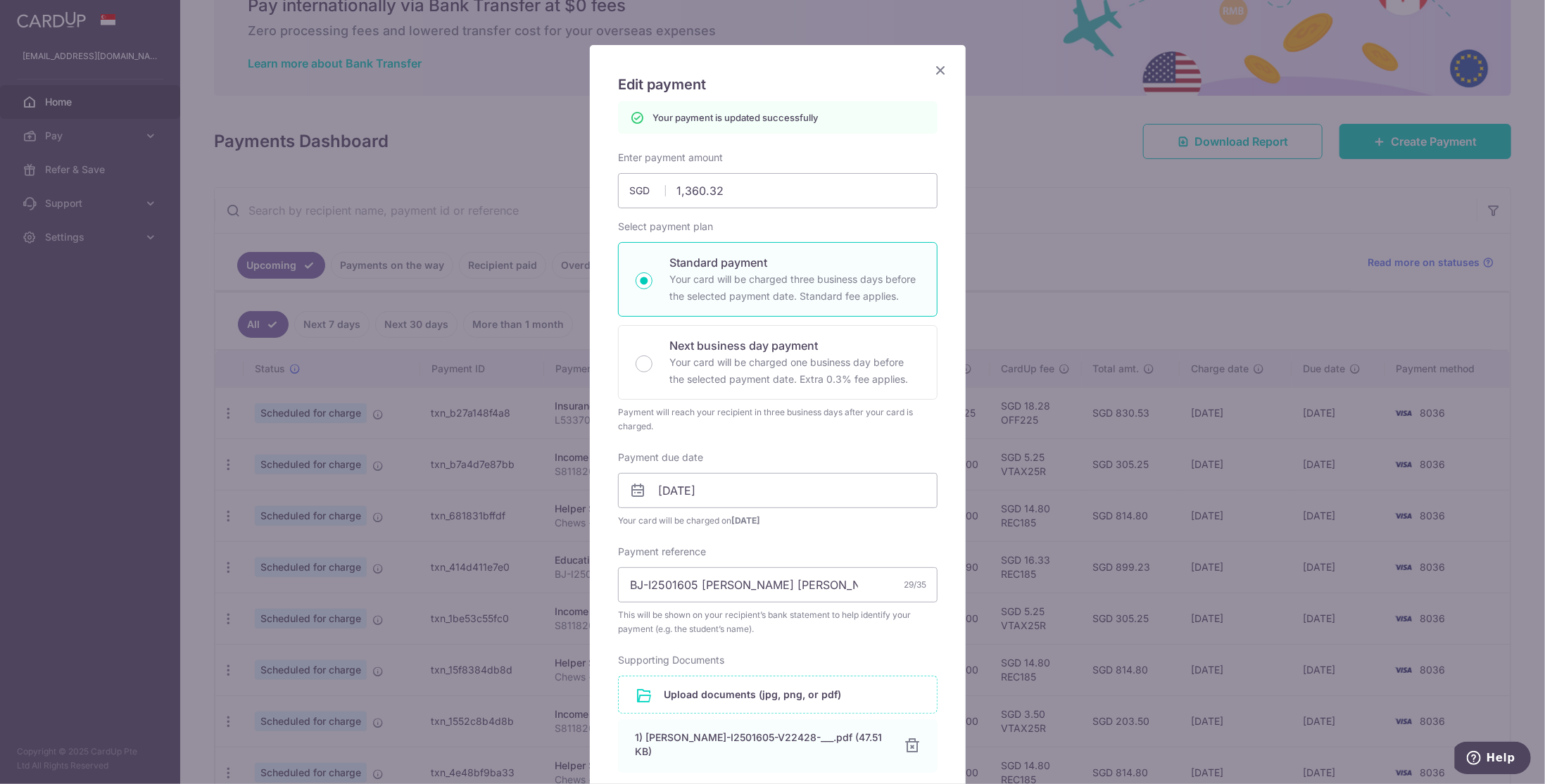
scroll to position [0, 0]
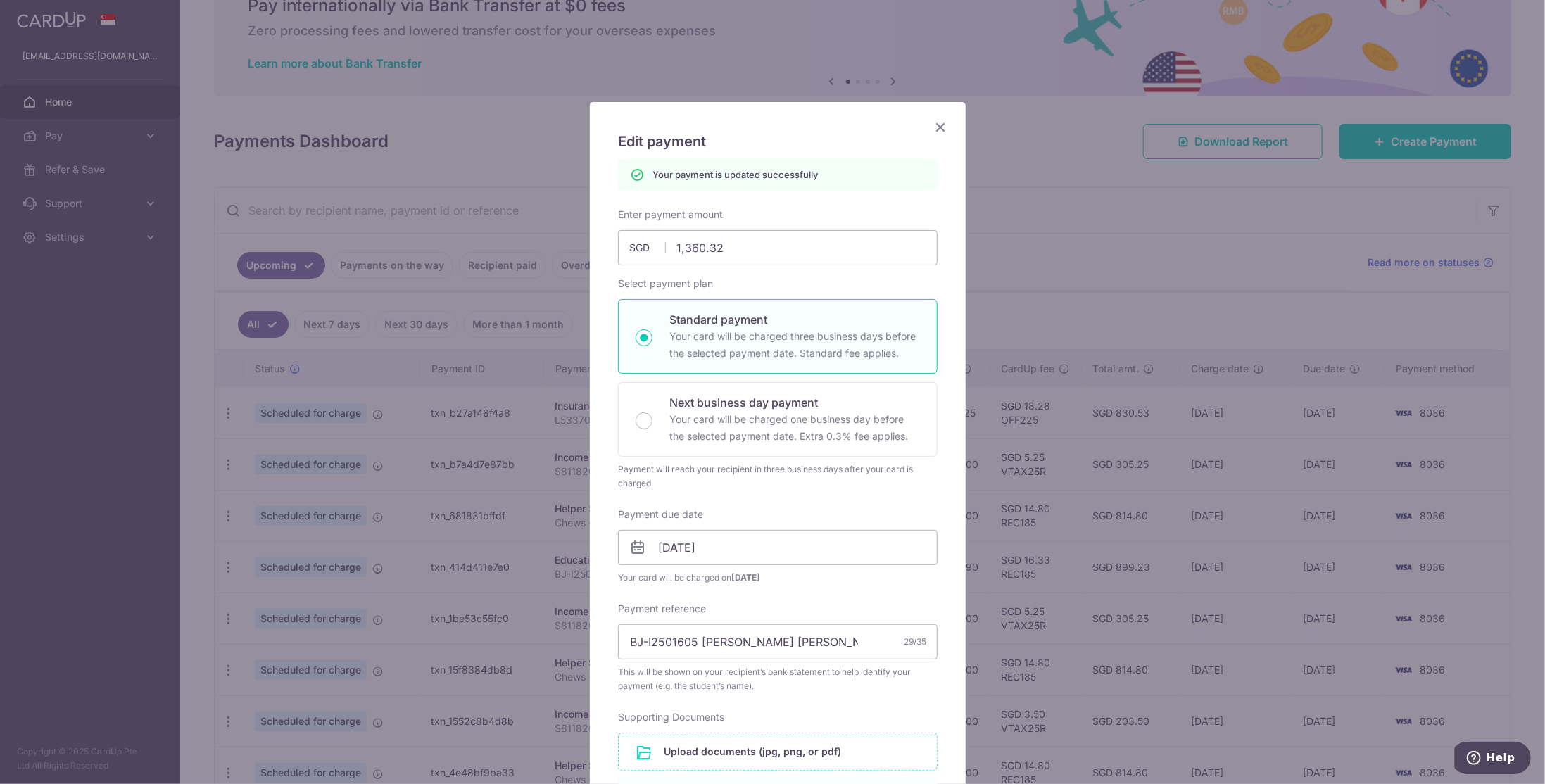
click at [1119, 248] on div "Edit payment By clicking apply, you will make changes to all payments to Berrie…" at bounding box center [772, 392] width 1545 height 784
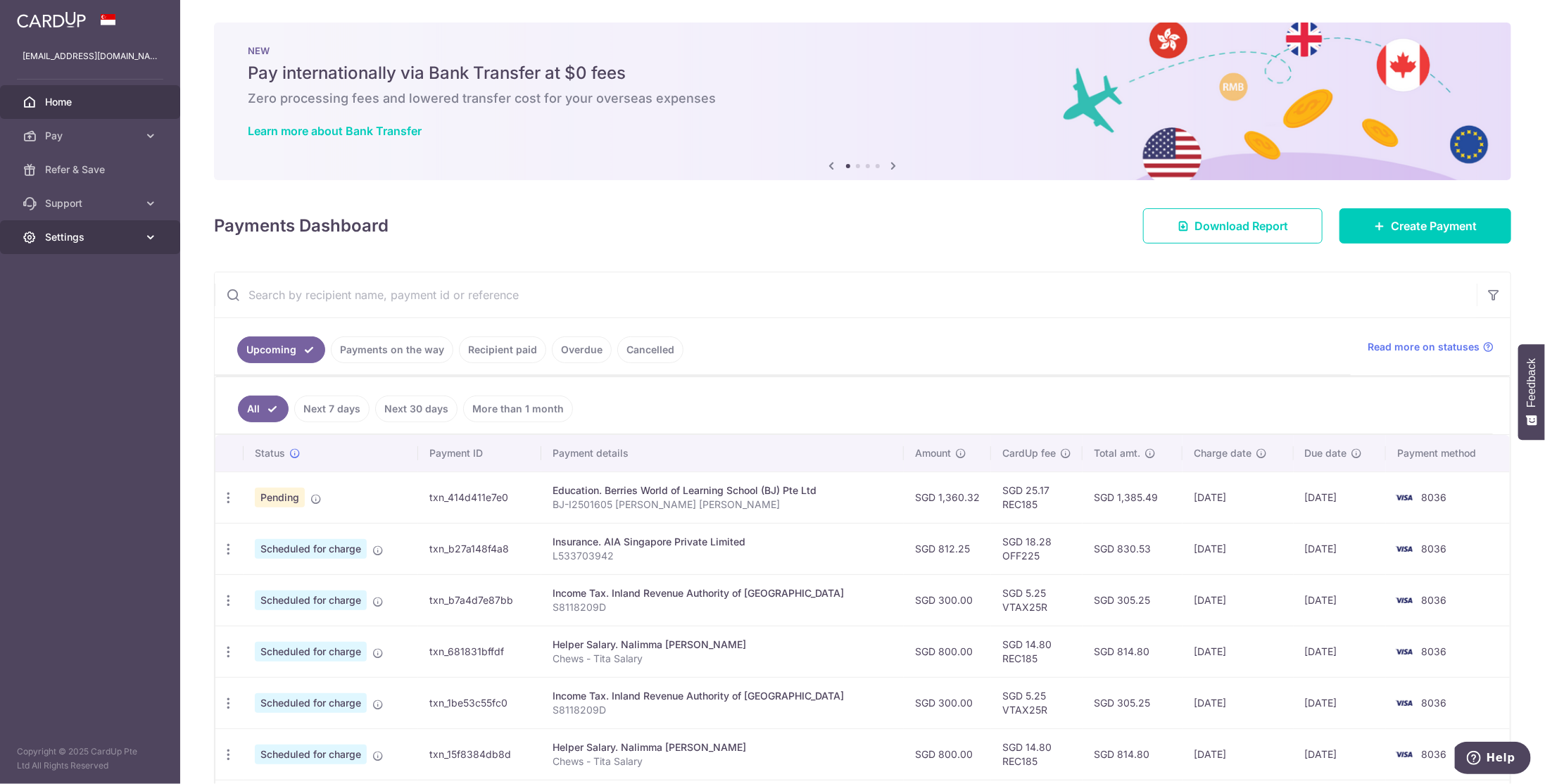
click at [71, 238] on span "Settings" at bounding box center [91, 237] width 93 height 14
click at [60, 301] on span "Logout" at bounding box center [91, 305] width 93 height 14
